Goal: Transaction & Acquisition: Purchase product/service

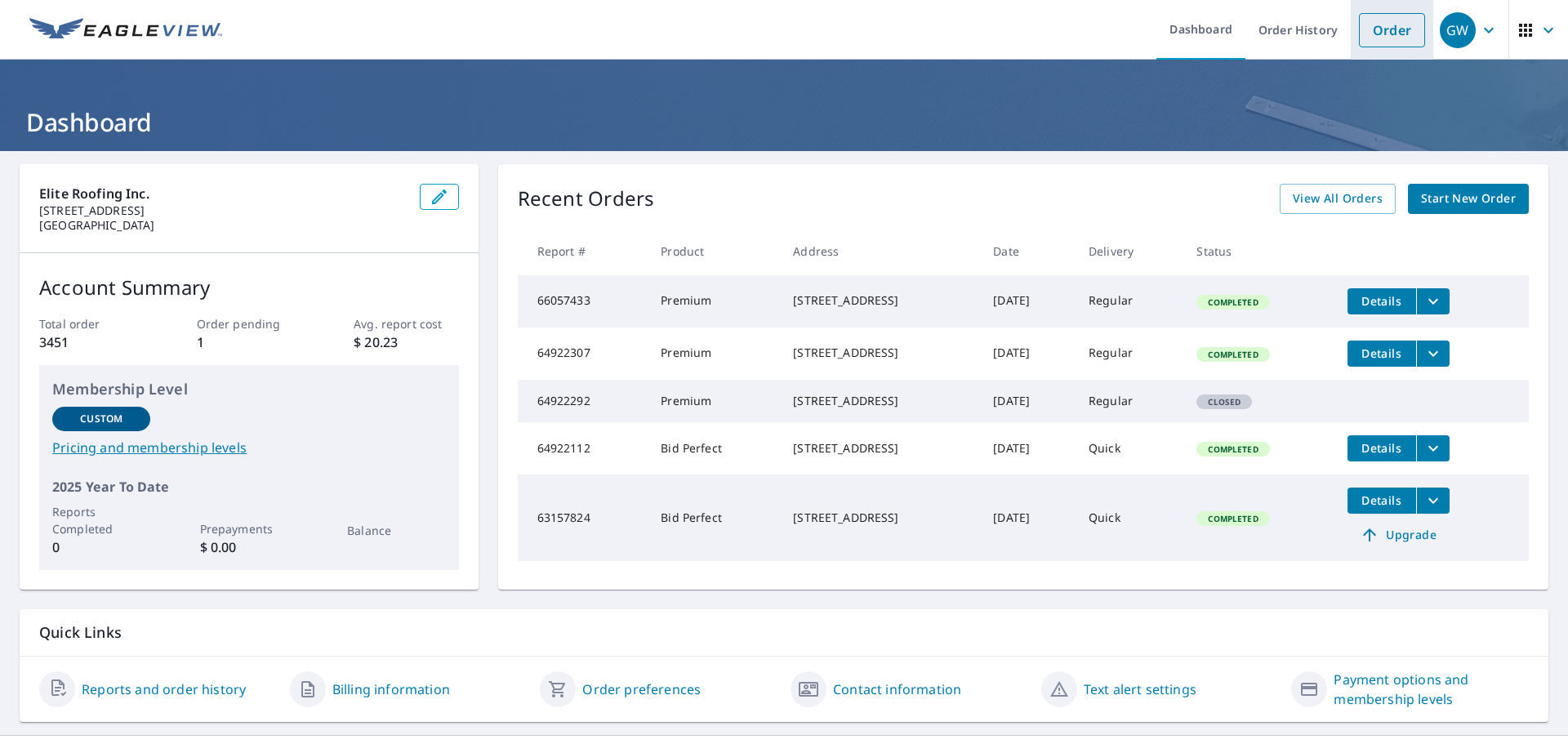
click at [1400, 32] on link "Order" at bounding box center [1392, 29] width 66 height 34
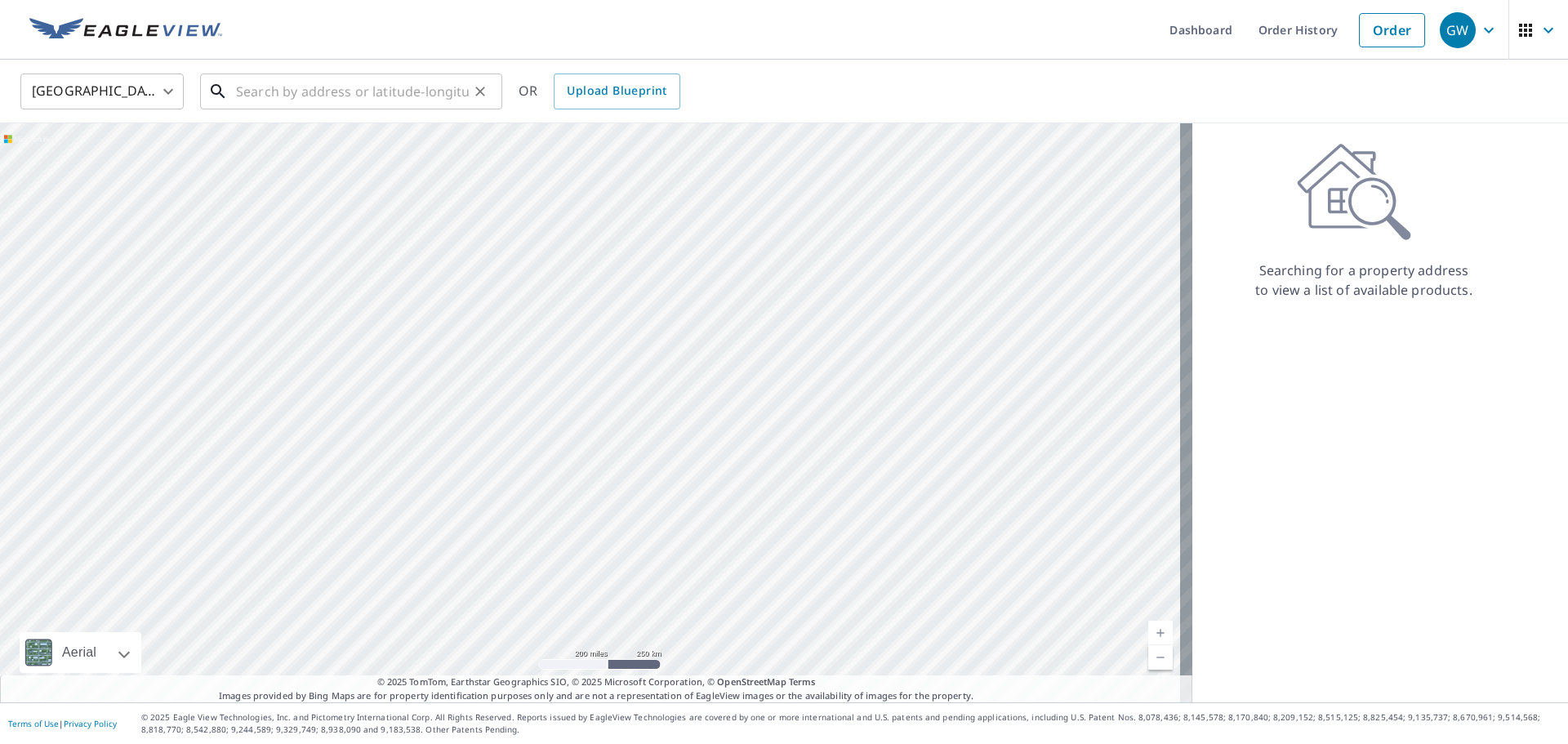
click at [351, 91] on input "text" at bounding box center [352, 92] width 233 height 46
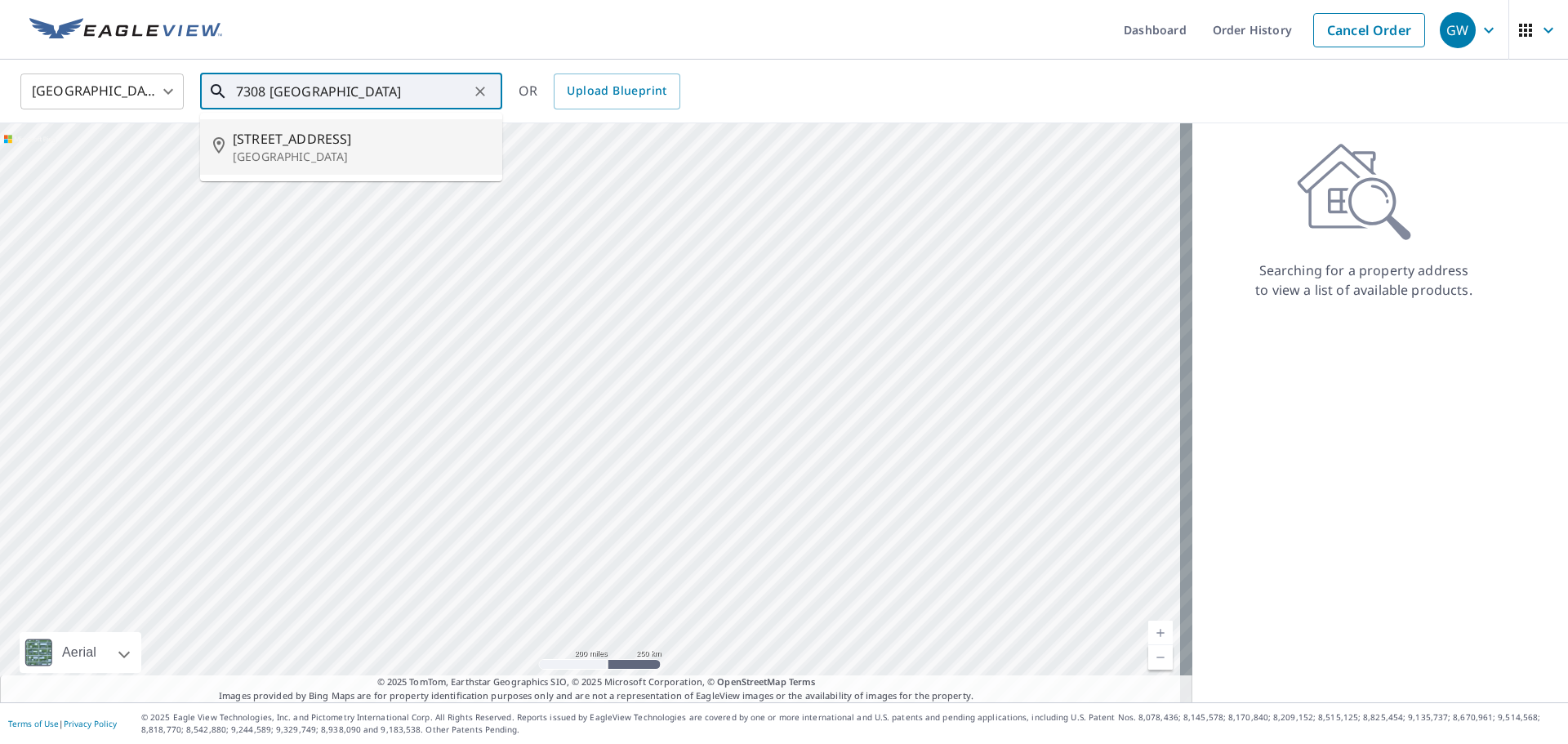
click at [353, 143] on span "[STREET_ADDRESS]" at bounding box center [361, 138] width 257 height 19
type input "[STREET_ADDRESS][PERSON_NAME]"
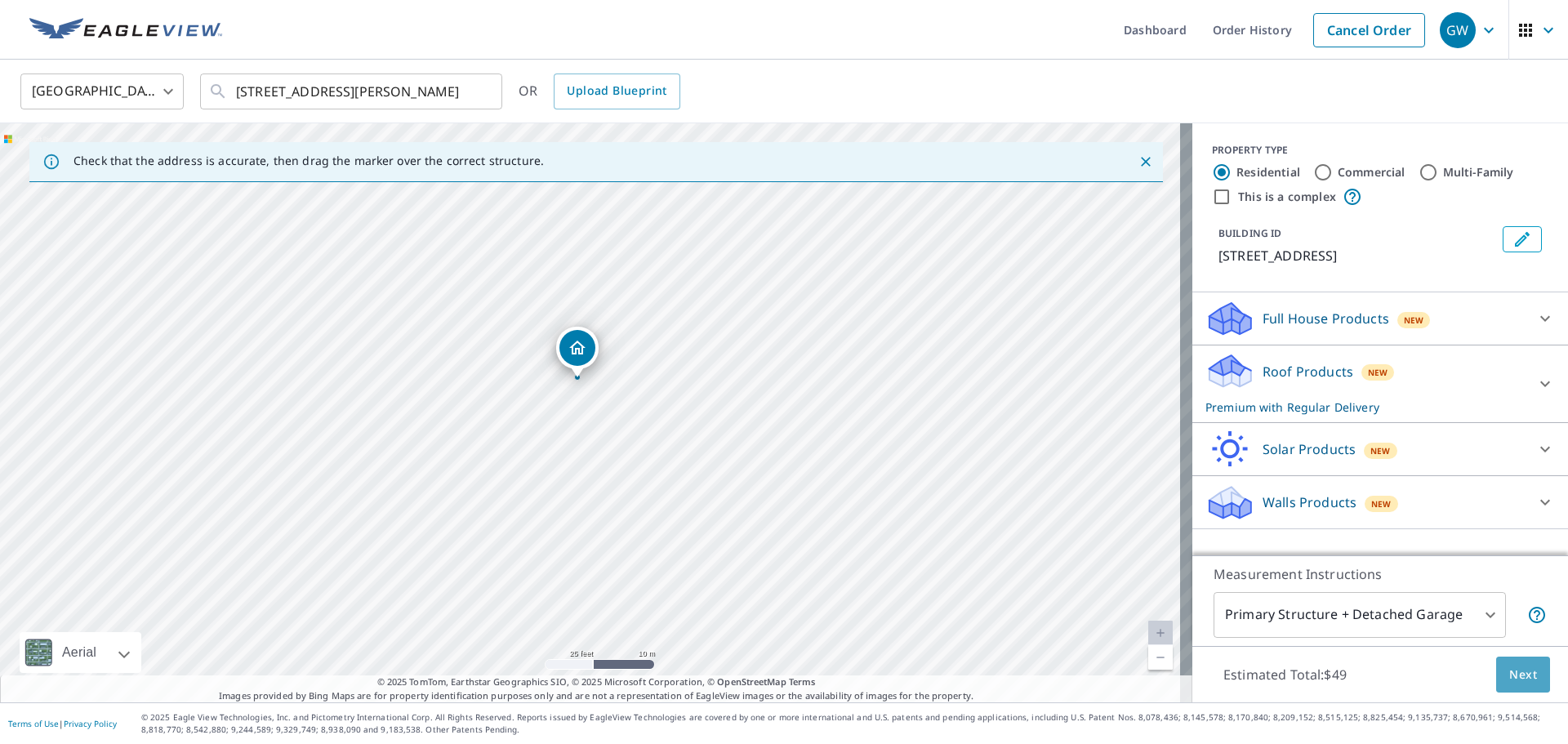
click at [1525, 676] on button "Next" at bounding box center [1523, 675] width 54 height 37
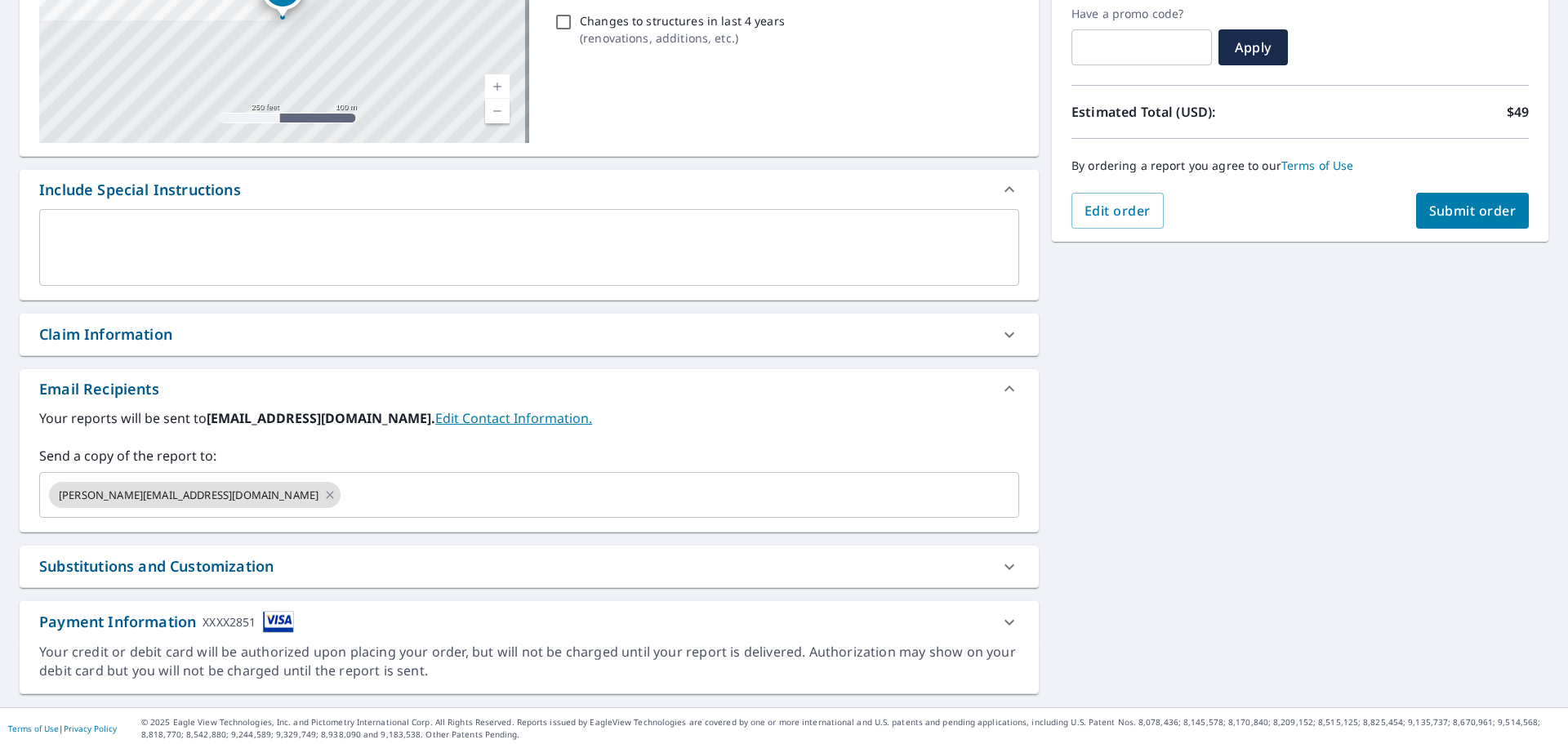
scroll to position [284, 0]
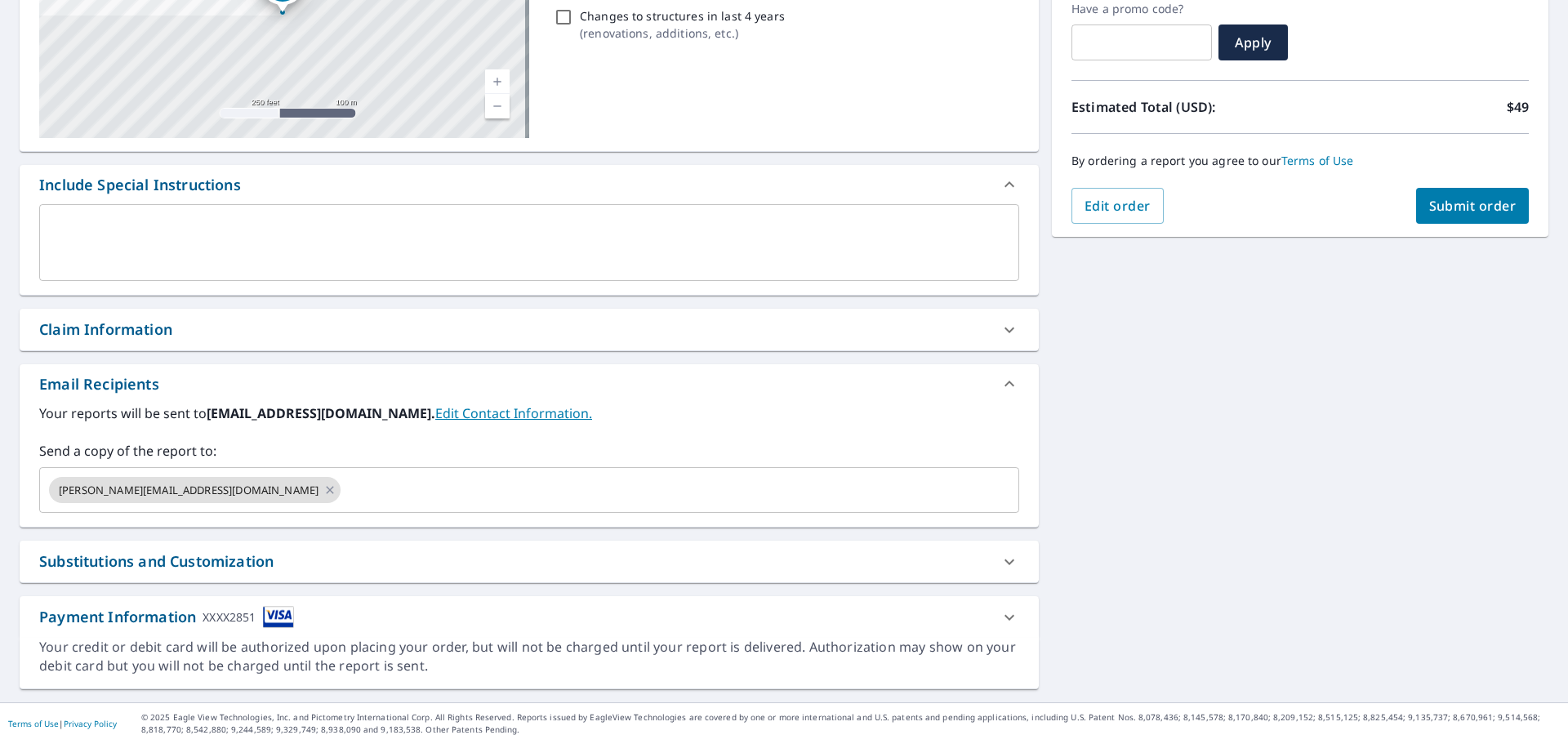
click at [456, 417] on link "Edit Contact Information." at bounding box center [513, 413] width 156 height 18
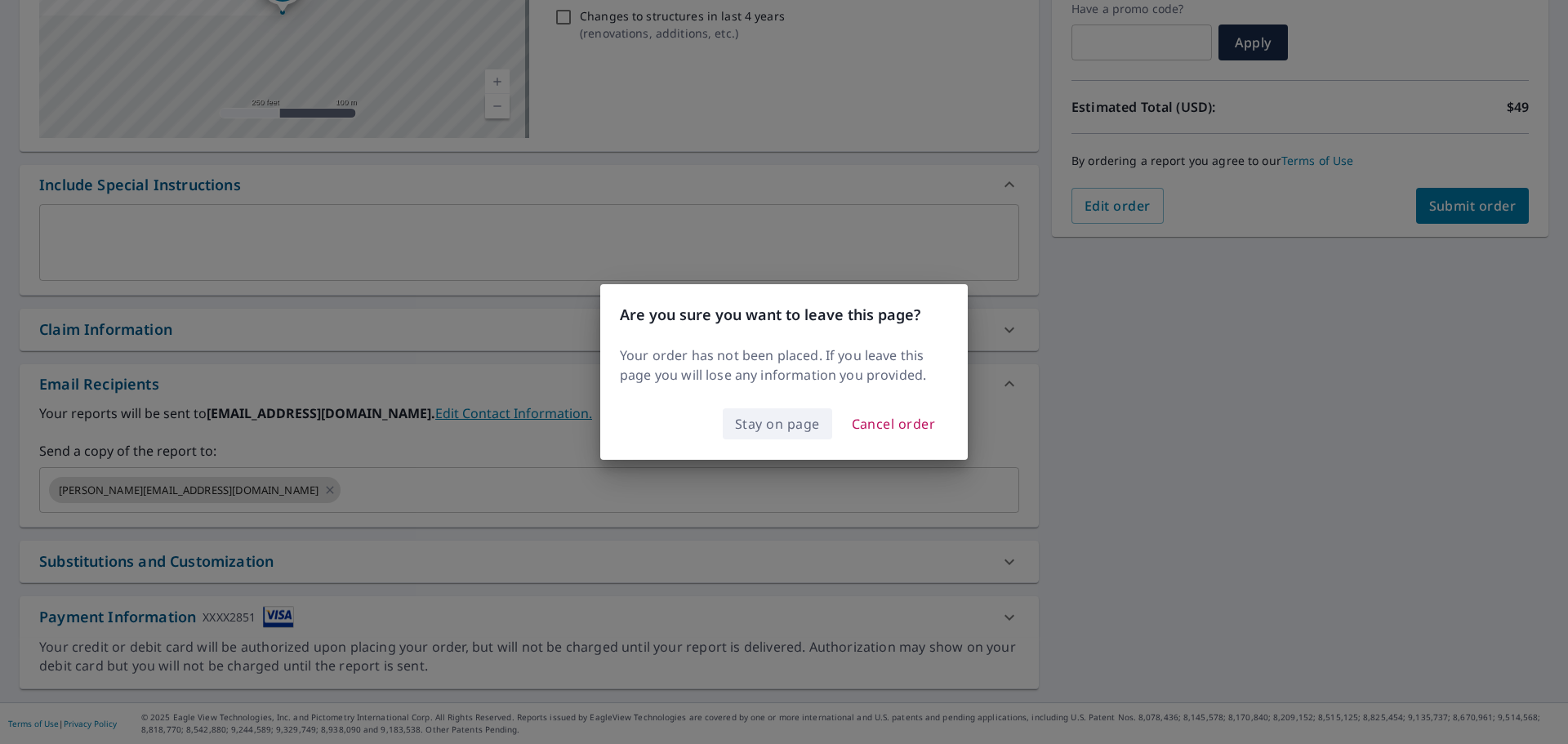
click at [802, 433] on span "Stay on page" at bounding box center [778, 423] width 85 height 23
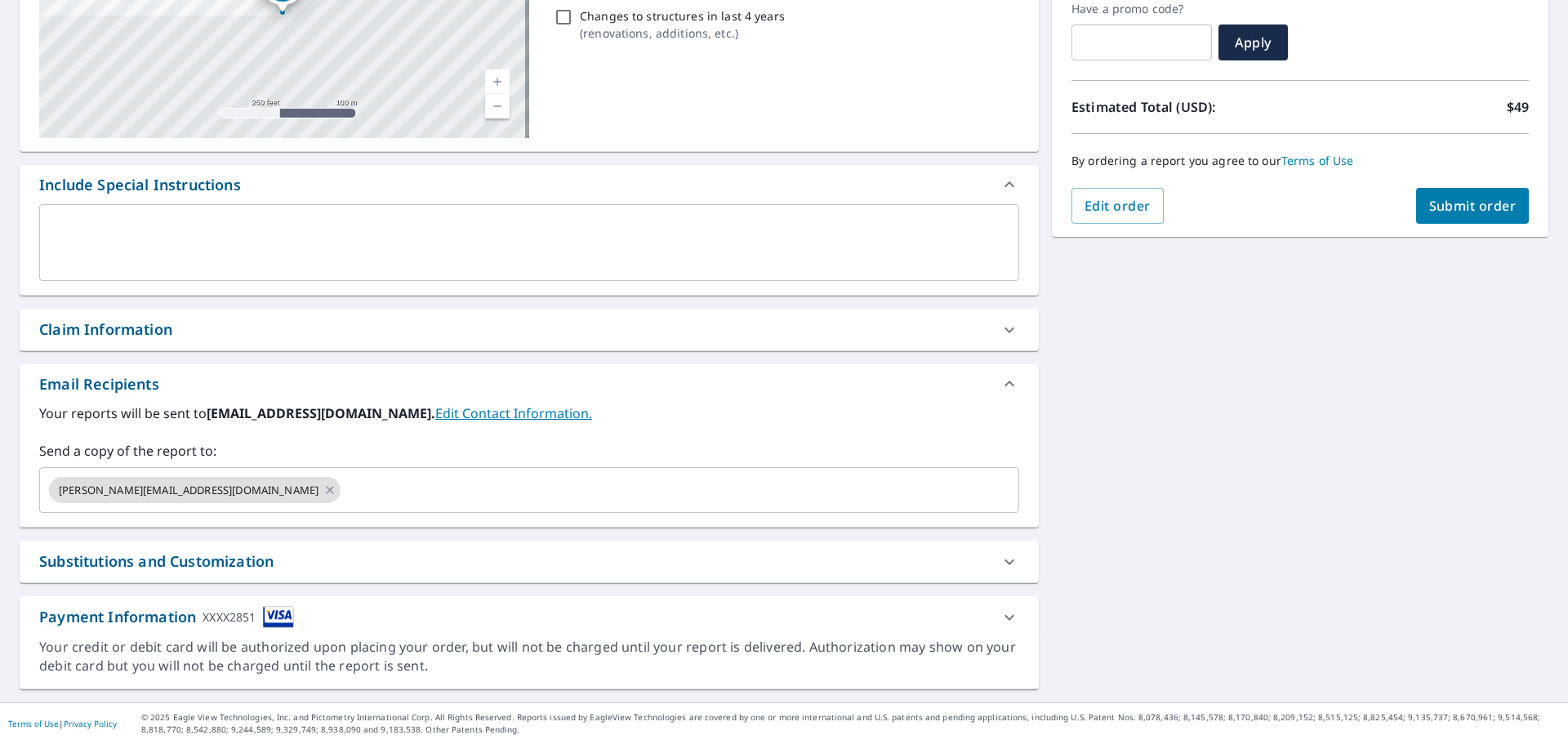
click at [1447, 198] on span "Submit order" at bounding box center [1472, 206] width 87 height 18
checkbox input "true"
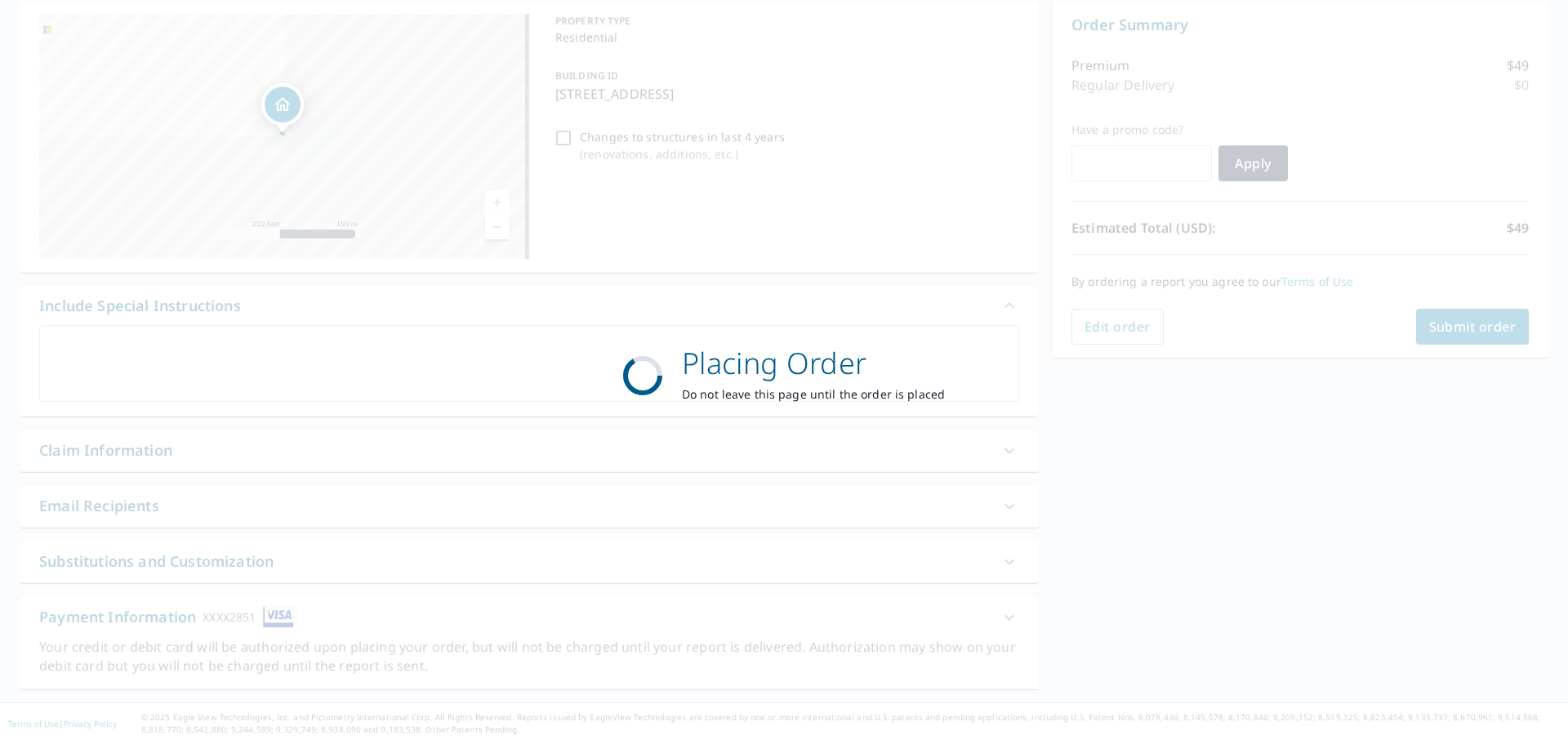
scroll to position [164, 0]
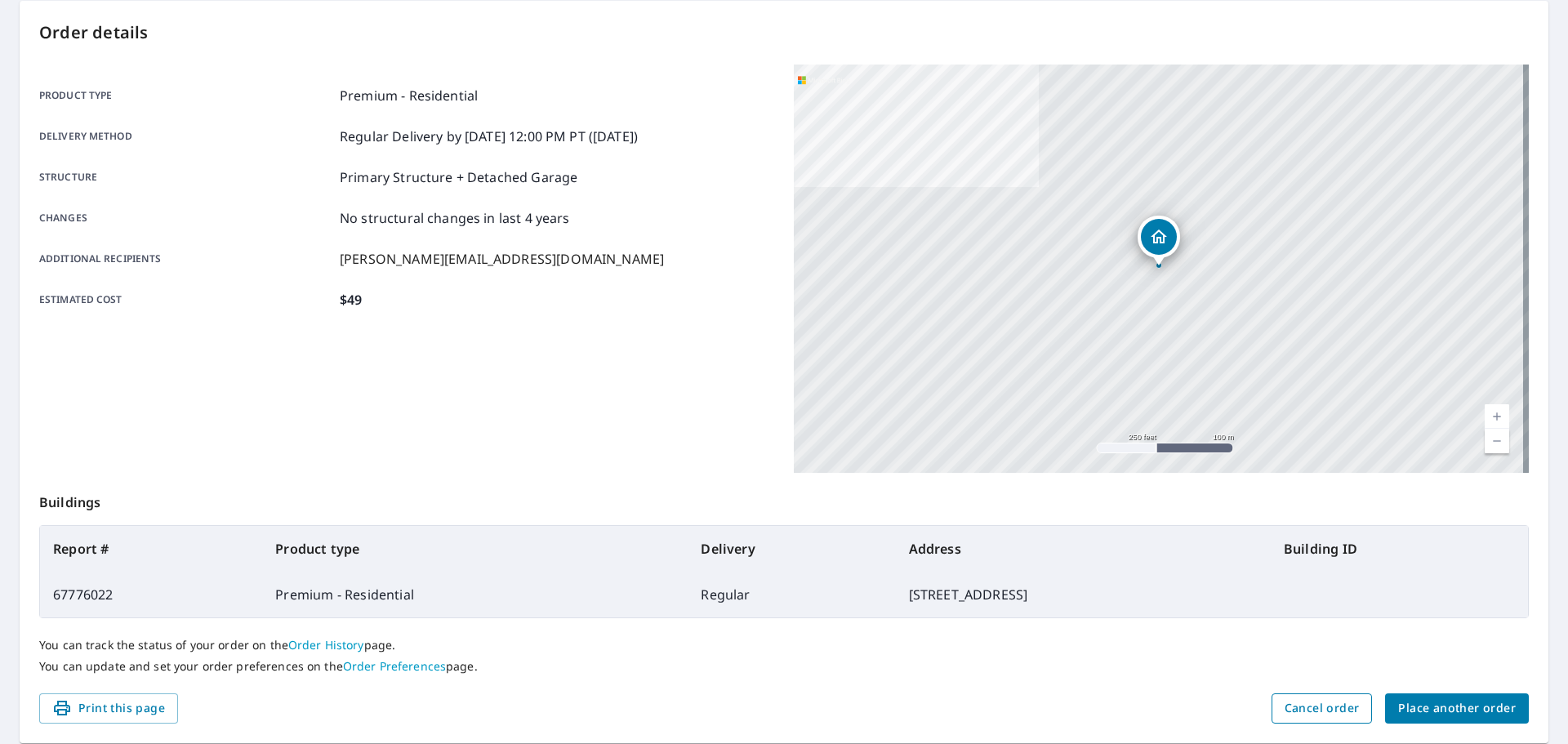
click at [1325, 706] on span "Cancel order" at bounding box center [1322, 708] width 75 height 20
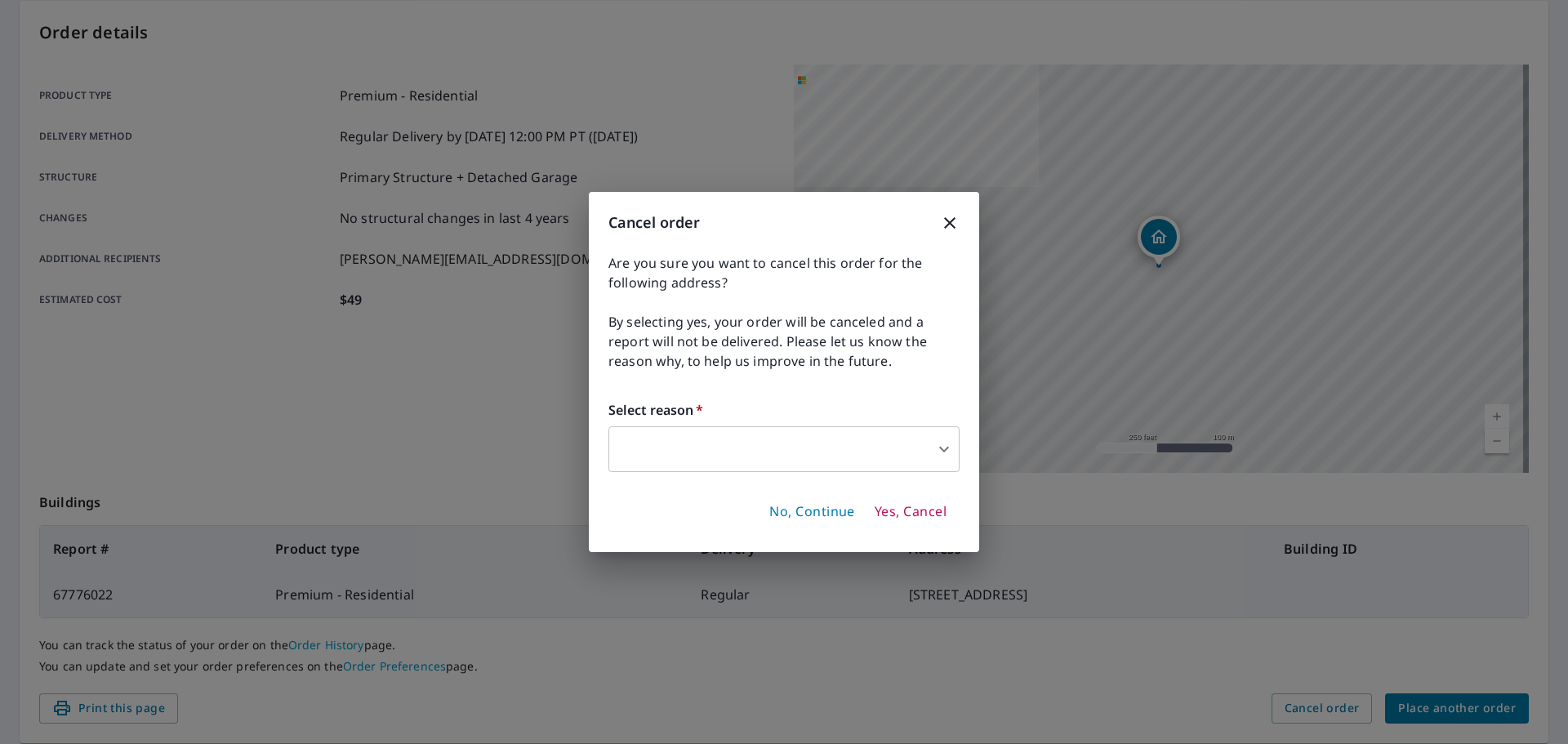
click at [903, 513] on span "Yes, Cancel" at bounding box center [911, 512] width 72 height 18
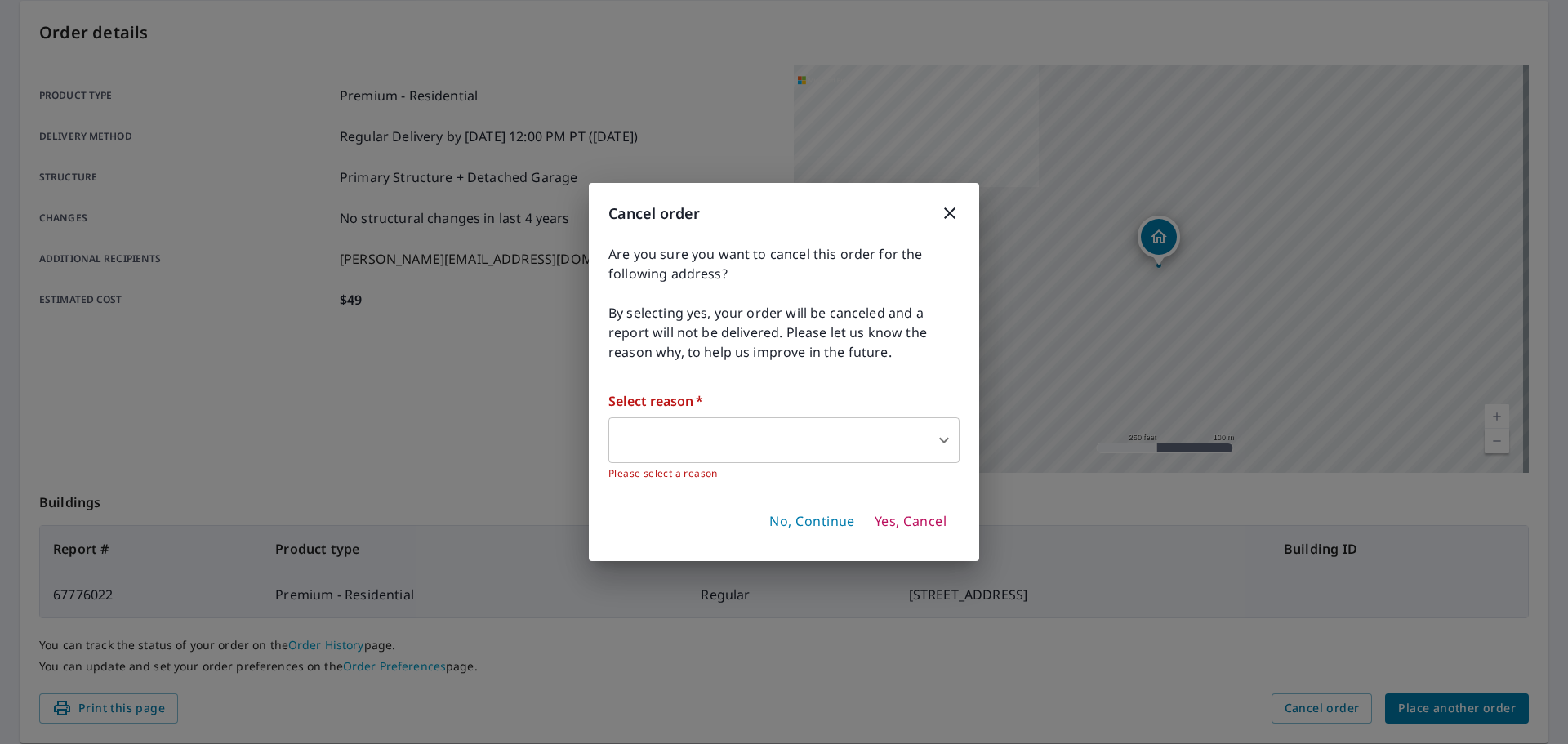
click at [824, 430] on body "GW GW Dashboard Order History Order GW Order Submitted Order details Product ty…" at bounding box center [784, 372] width 1568 height 744
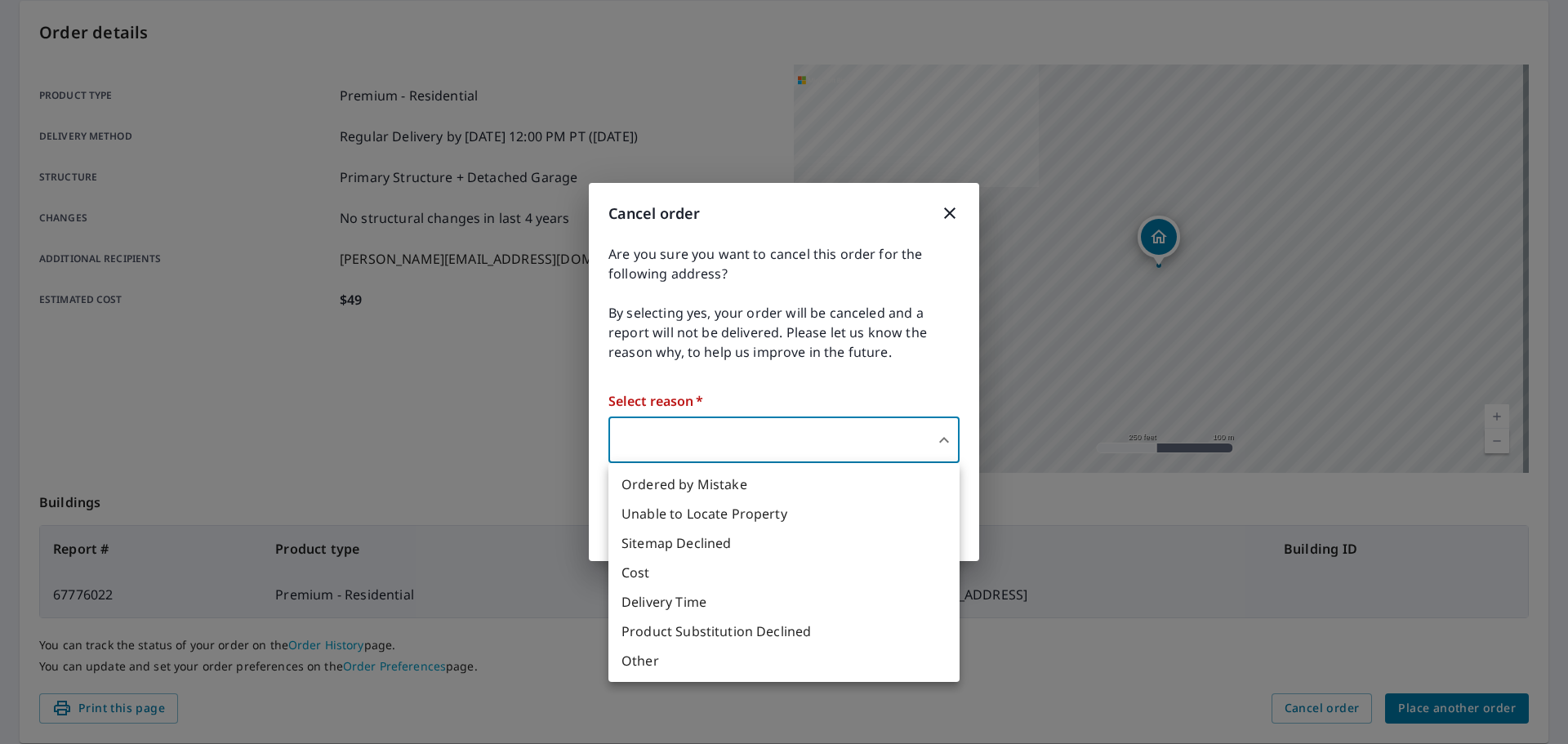
click at [795, 489] on li "Ordered by Mistake" at bounding box center [784, 484] width 352 height 29
type input "30"
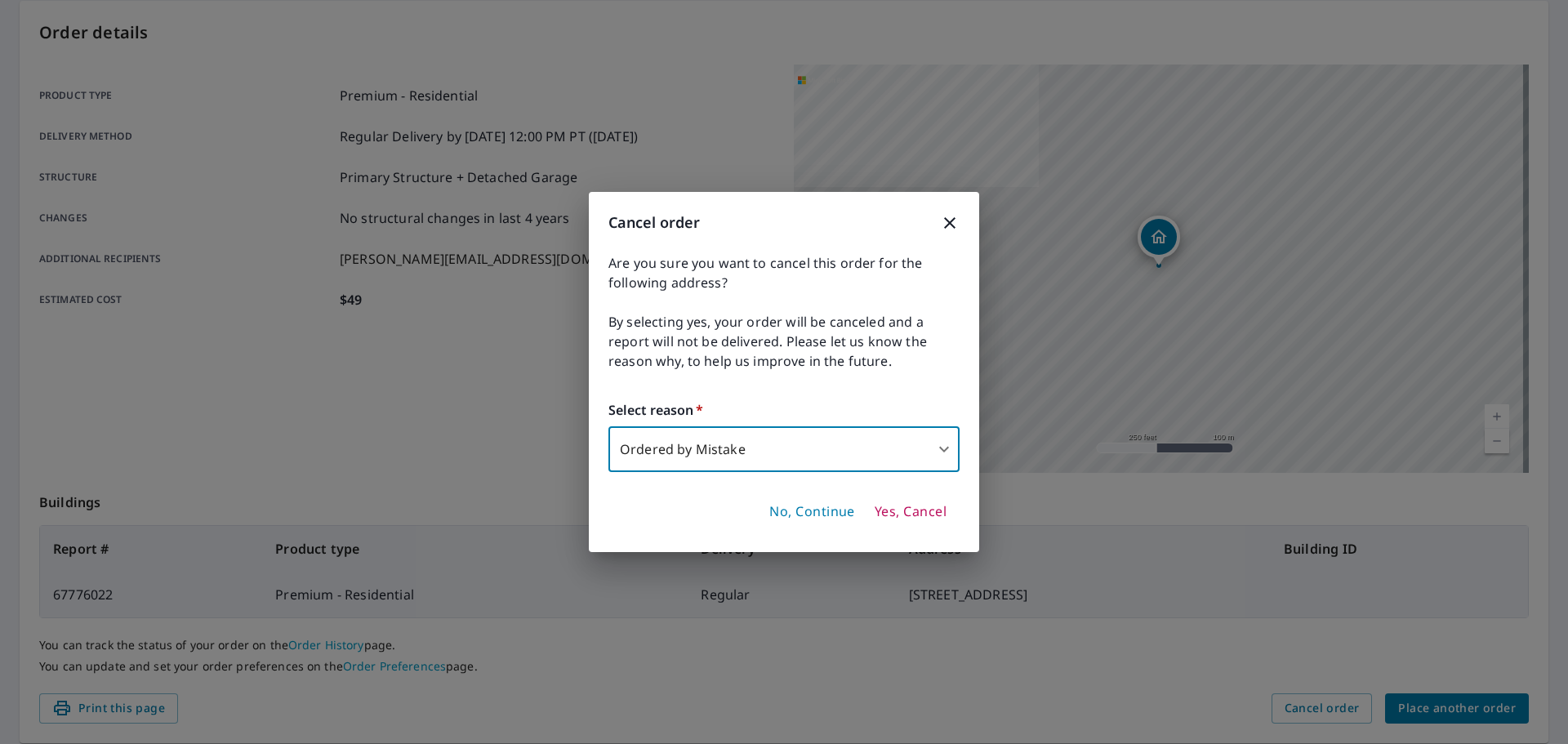
click at [922, 516] on span "Yes, Cancel" at bounding box center [911, 512] width 72 height 18
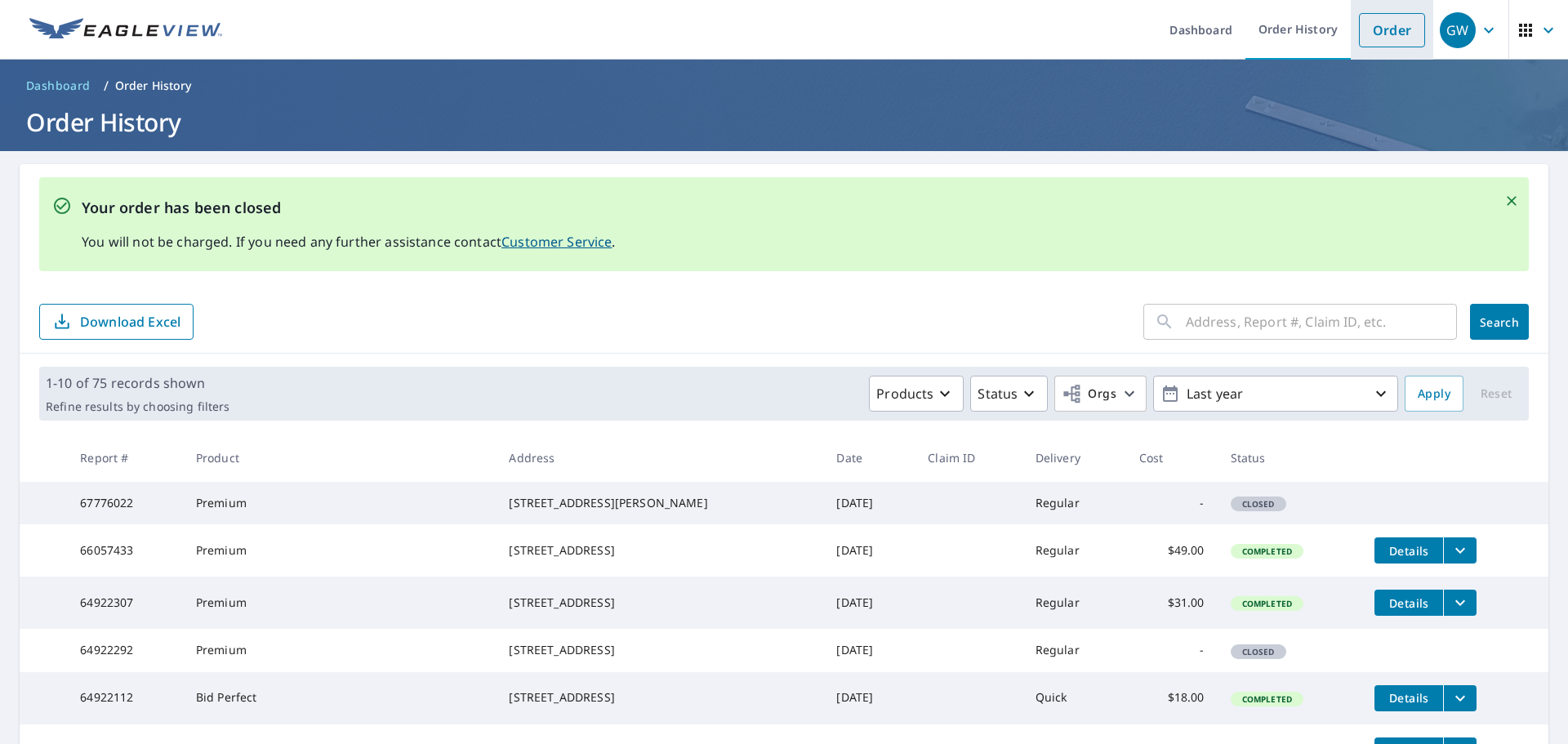
click at [1377, 27] on link "Order" at bounding box center [1392, 29] width 66 height 34
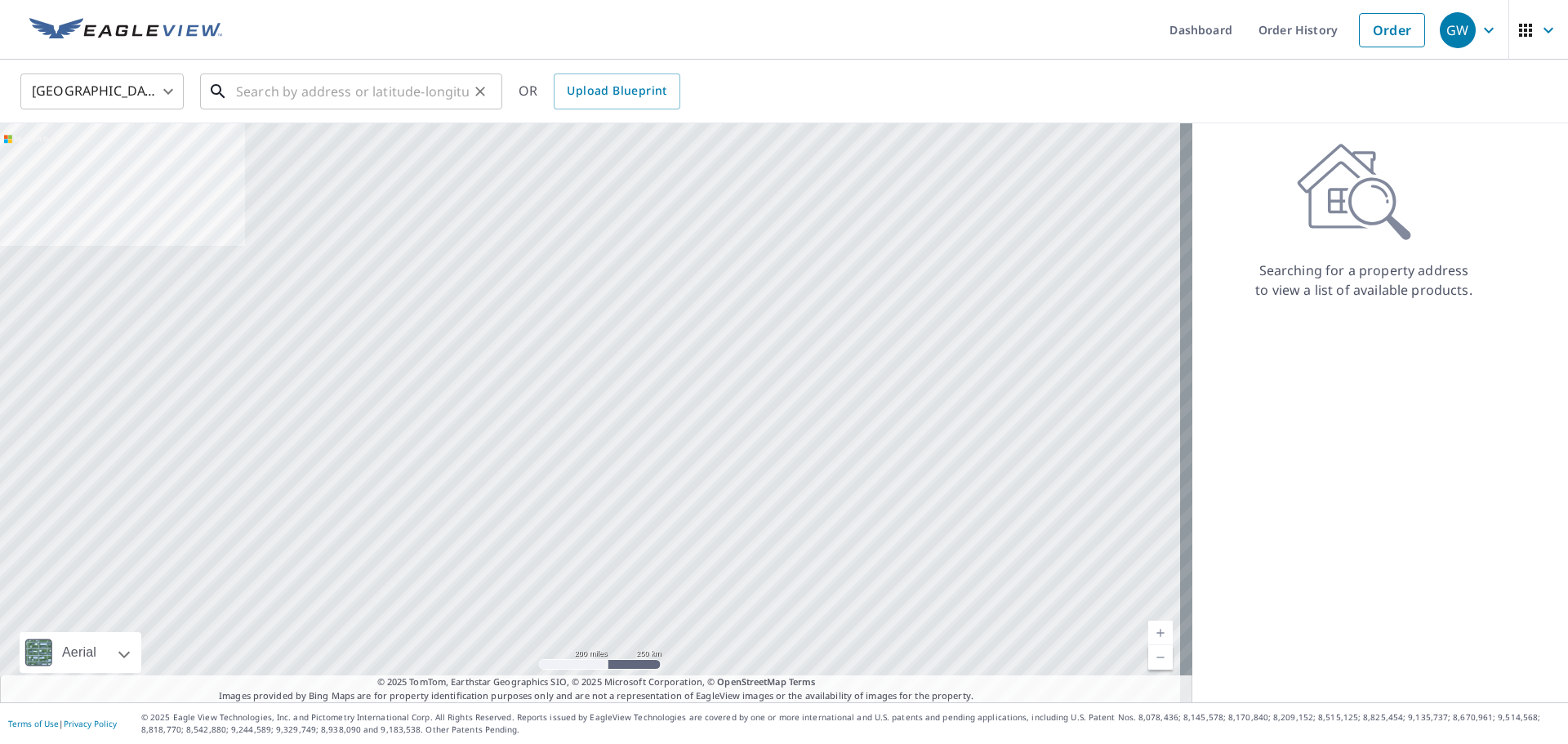
click at [389, 96] on input "text" at bounding box center [352, 92] width 233 height 46
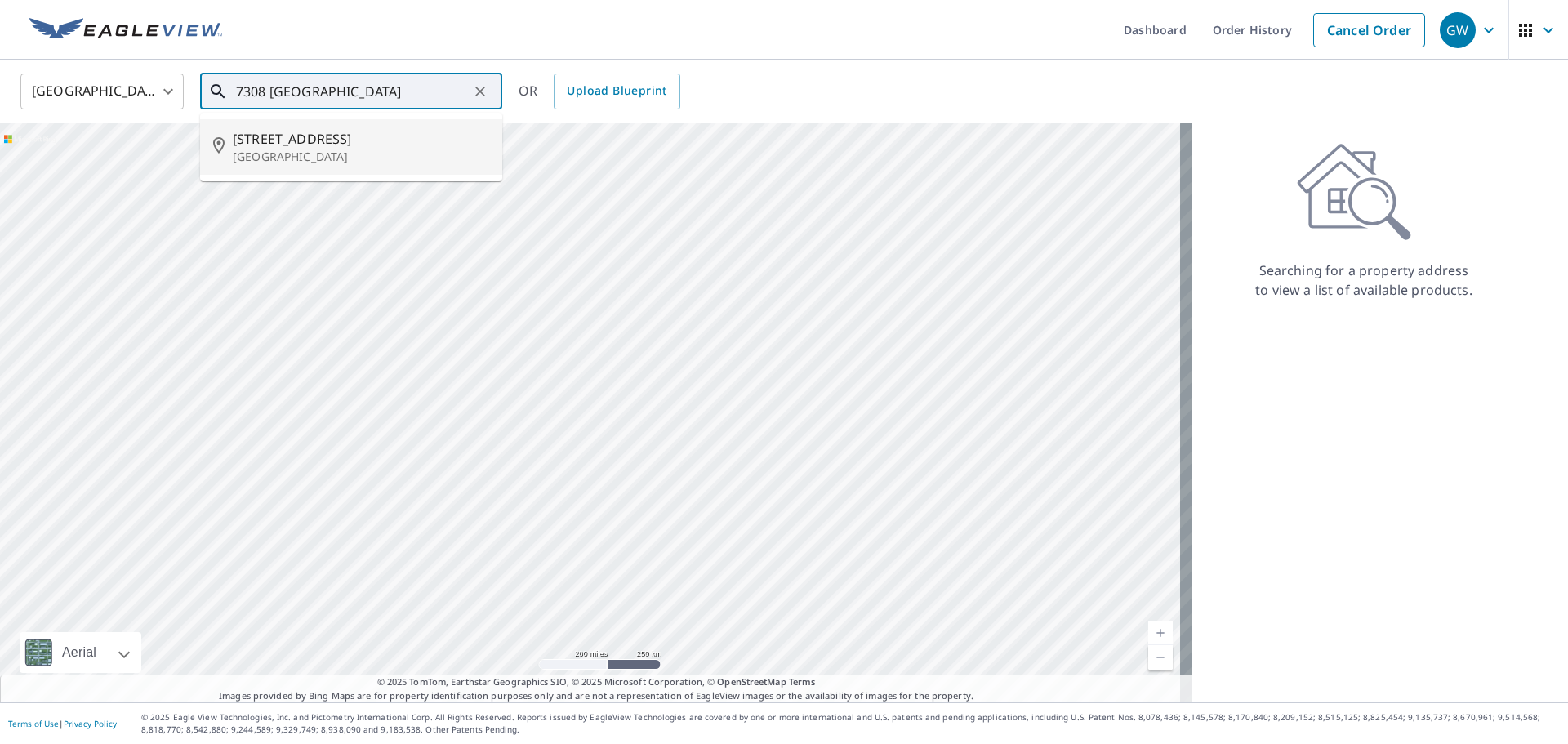
click at [386, 160] on p "[GEOGRAPHIC_DATA]" at bounding box center [361, 157] width 257 height 17
type input "[STREET_ADDRESS][PERSON_NAME]"
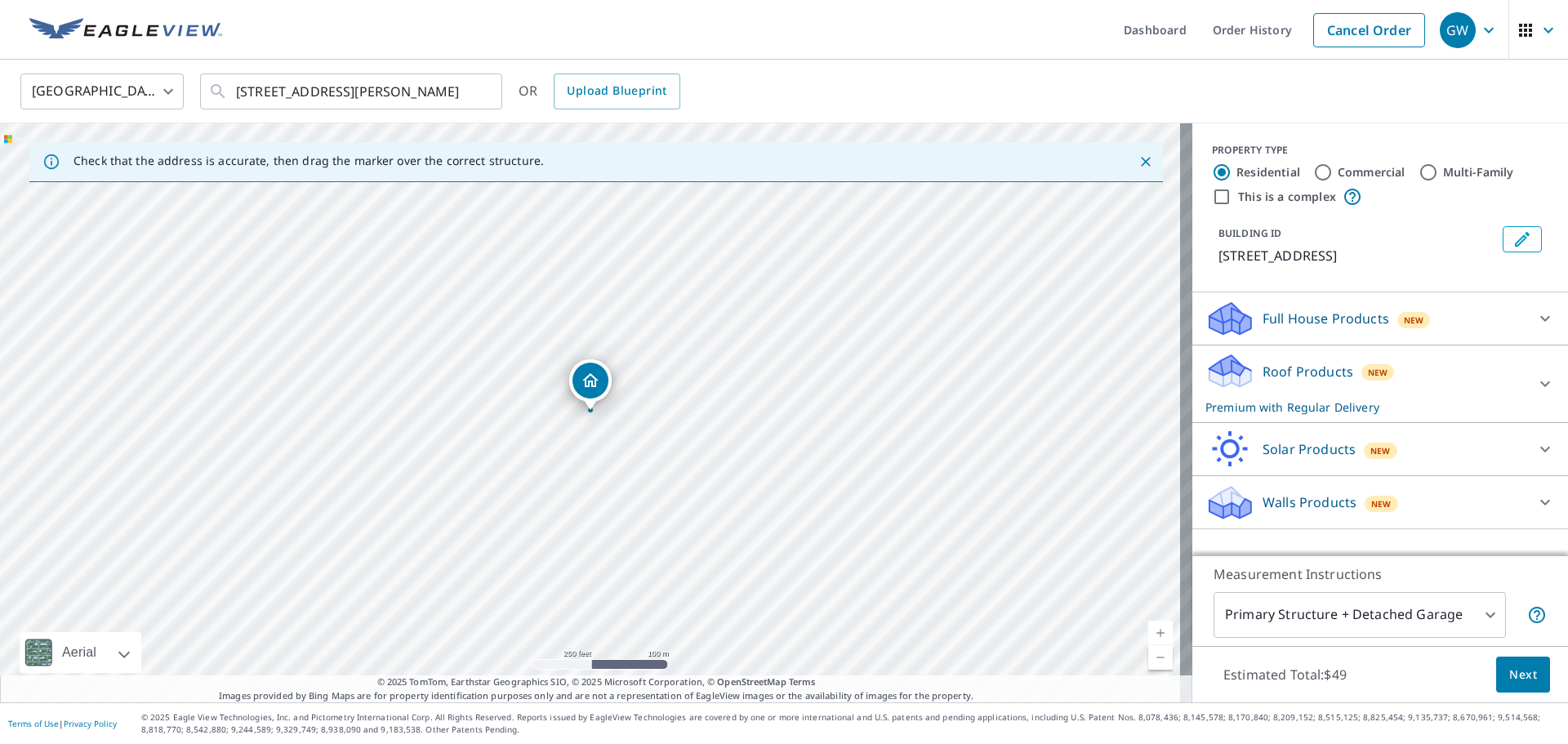
click at [1322, 328] on p "Full House Products" at bounding box center [1326, 317] width 127 height 19
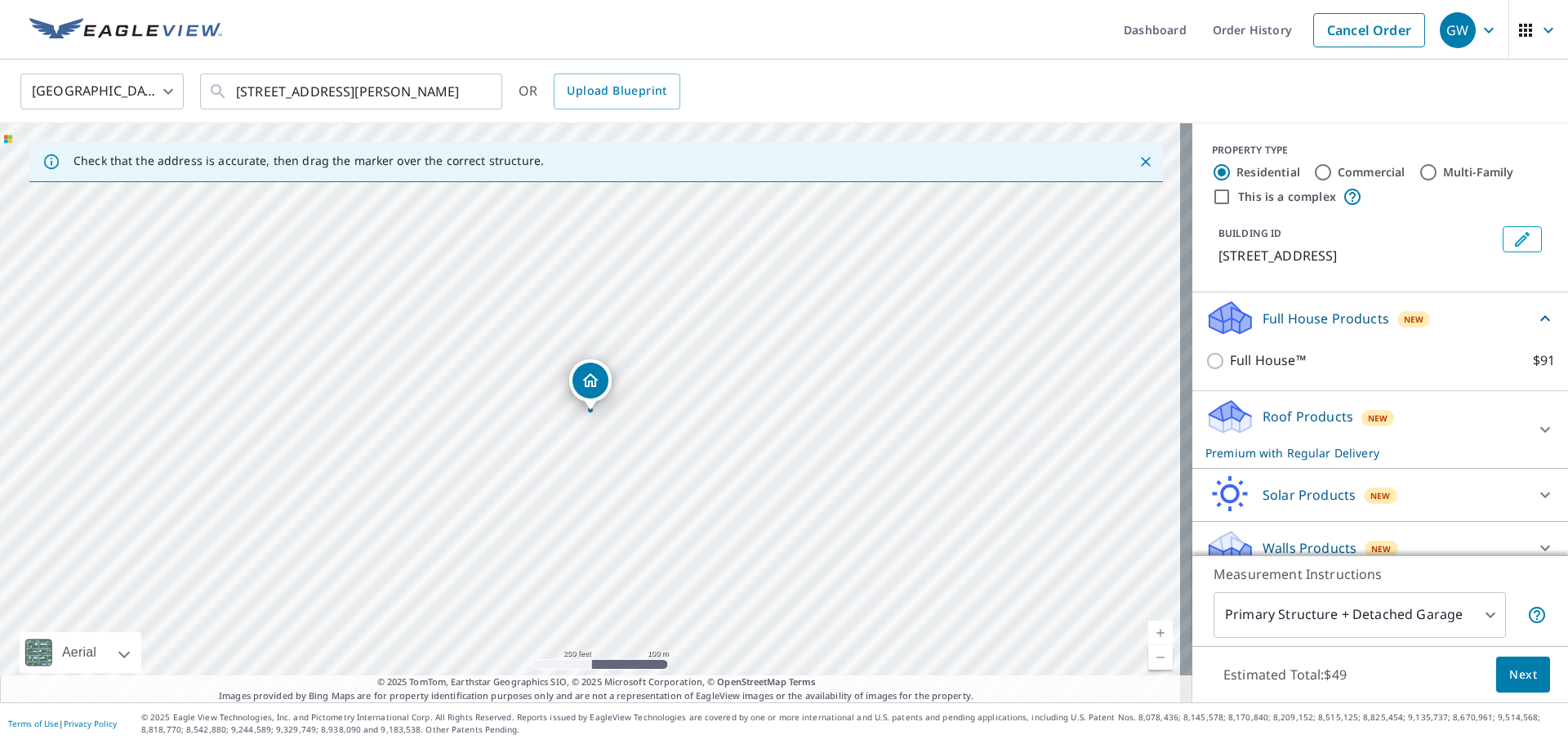
click at [1322, 328] on p "Full House Products" at bounding box center [1326, 317] width 127 height 19
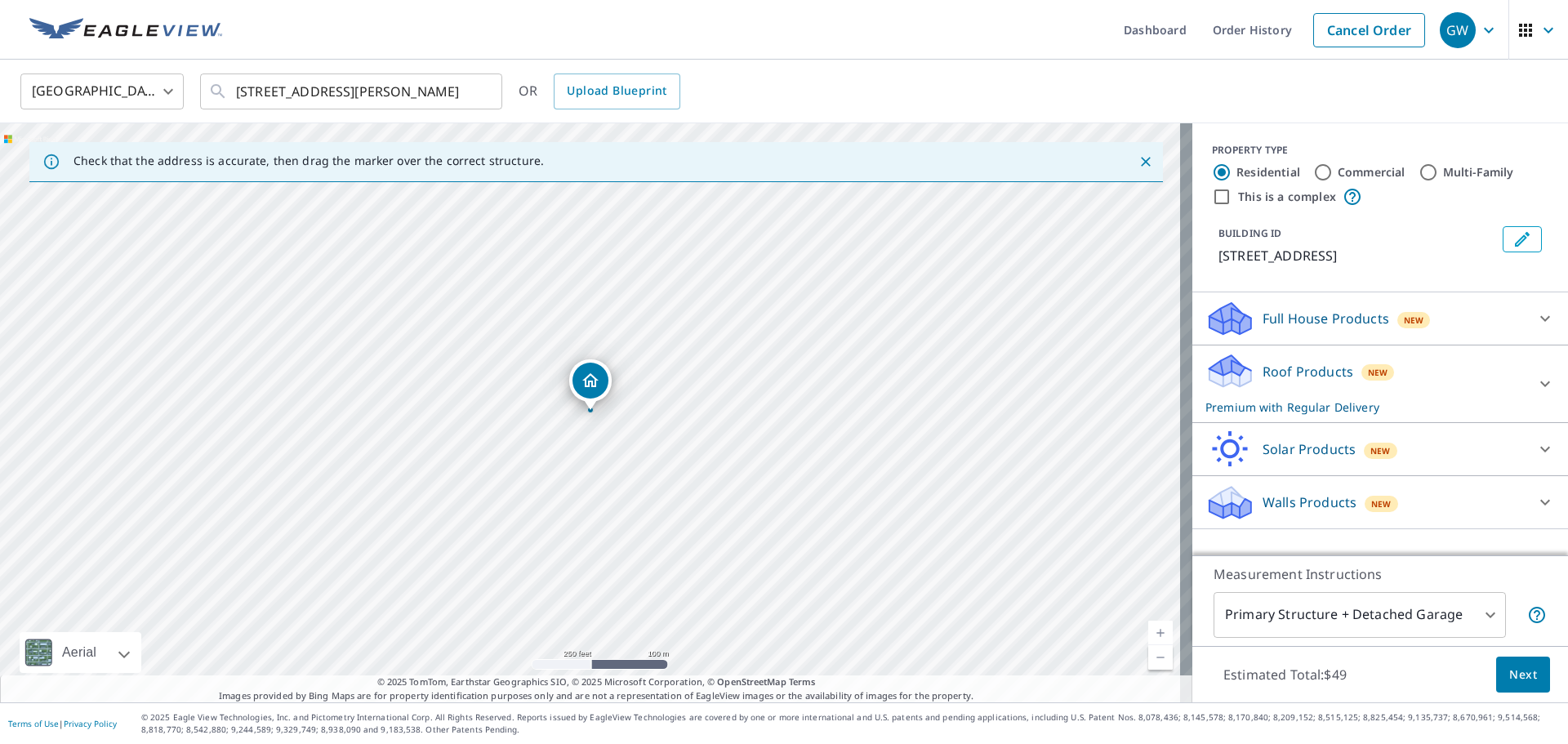
click at [1340, 381] on div "Roof Products New Premium with Regular Delivery" at bounding box center [1366, 383] width 320 height 63
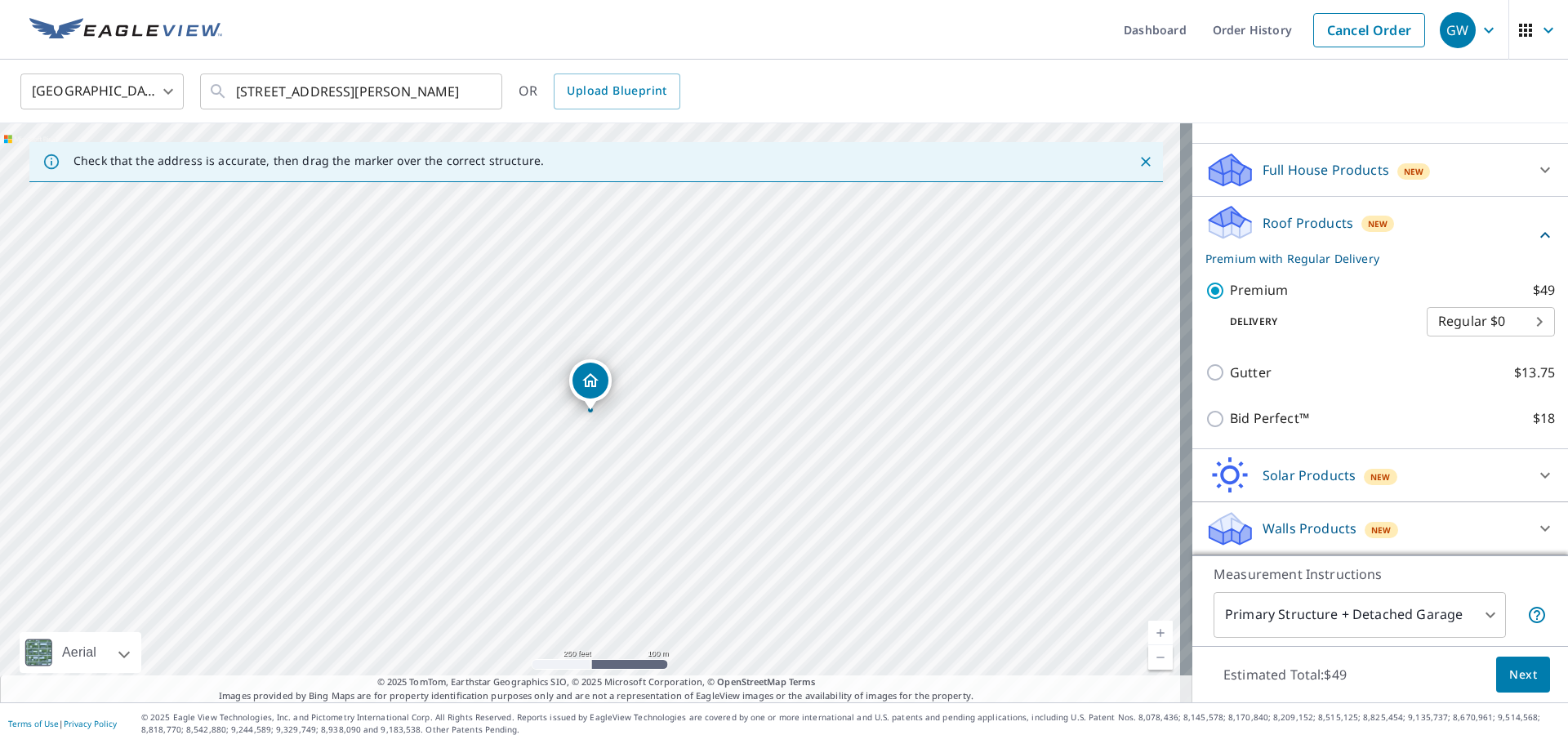
scroll to position [168, 0]
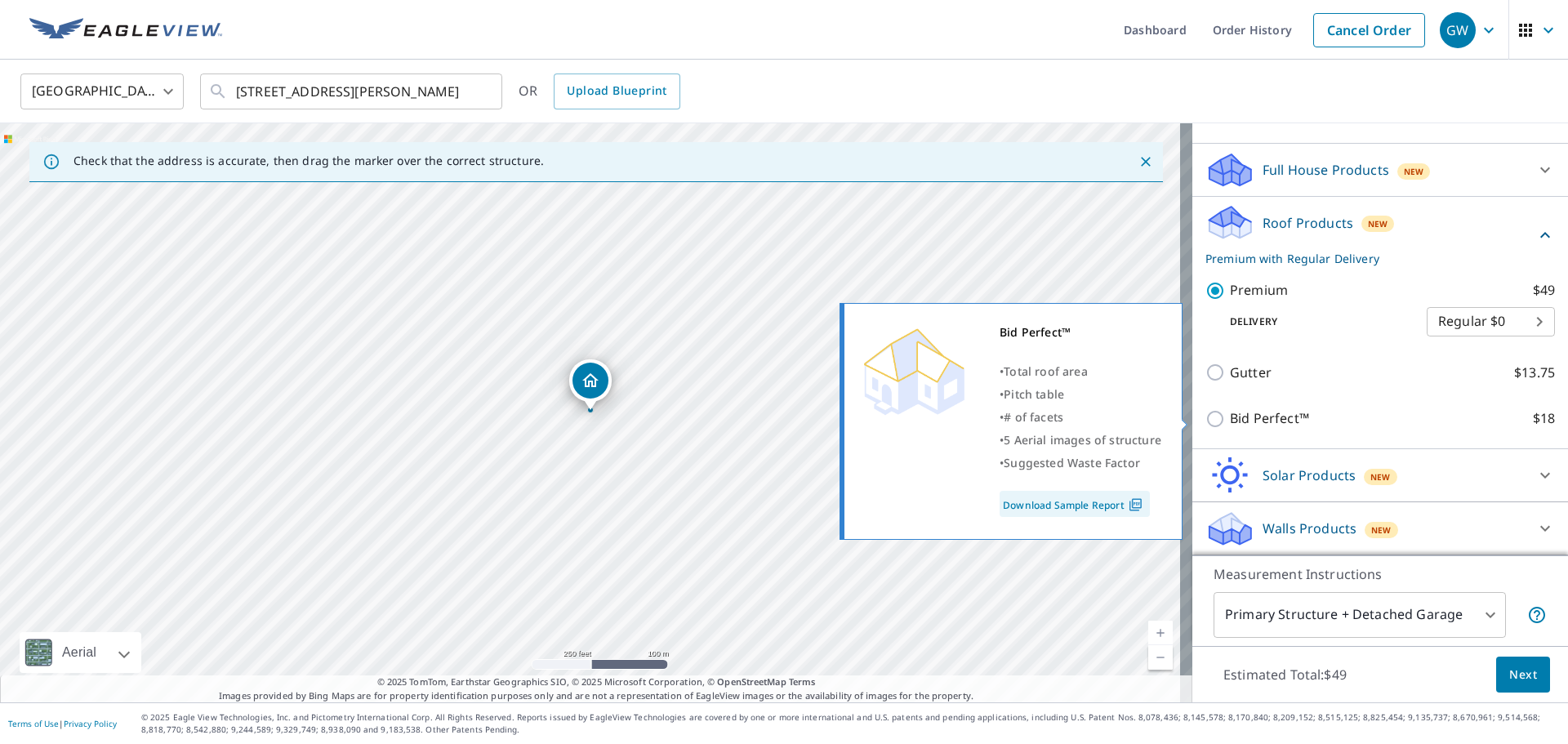
click at [1266, 412] on p "Bid Perfect™" at bounding box center [1270, 418] width 79 height 20
click at [1230, 412] on input "Bid Perfect™ $18" at bounding box center [1217, 418] width 25 height 19
checkbox input "true"
checkbox input "false"
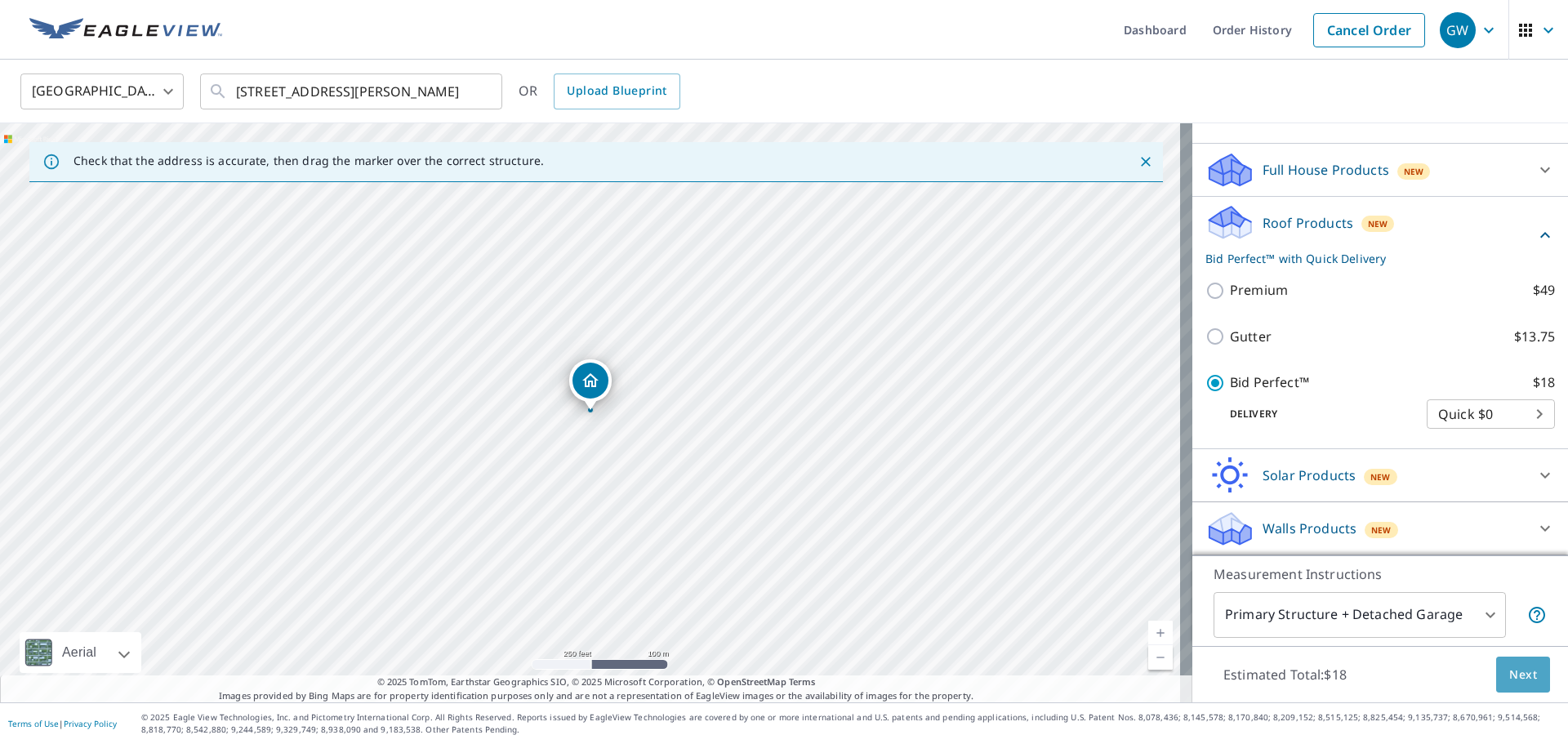
click at [1509, 681] on span "Next" at bounding box center [1523, 674] width 28 height 20
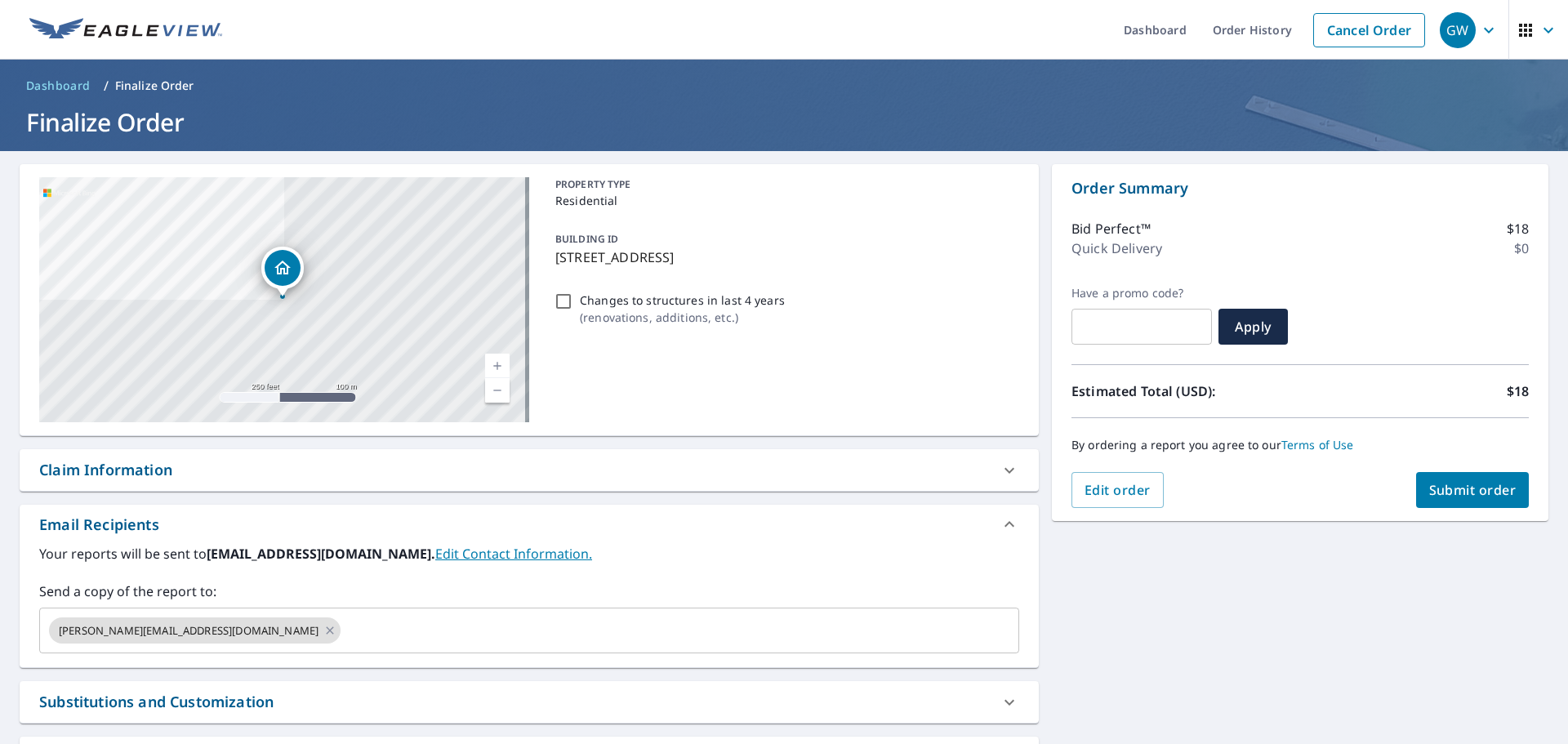
click at [1477, 465] on div "By ordering a report you agree to our Terms of Use" at bounding box center [1299, 444] width 457 height 54
click at [1476, 500] on button "Submit order" at bounding box center [1472, 489] width 113 height 36
checkbox input "true"
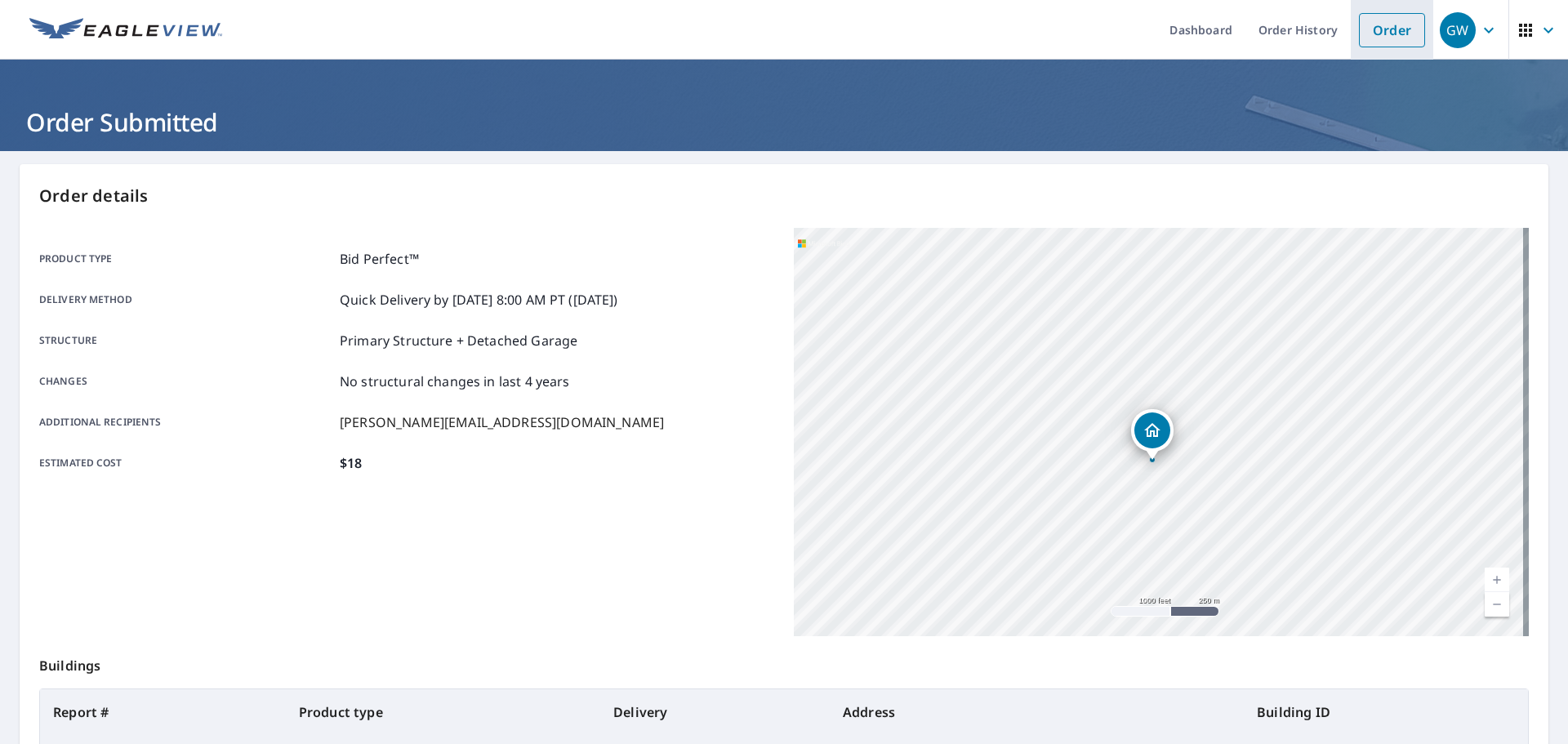
click at [1374, 28] on link "Order" at bounding box center [1392, 29] width 66 height 34
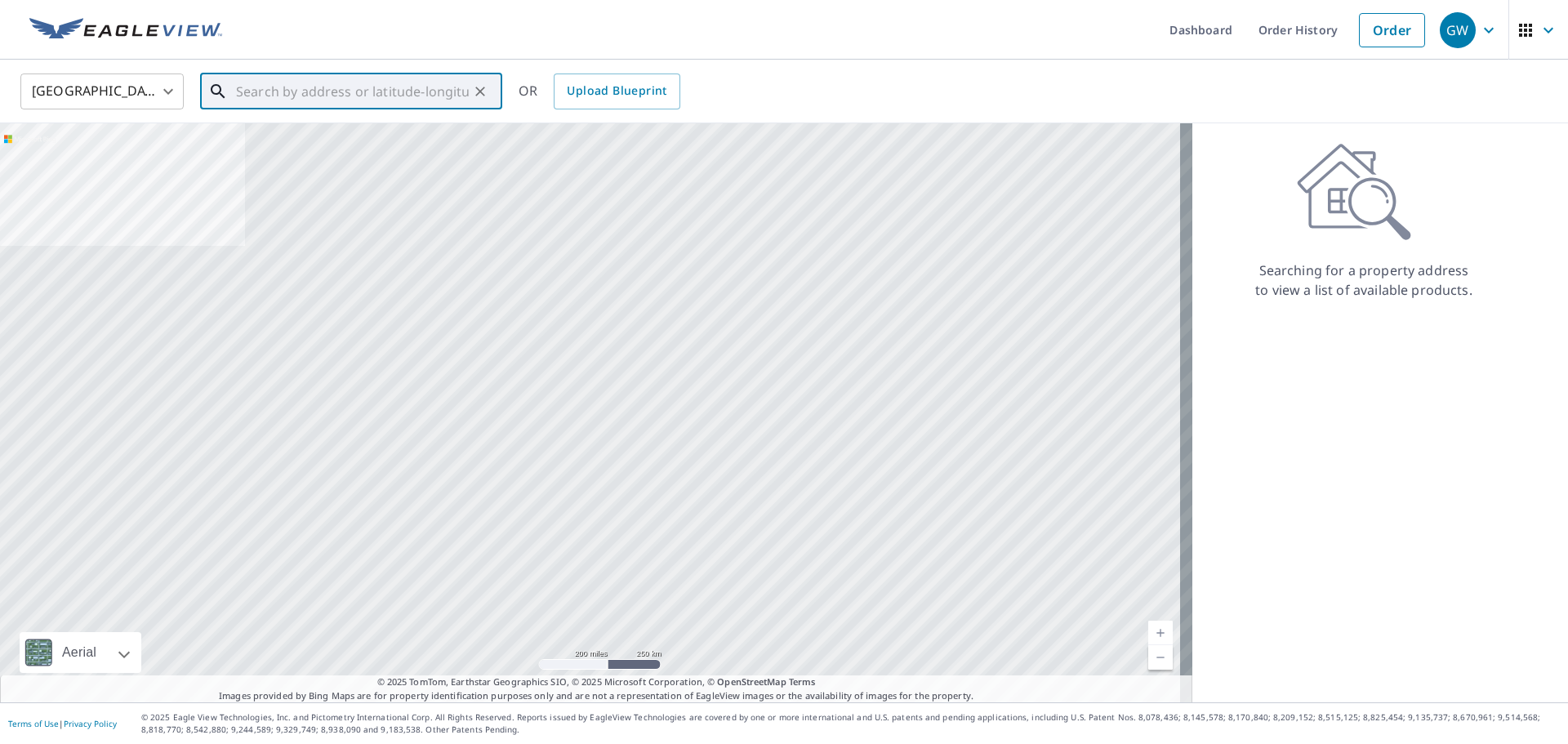
click at [345, 95] on input "text" at bounding box center [352, 92] width 233 height 46
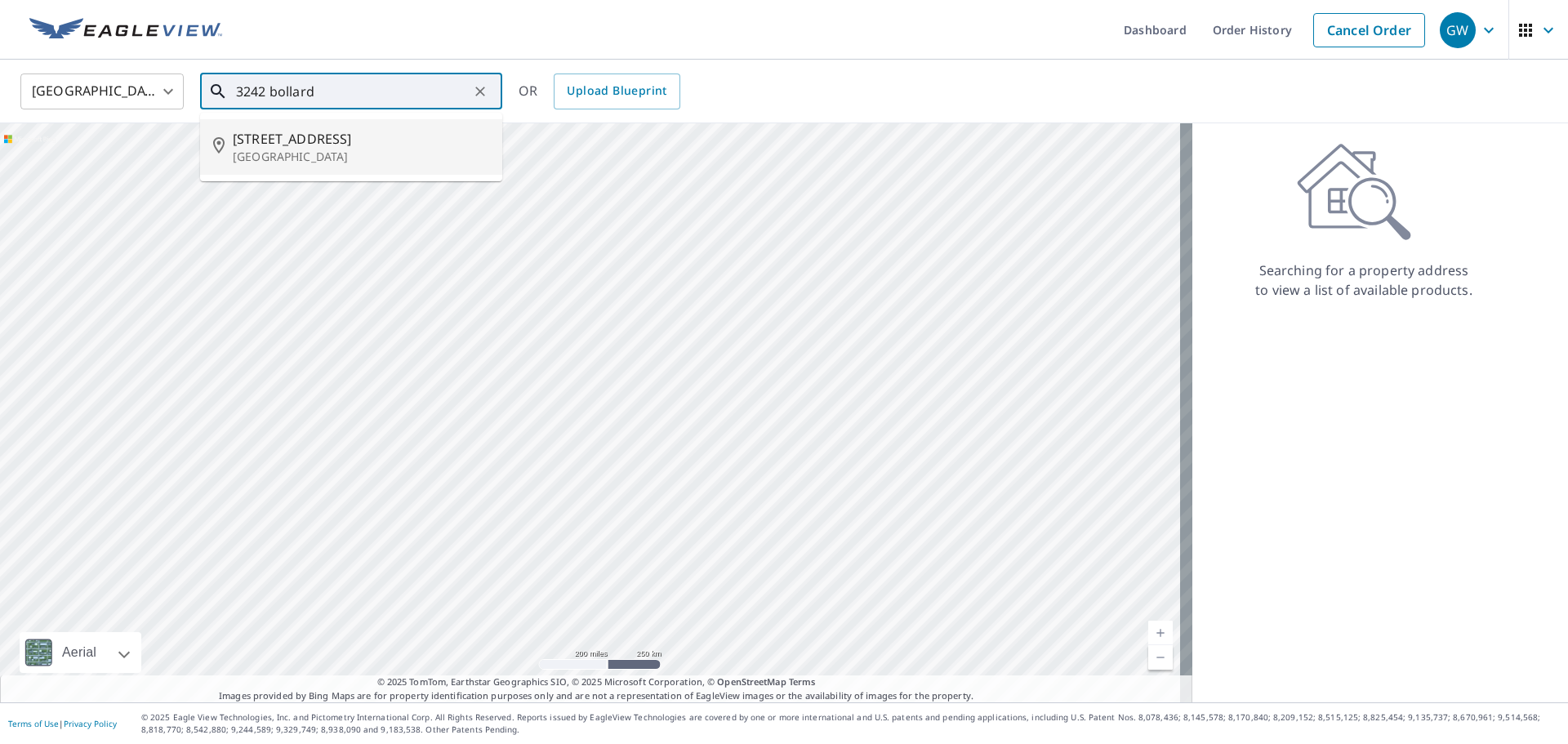
click at [326, 140] on span "[STREET_ADDRESS]" at bounding box center [361, 138] width 257 height 19
type input "[STREET_ADDRESS]"
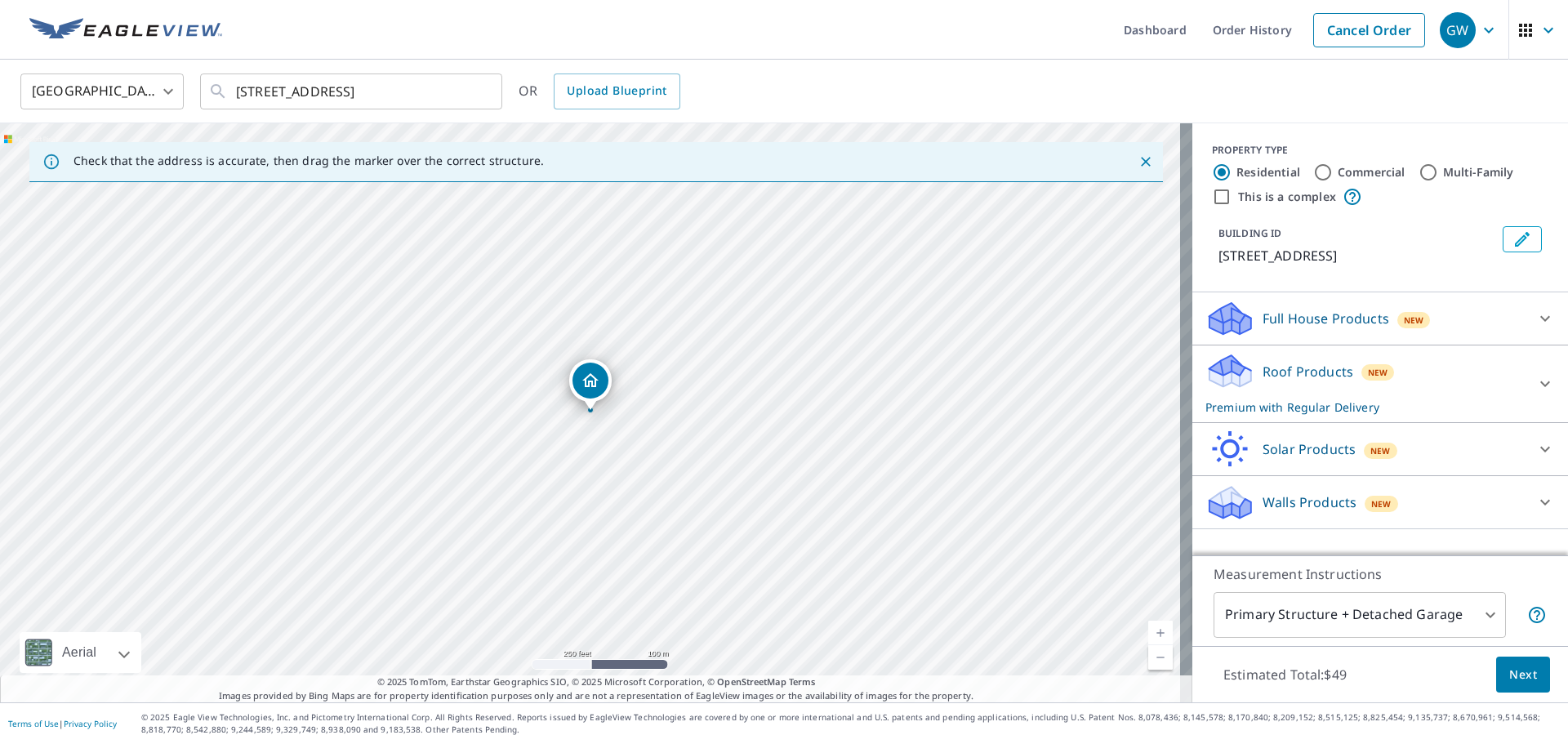
click at [1311, 381] on p "Roof Products" at bounding box center [1308, 371] width 91 height 19
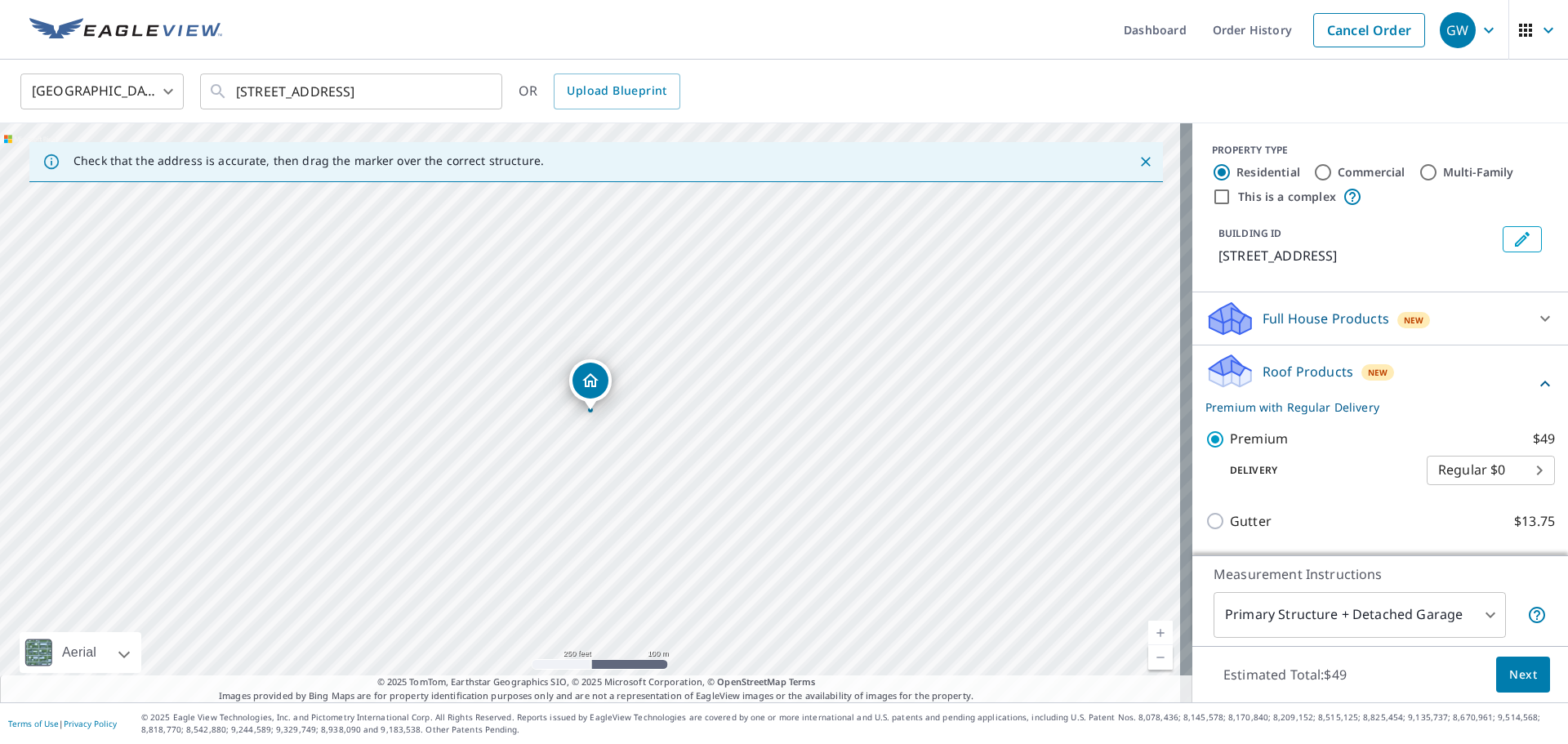
scroll to position [164, 0]
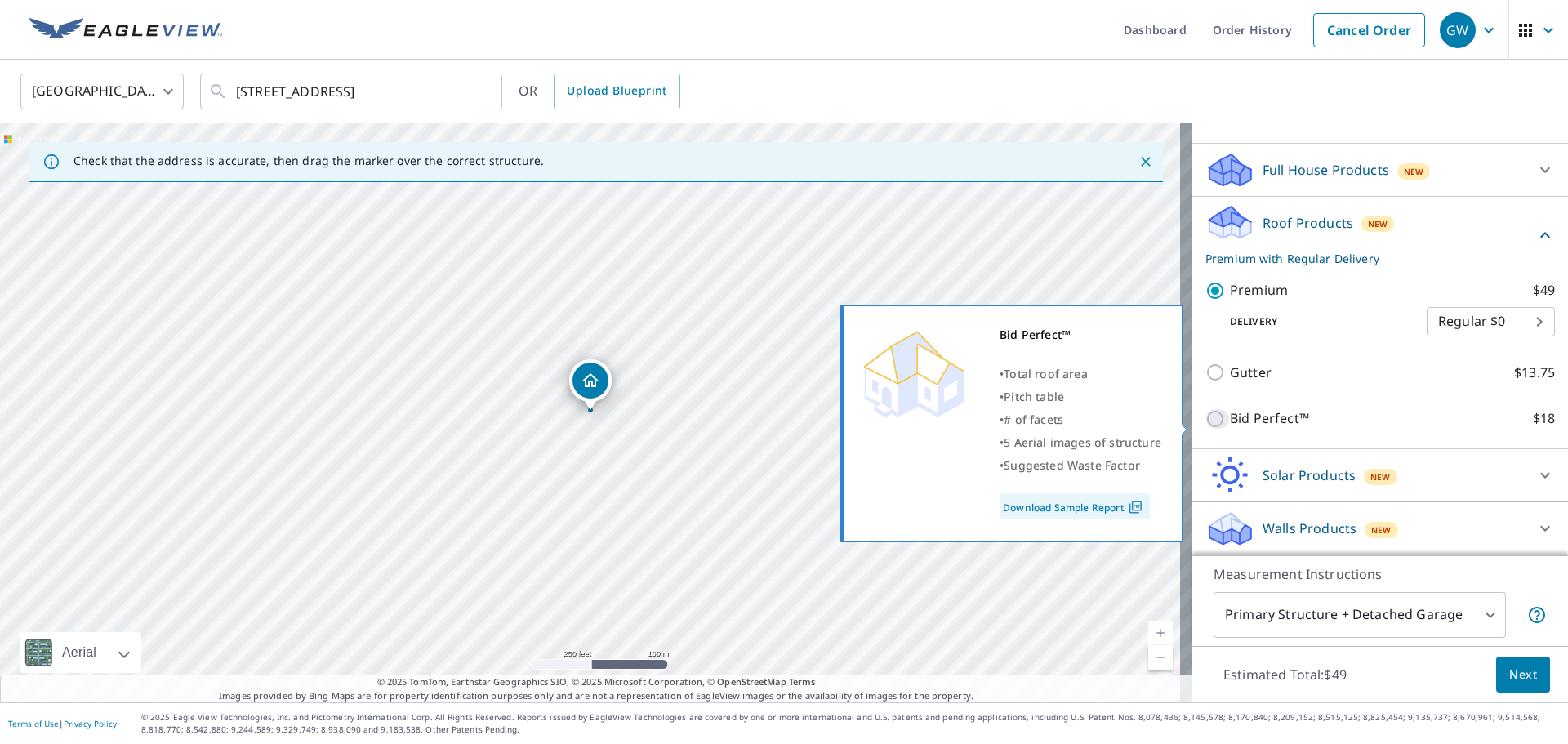
click at [1205, 419] on input "Bid Perfect™ $18" at bounding box center [1217, 418] width 25 height 19
checkbox input "true"
checkbox input "false"
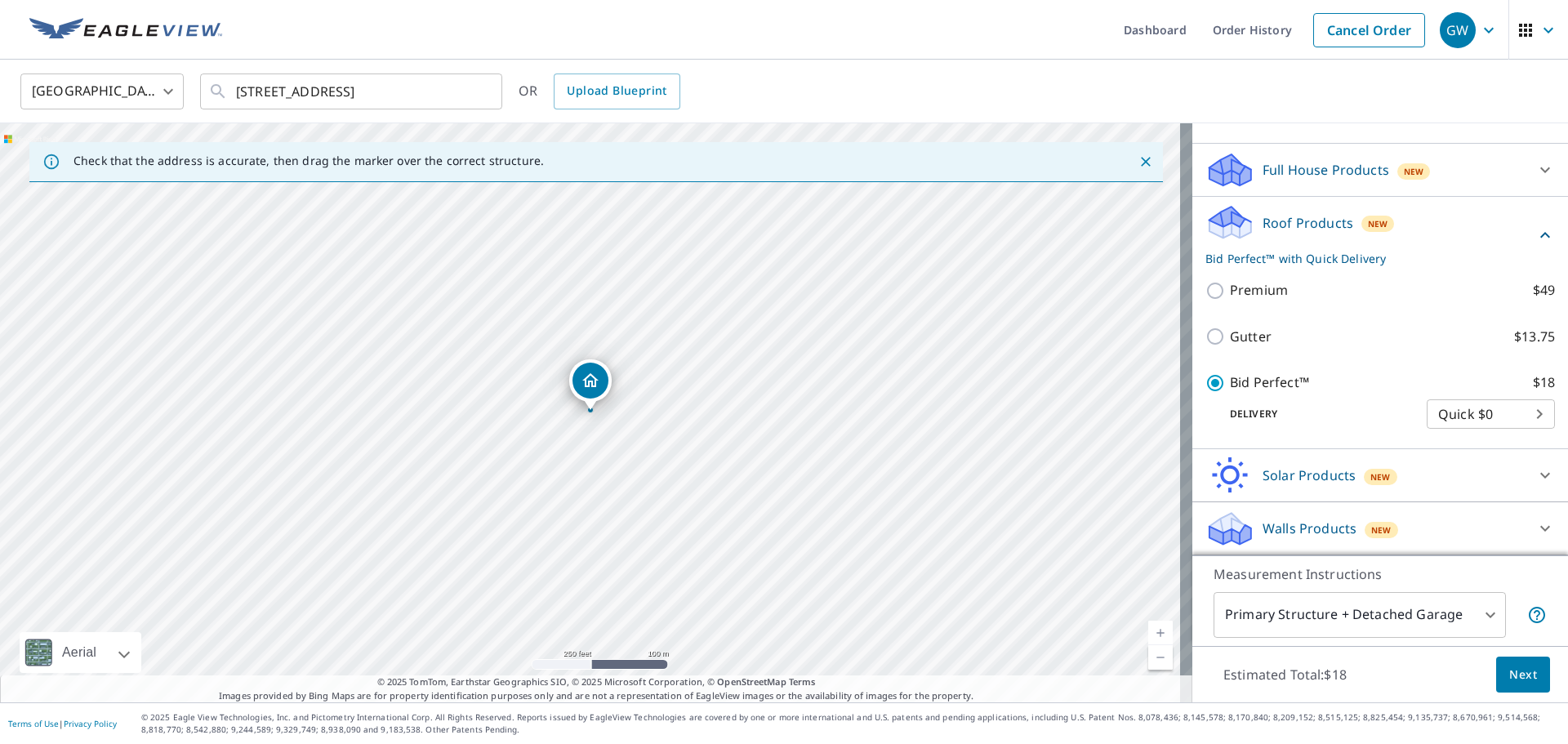
click at [1509, 669] on span "Next" at bounding box center [1523, 674] width 28 height 20
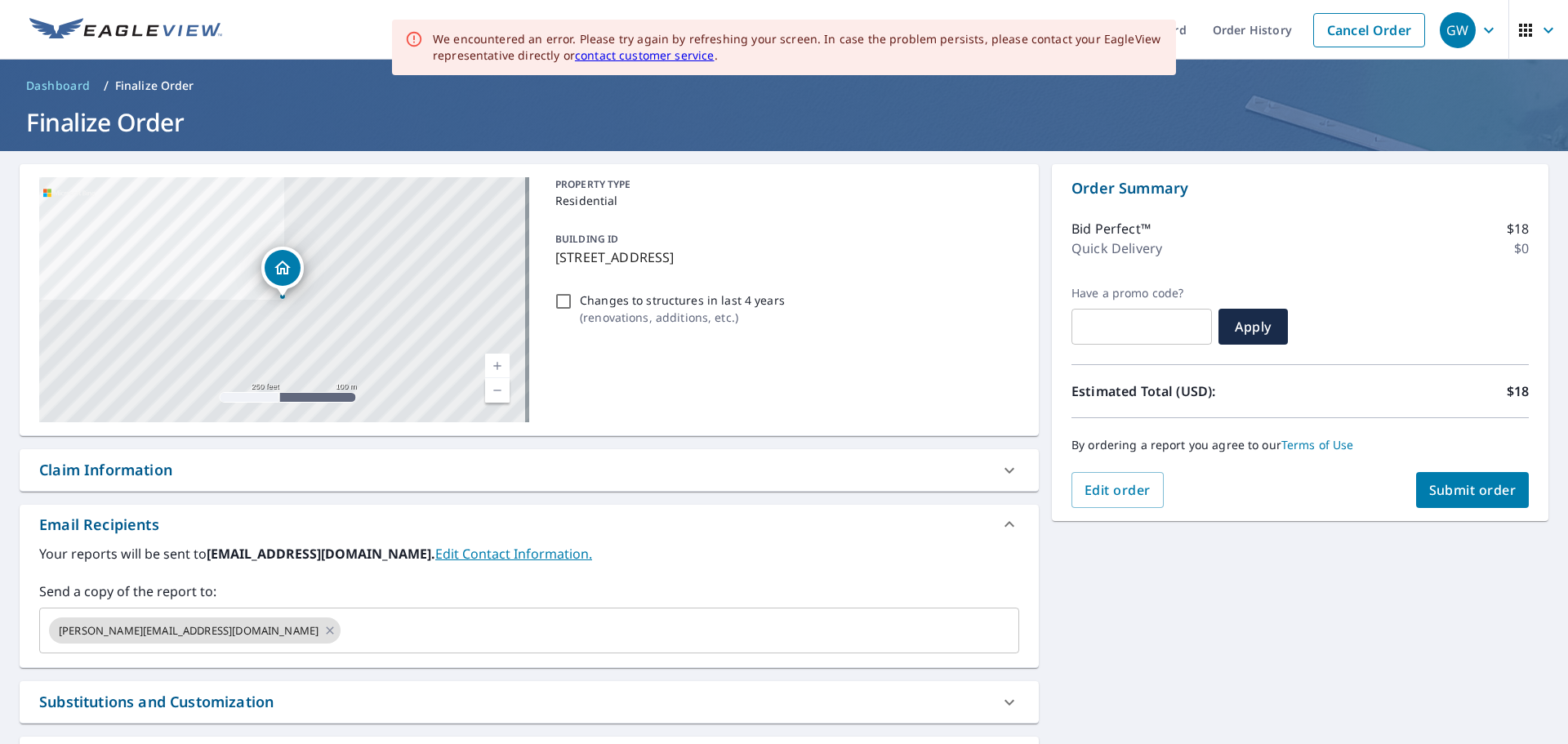
click at [1470, 488] on span "Submit order" at bounding box center [1472, 490] width 87 height 18
checkbox input "true"
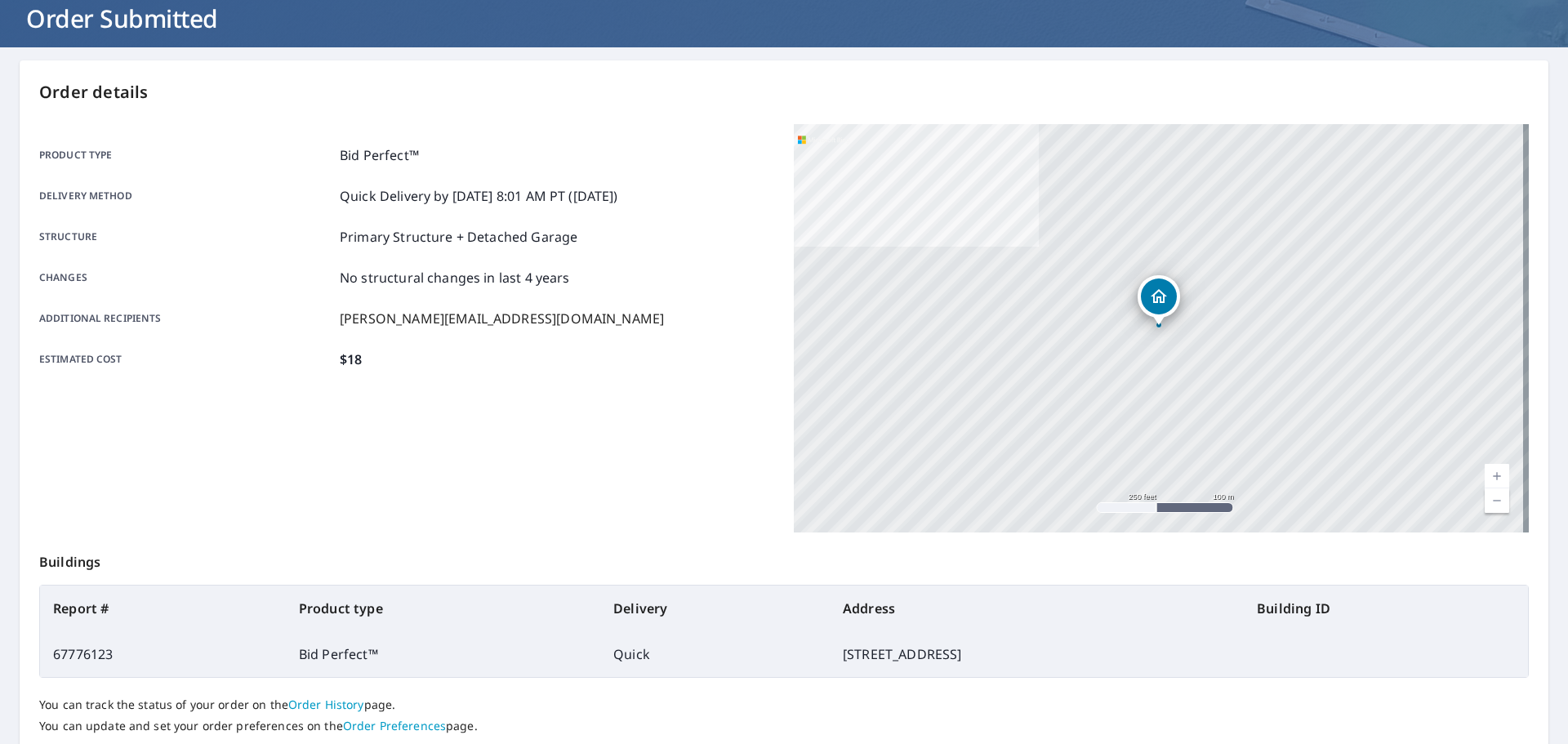
scroll to position [217, 0]
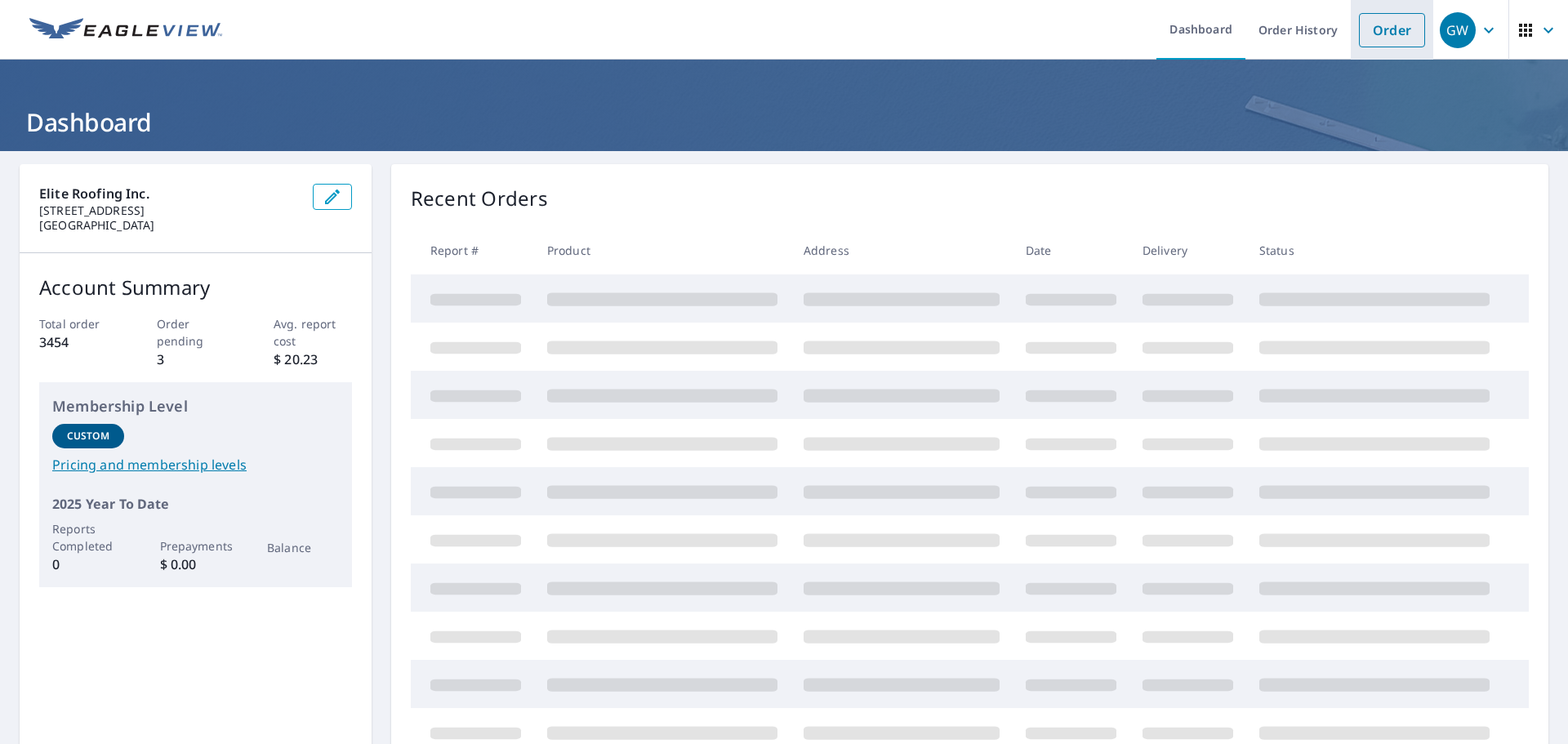
click at [1393, 31] on link "Order" at bounding box center [1392, 29] width 66 height 34
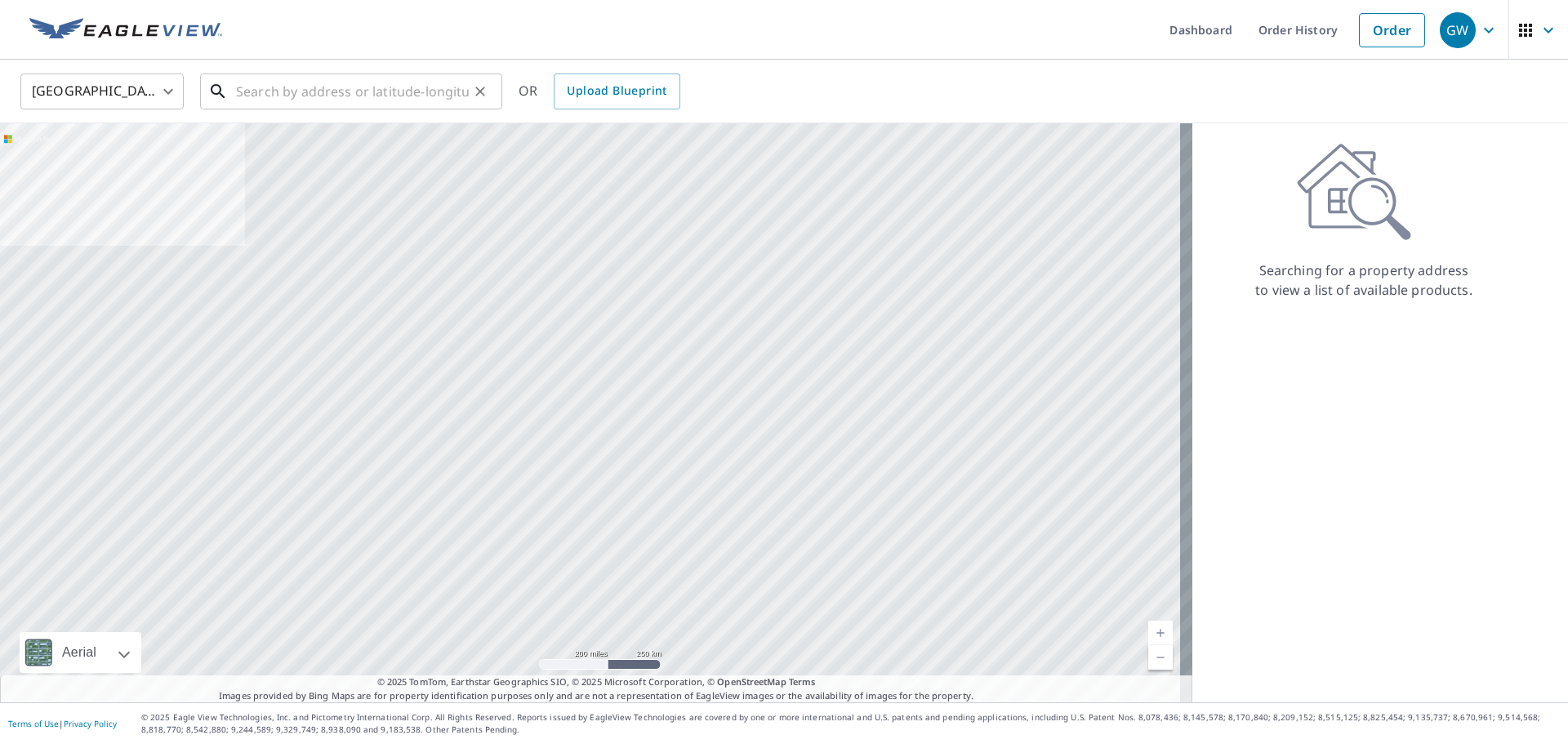
click at [354, 91] on input "text" at bounding box center [352, 92] width 233 height 46
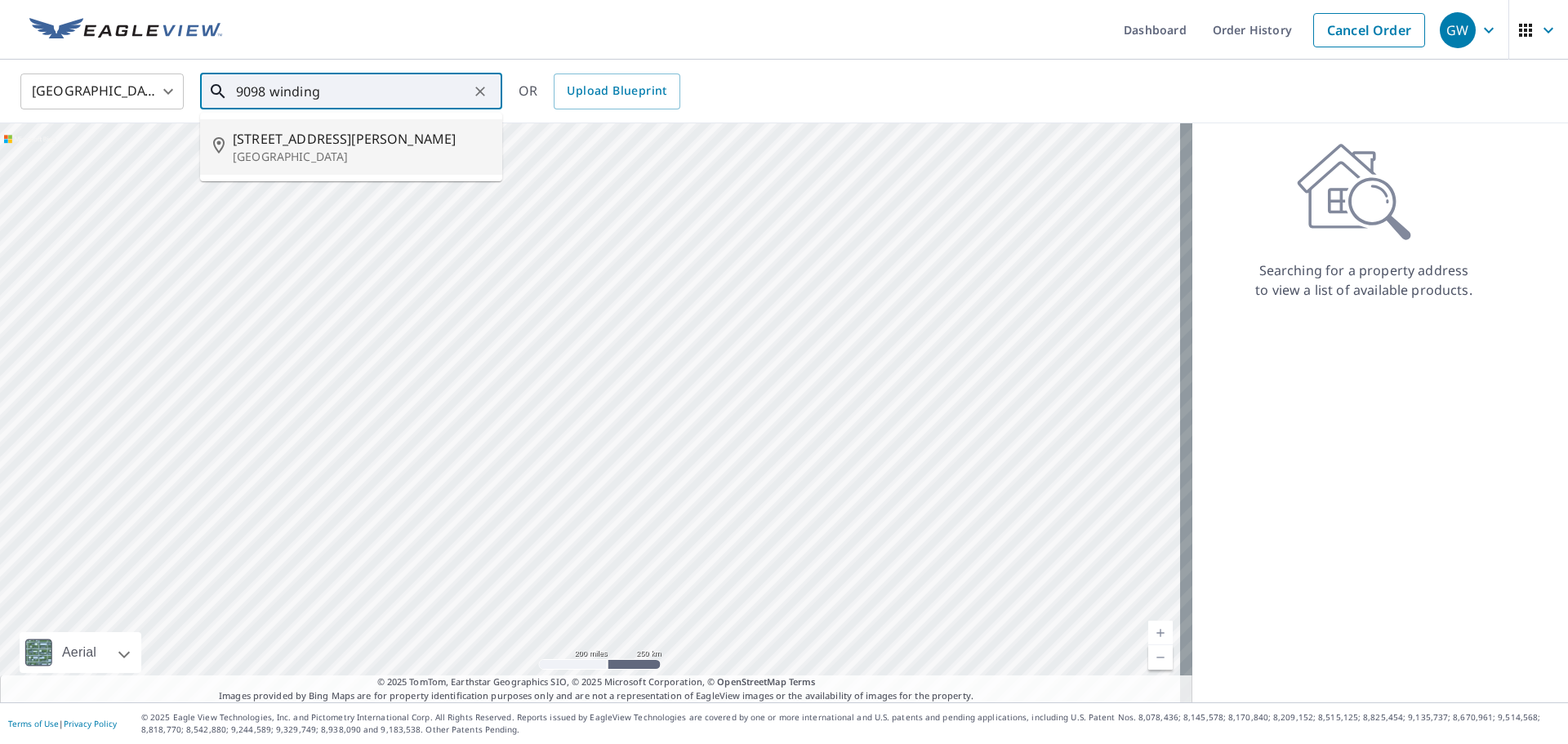
click at [327, 152] on p "Lake Worth, FL 33467" at bounding box center [361, 157] width 257 height 17
type input "9098 Winding Woods Dr Lake Worth, FL 33467"
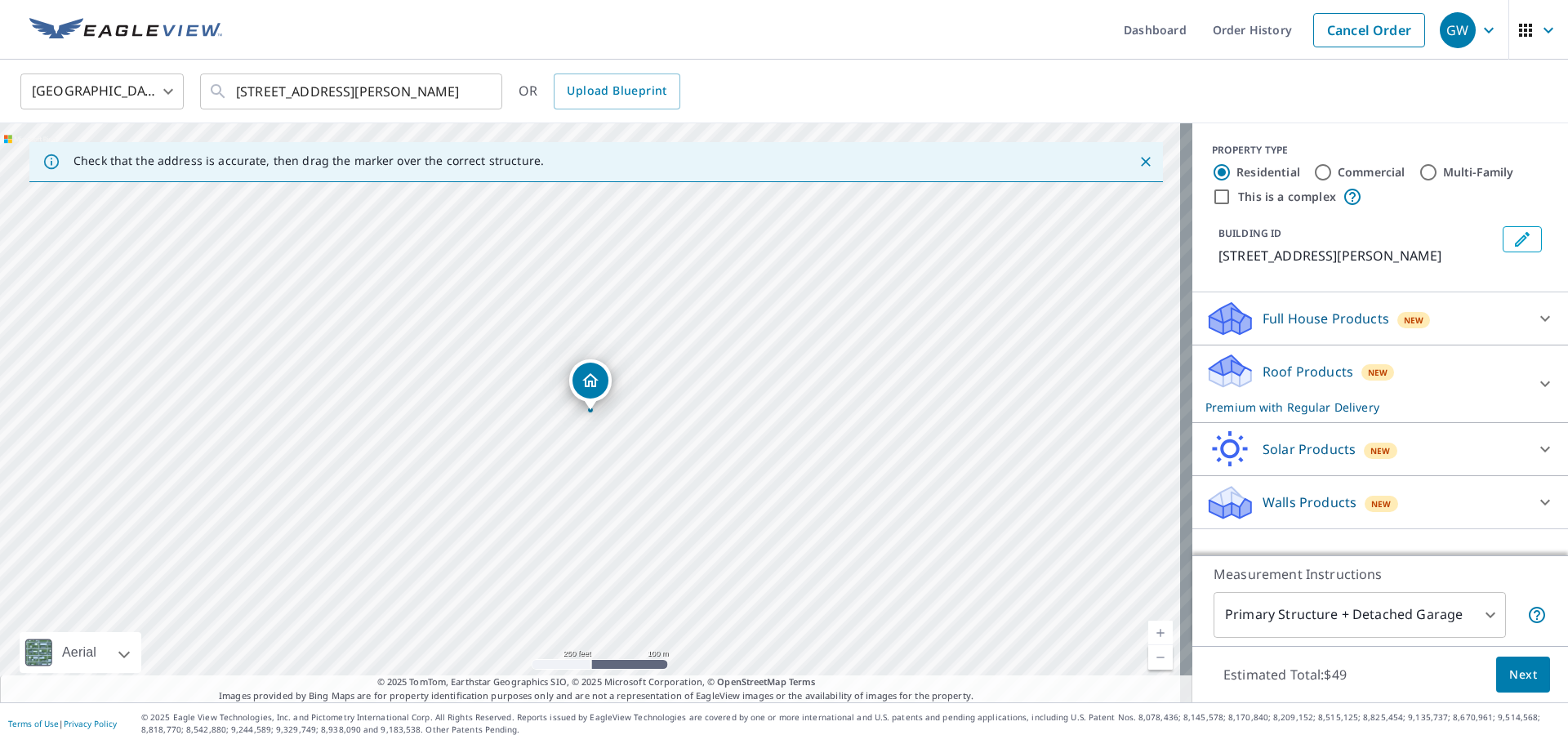
click at [1277, 381] on p "Roof Products" at bounding box center [1308, 371] width 91 height 19
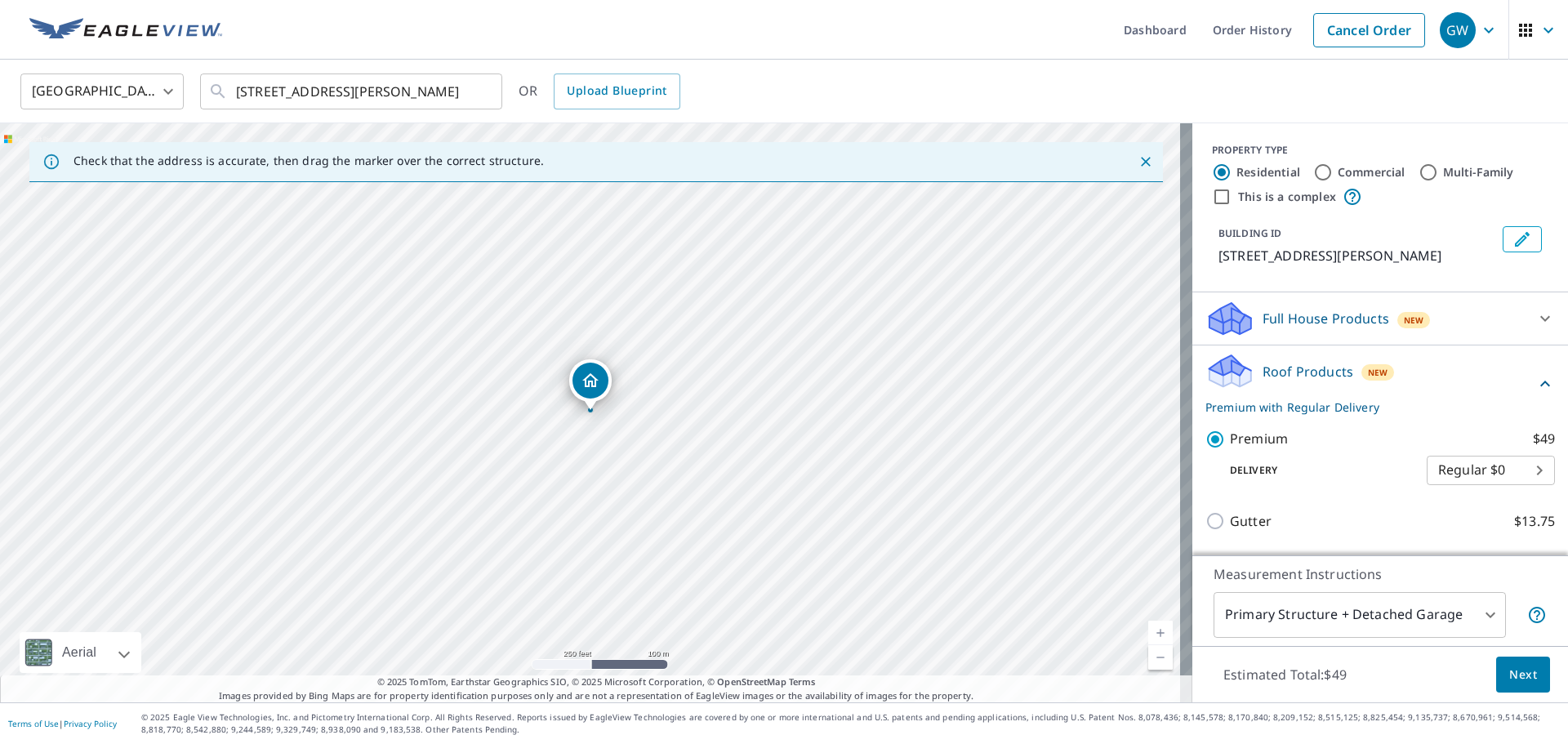
scroll to position [164, 0]
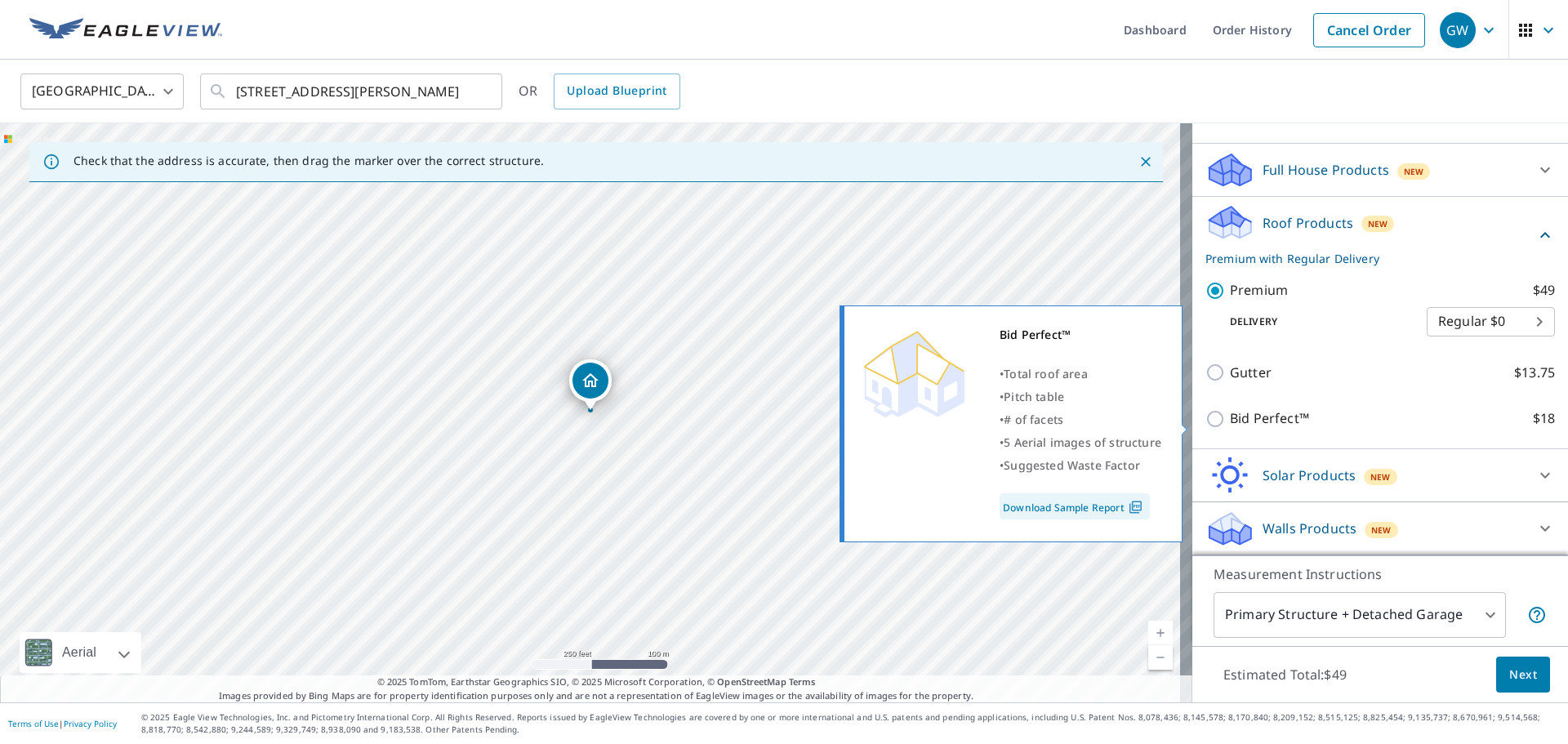
click at [1205, 419] on input "Bid Perfect™ $18" at bounding box center [1217, 418] width 25 height 19
checkbox input "true"
checkbox input "false"
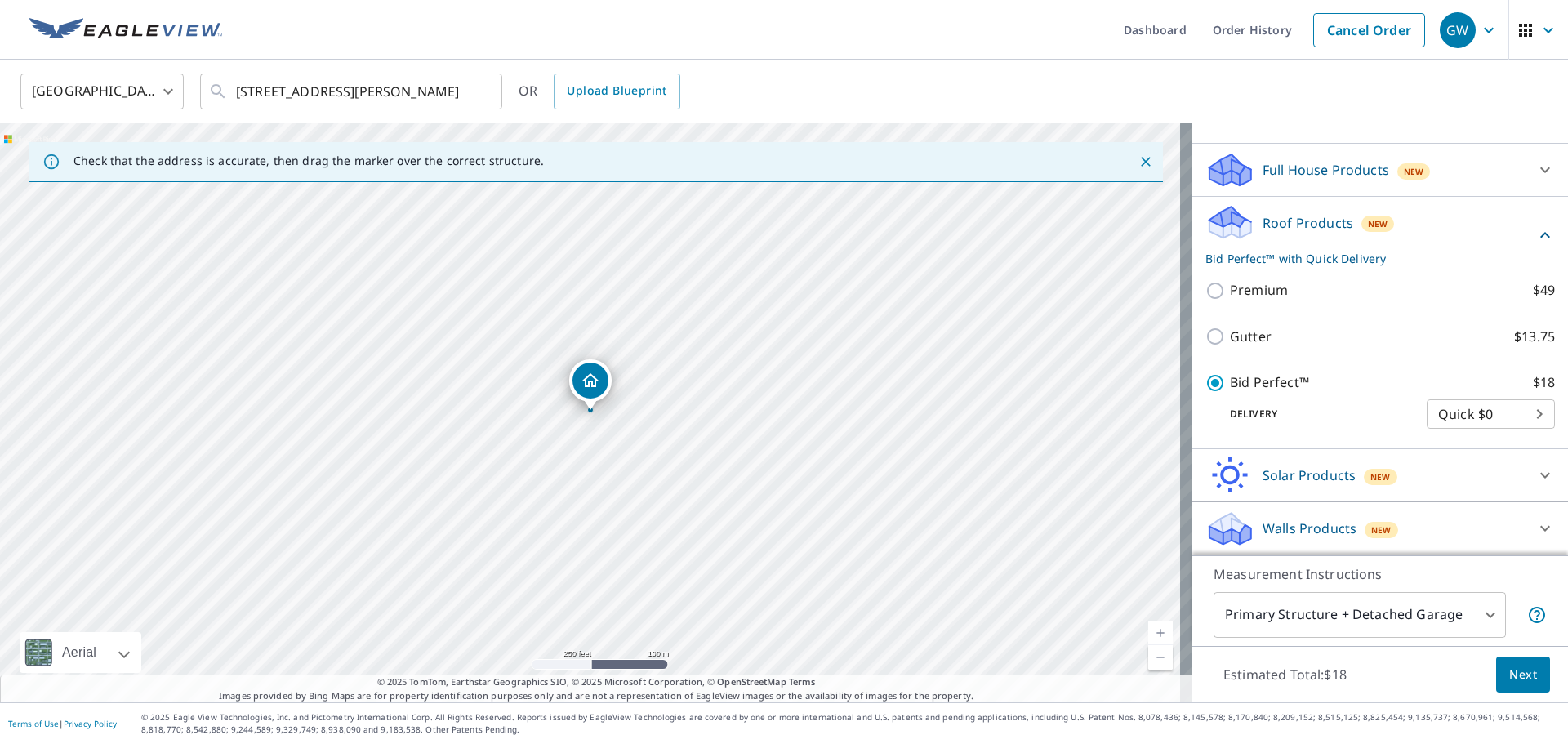
click at [1509, 680] on span "Next" at bounding box center [1523, 674] width 28 height 20
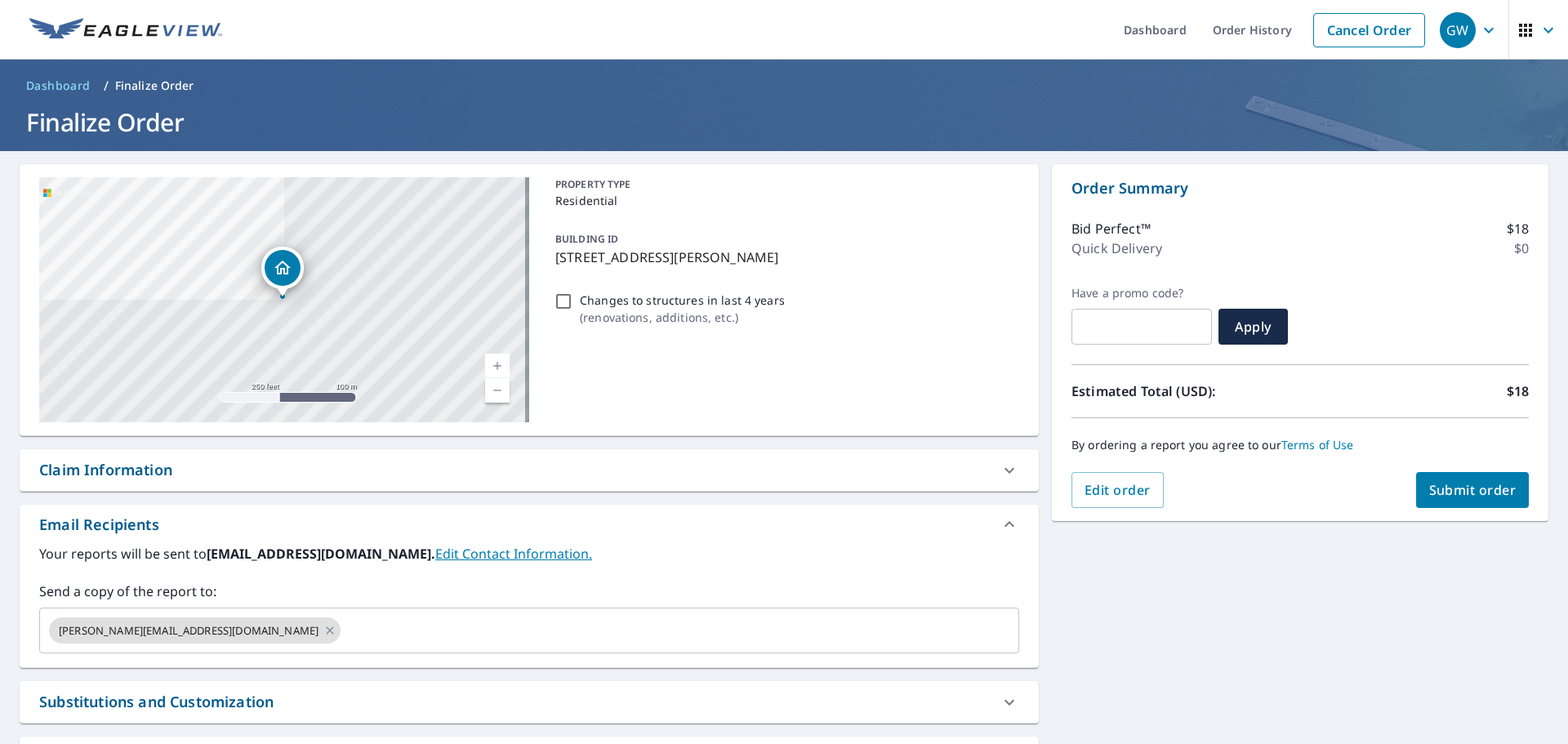
click at [1463, 494] on span "Submit order" at bounding box center [1472, 490] width 87 height 18
checkbox input "true"
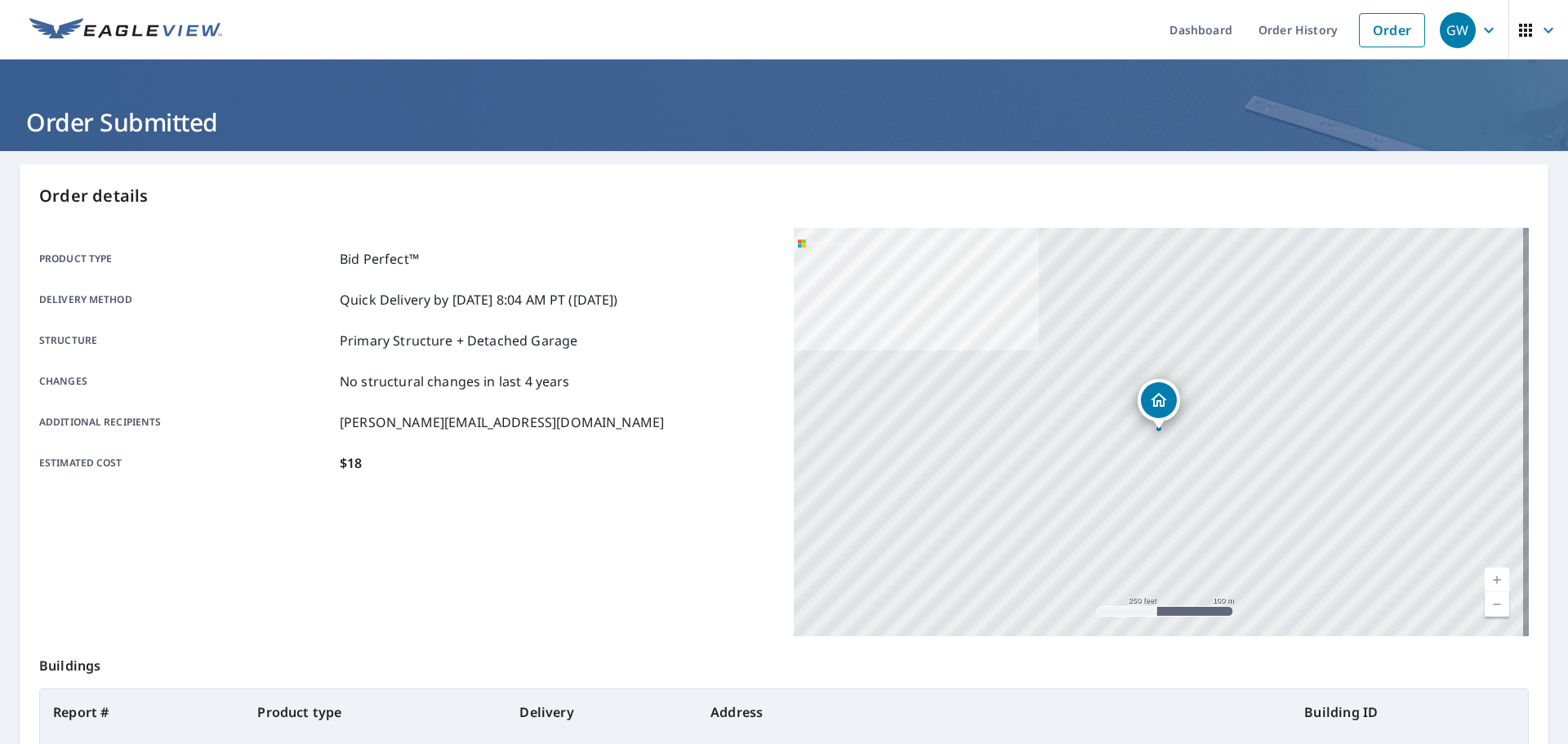
scroll to position [217, 0]
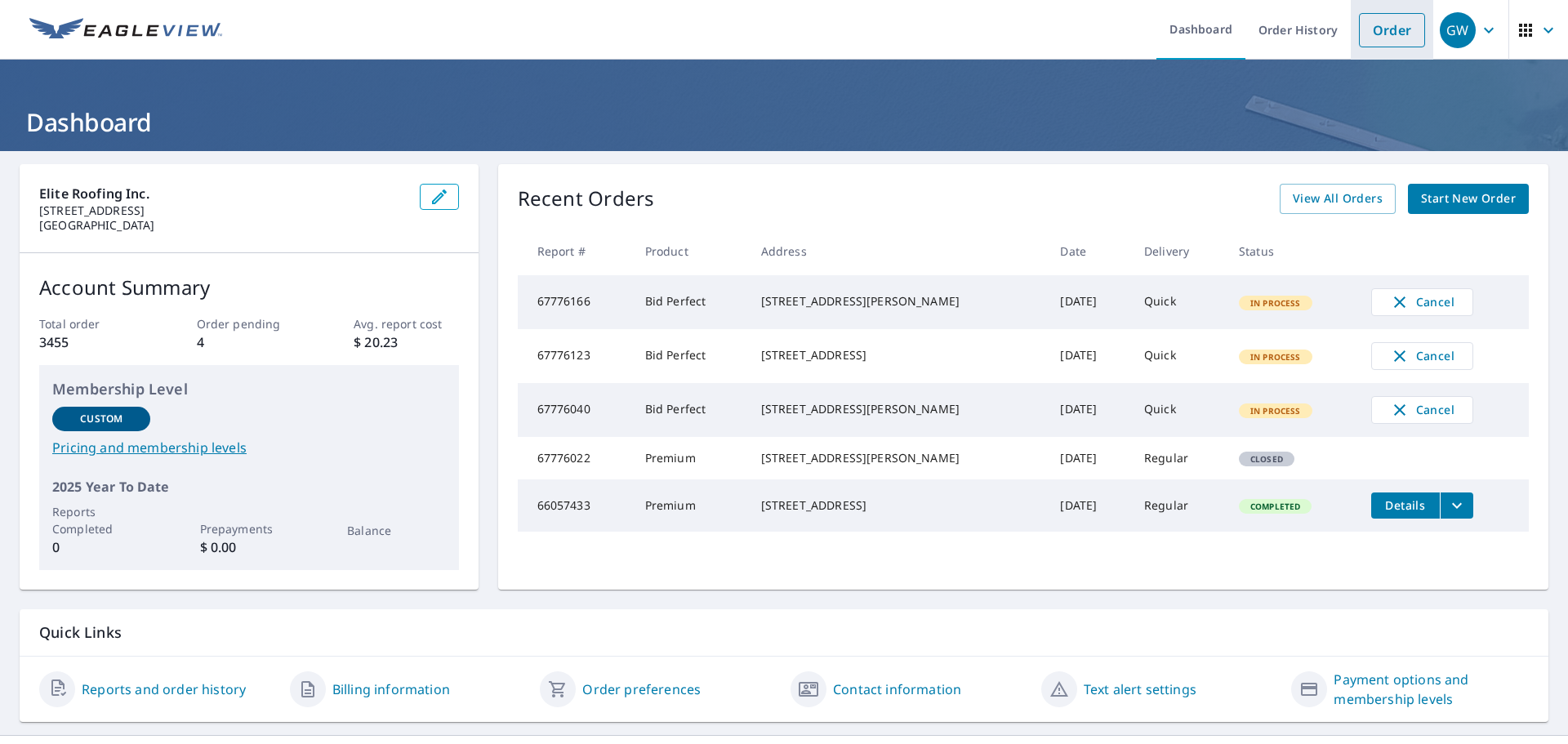
click at [1374, 39] on link "Order" at bounding box center [1392, 29] width 66 height 34
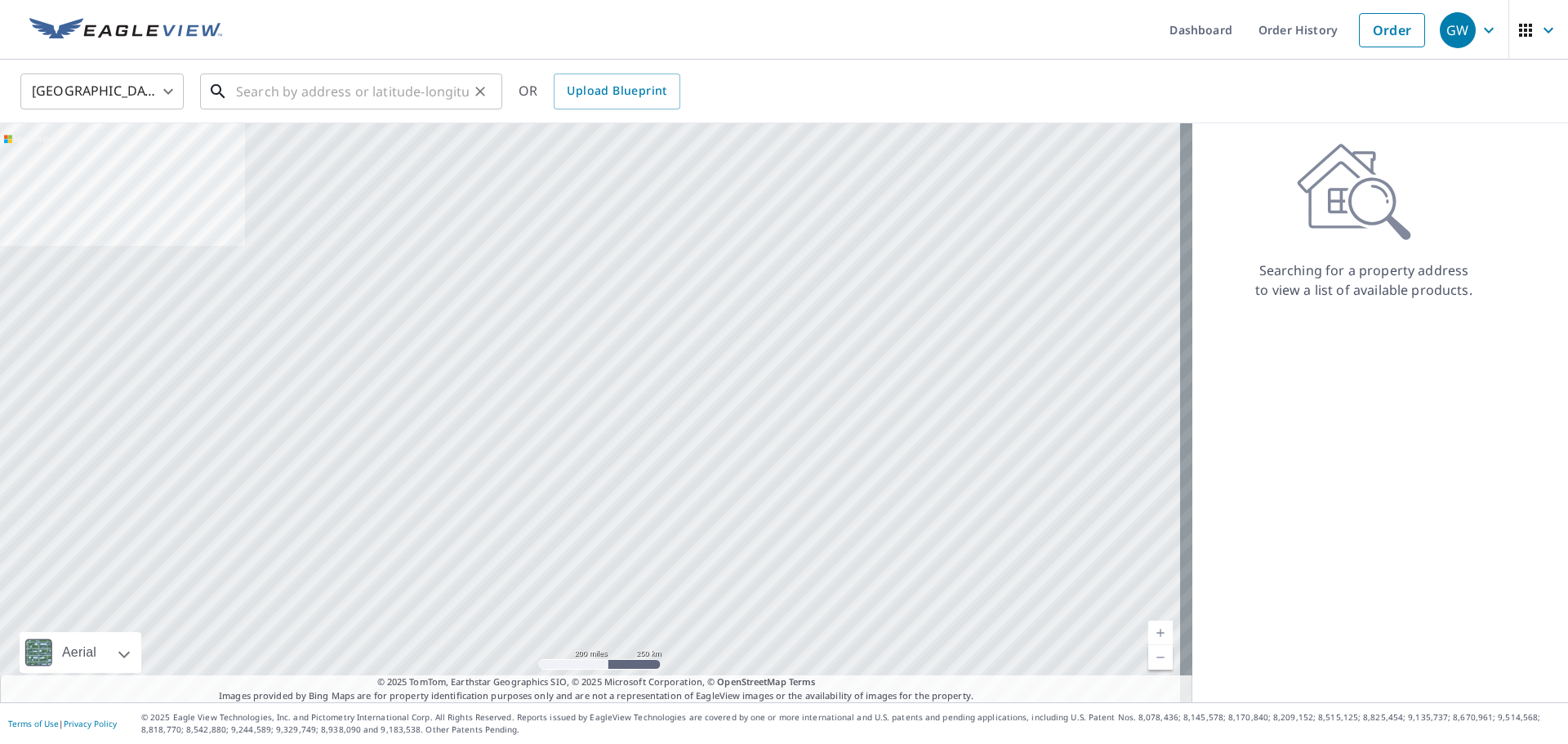
click at [306, 92] on input "text" at bounding box center [352, 92] width 233 height 46
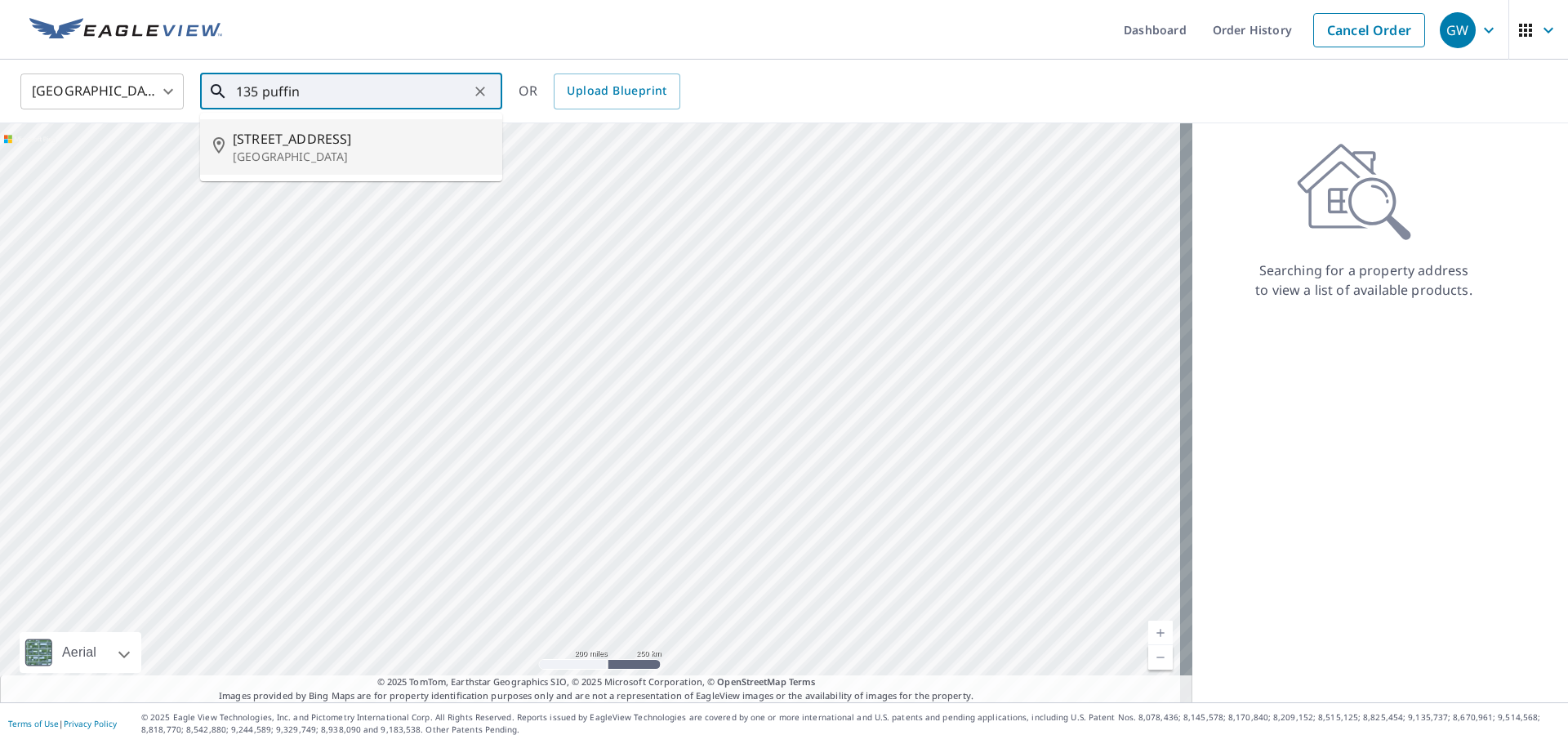
click at [324, 165] on li "135 Puffin Ct West Palm Beach, FL 33411" at bounding box center [351, 147] width 302 height 55
type input "135 Puffin Ct West Palm Beach, FL 33411"
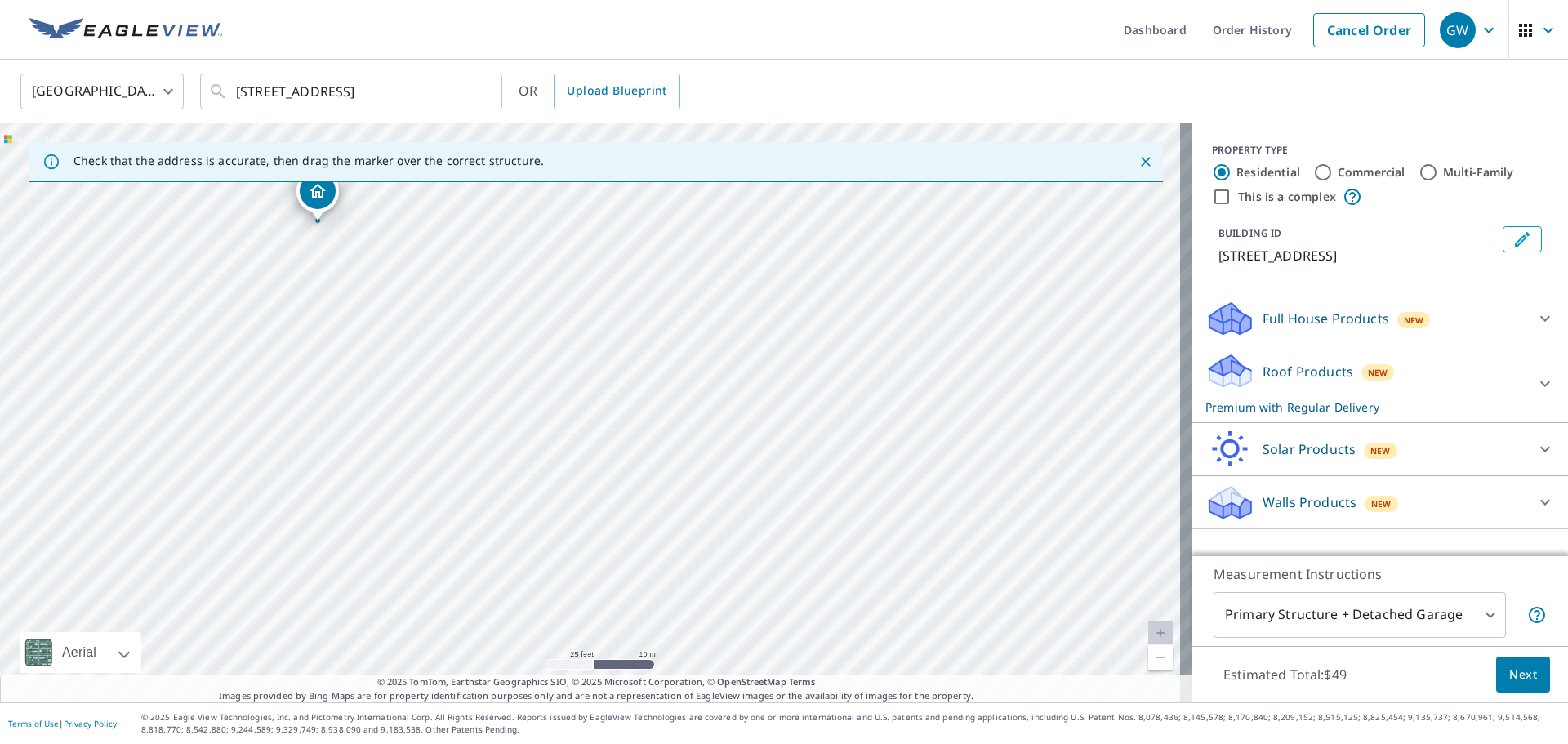
click at [1292, 375] on p "Roof Products" at bounding box center [1308, 371] width 91 height 19
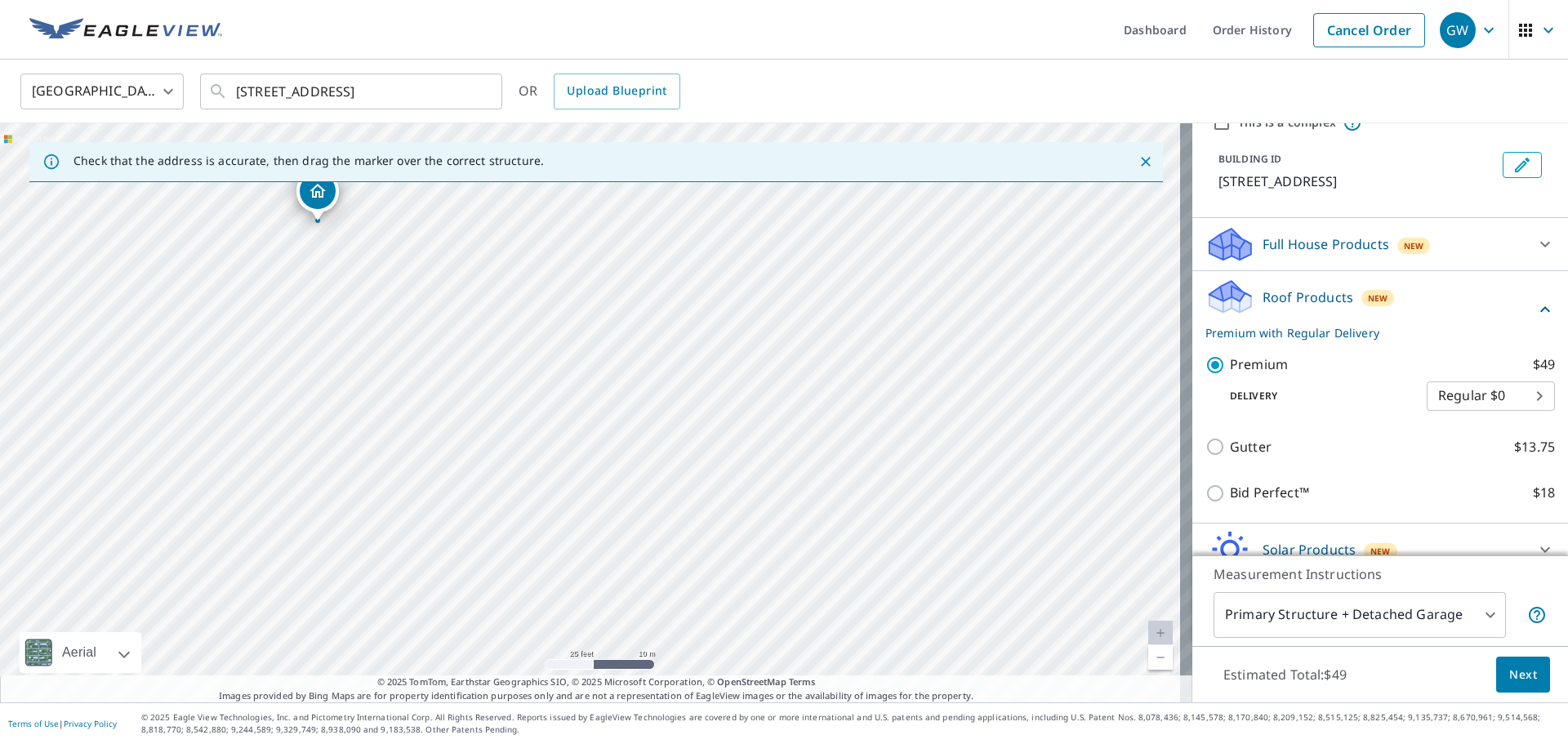
scroll to position [149, 0]
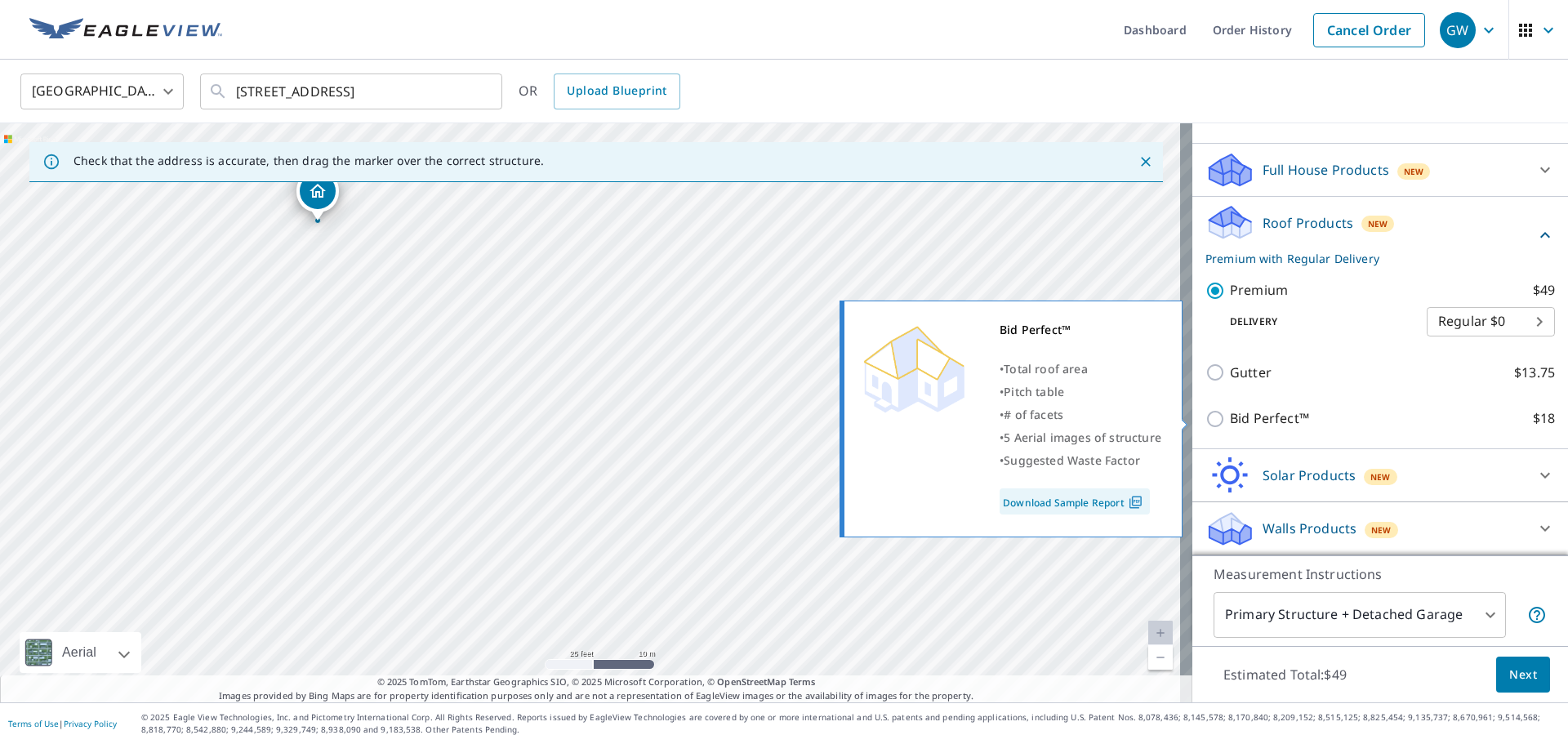
click at [1205, 411] on input "Bid Perfect™ $18" at bounding box center [1217, 418] width 25 height 19
checkbox input "true"
checkbox input "false"
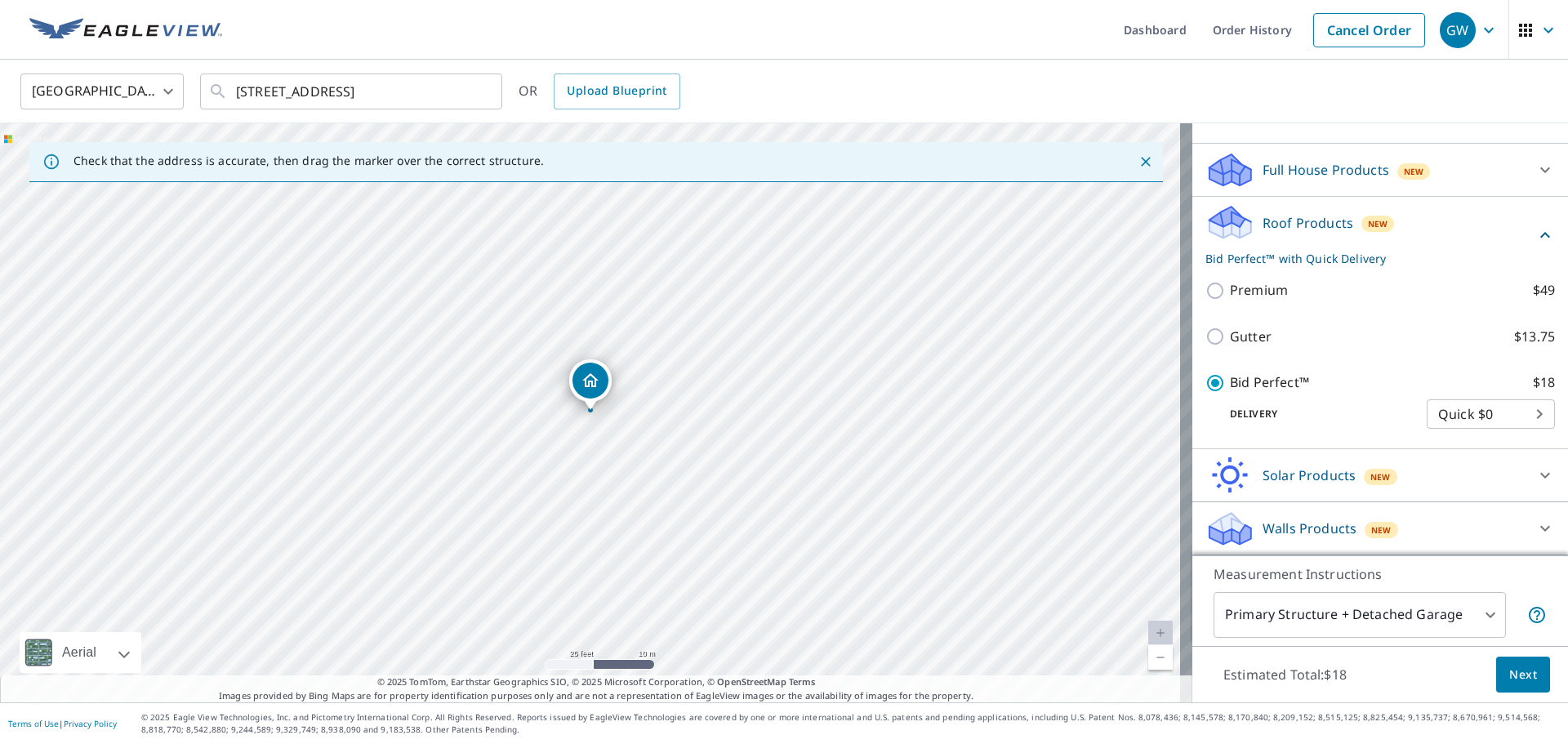
click at [1523, 678] on span "Next" at bounding box center [1523, 674] width 28 height 20
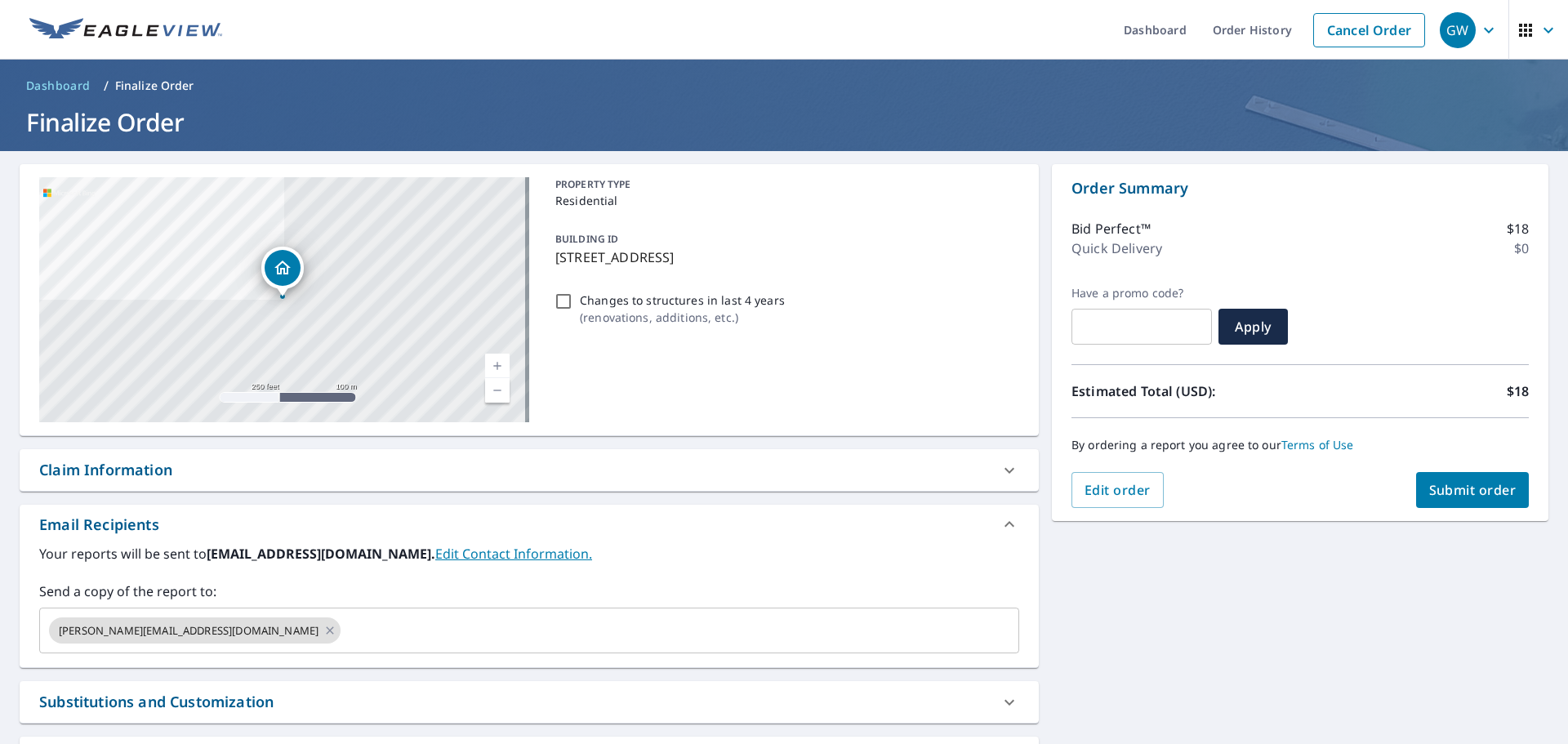
click at [1455, 473] on button "Submit order" at bounding box center [1472, 489] width 113 height 36
checkbox input "true"
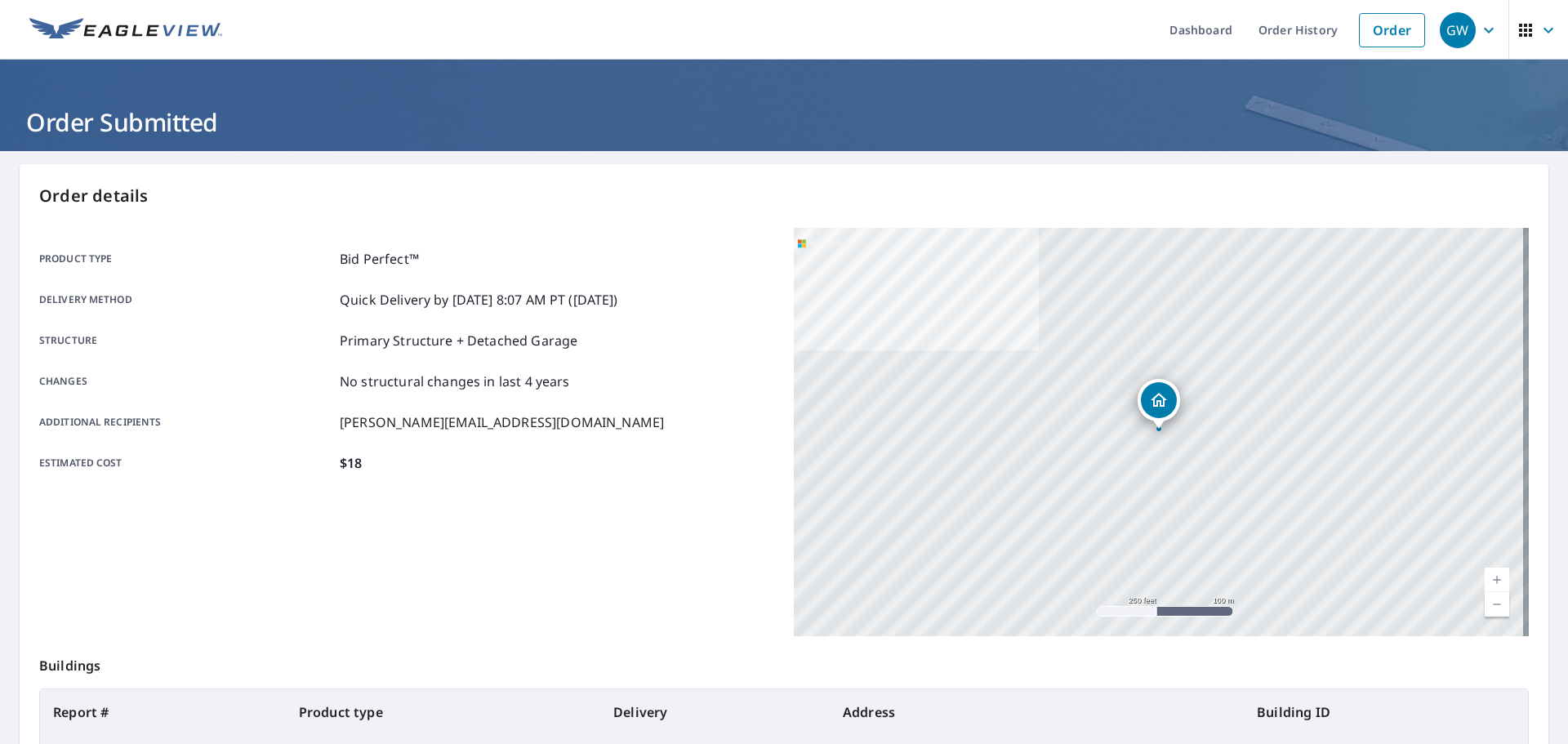
scroll to position [217, 0]
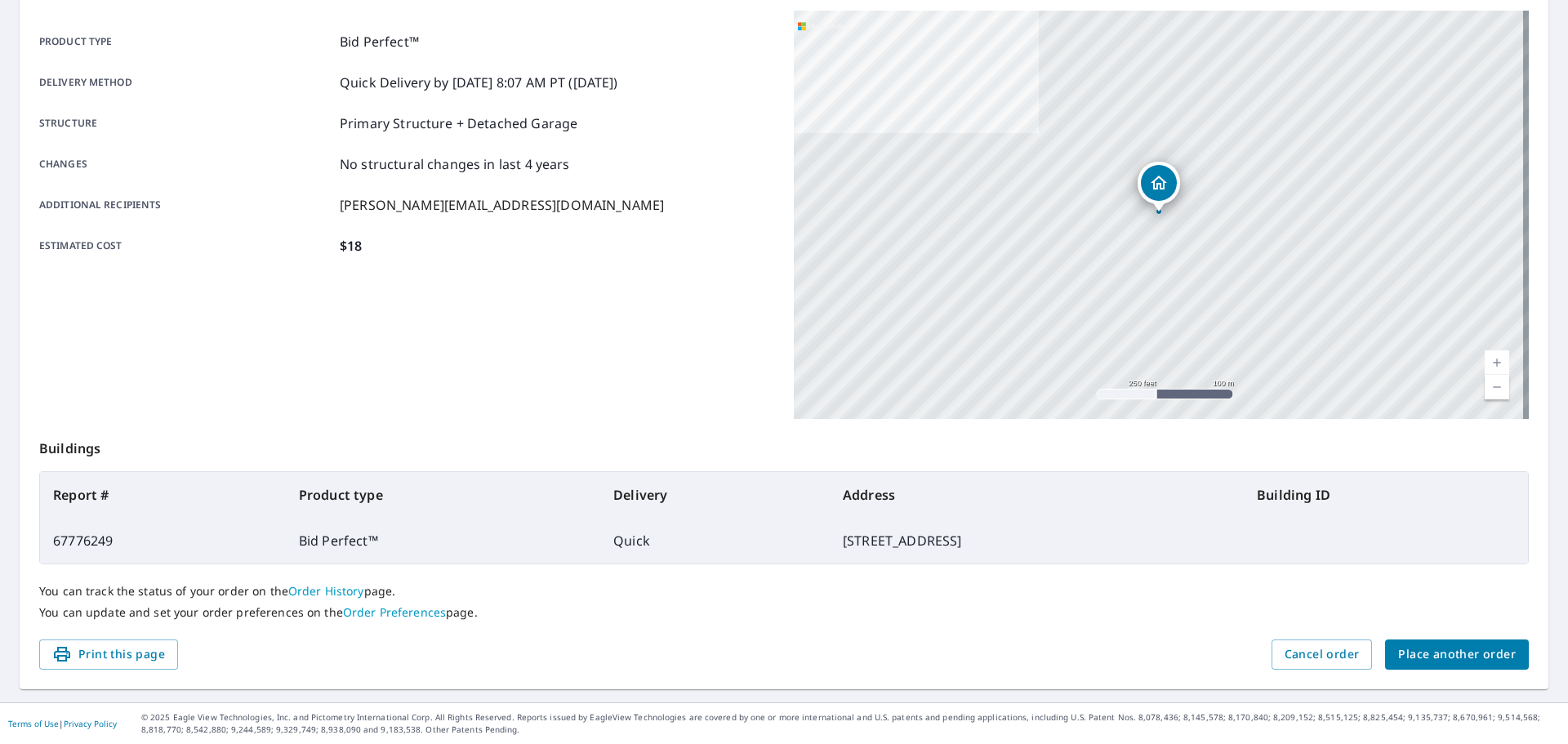
click at [1493, 643] on button "Place another order" at bounding box center [1457, 654] width 144 height 30
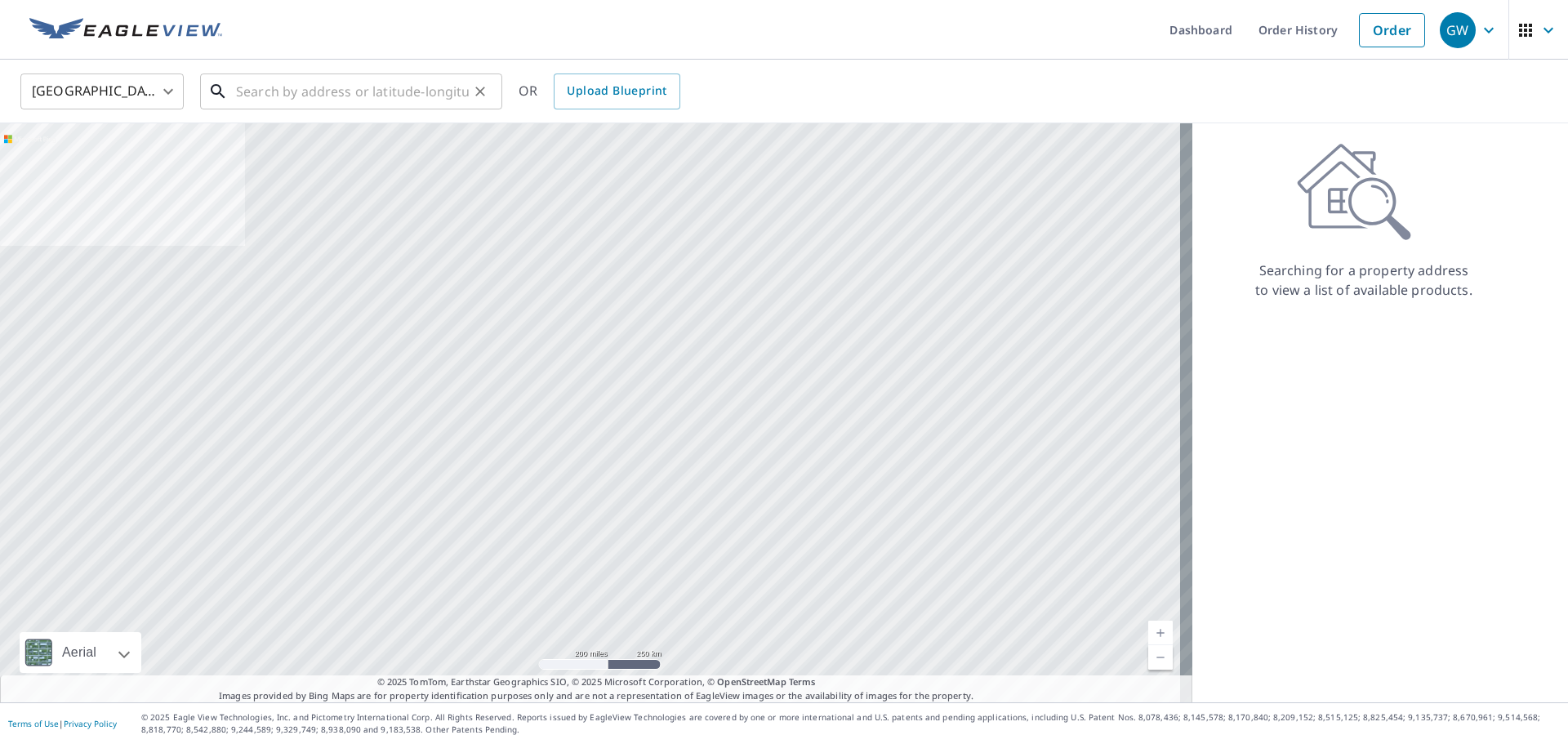
click at [346, 81] on input "text" at bounding box center [352, 92] width 233 height 46
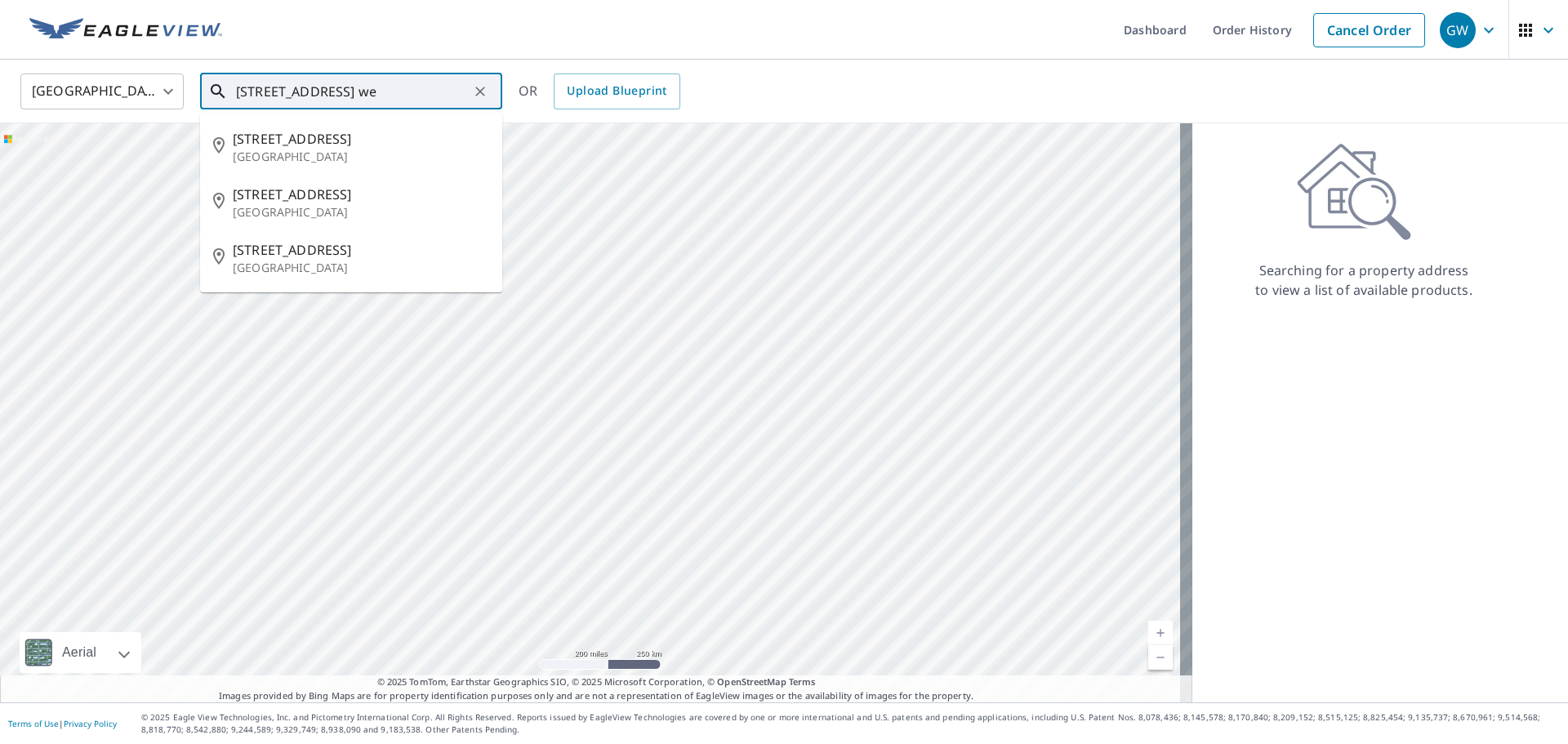
drag, startPoint x: 410, startPoint y: 96, endPoint x: 408, endPoint y: 87, distance: 9.2
click at [410, 95] on input "1259 barnstable rd we" at bounding box center [352, 92] width 233 height 46
type input "1"
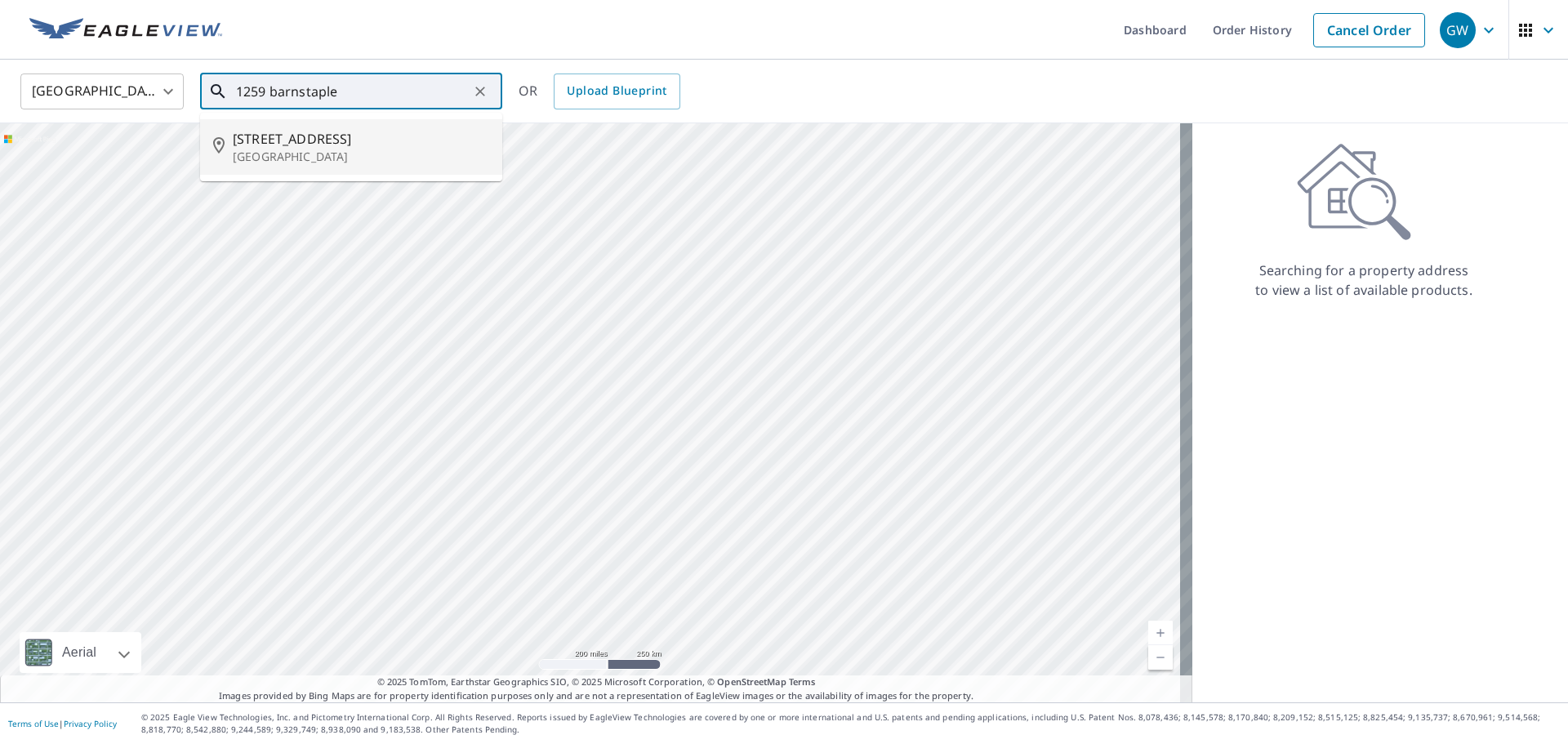
click at [344, 158] on p "Wellington, FL 33414" at bounding box center [361, 157] width 257 height 17
type input "1259 Barnstaple Cir Wellington, FL 33414"
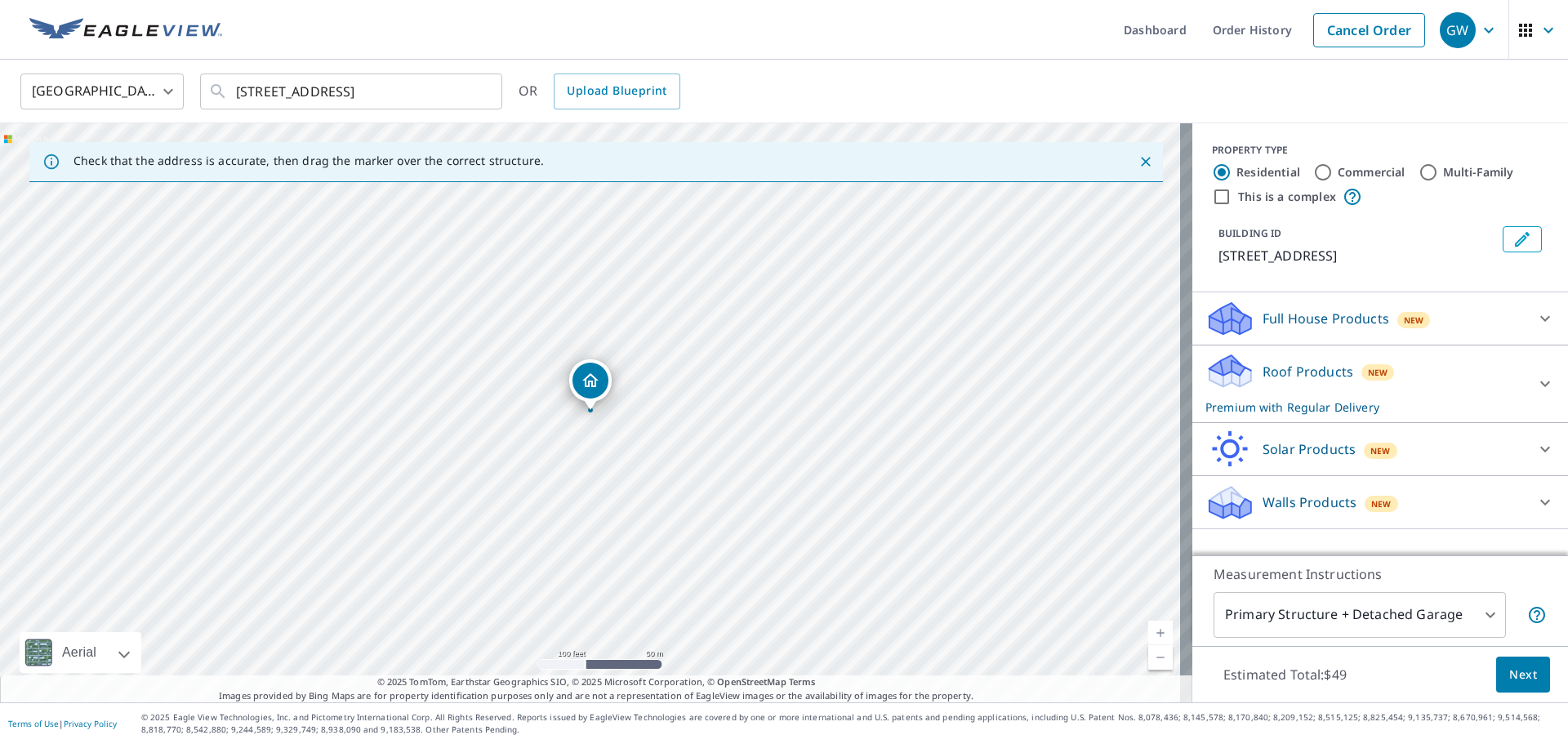
click at [1294, 379] on p "Roof Products" at bounding box center [1308, 371] width 91 height 19
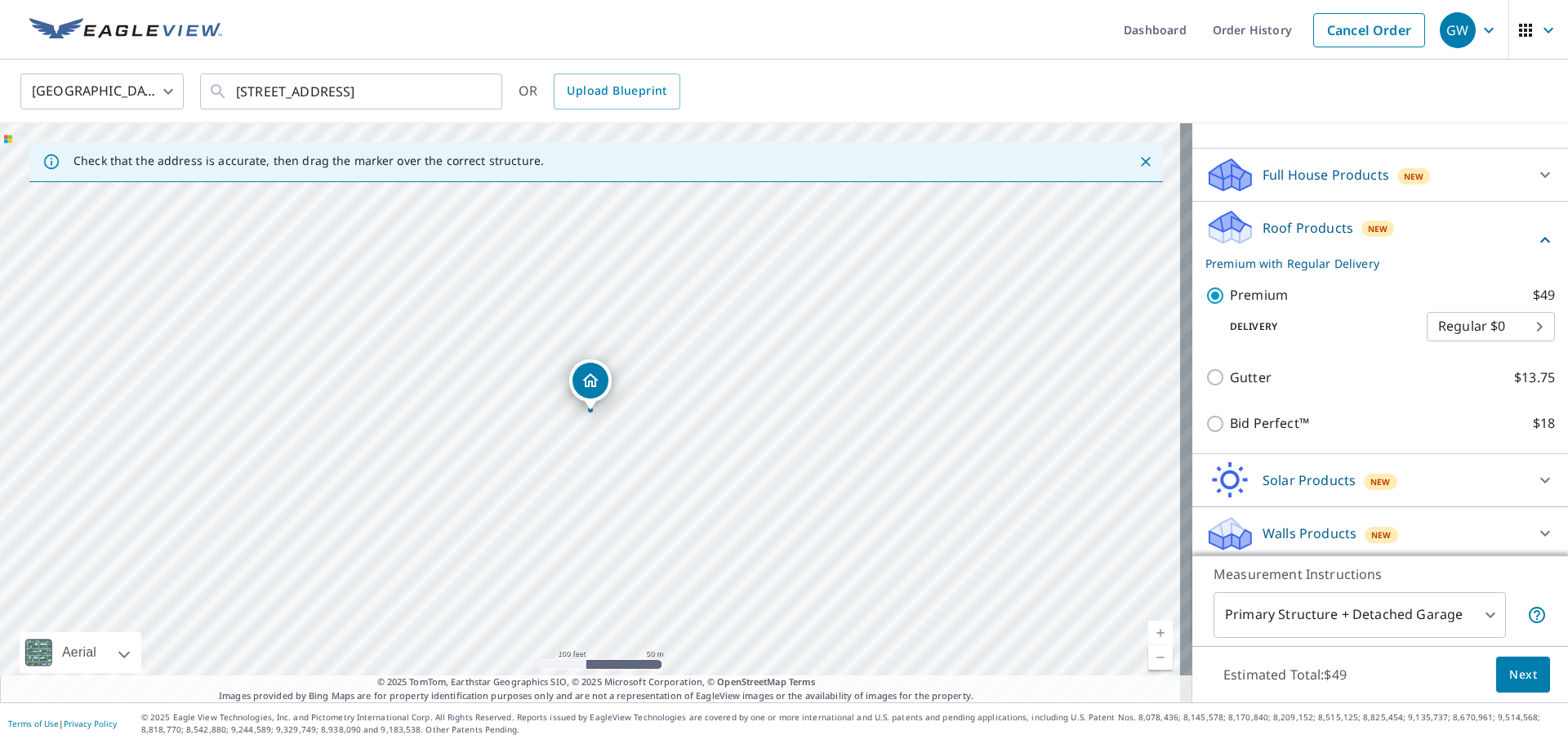
scroll to position [149, 0]
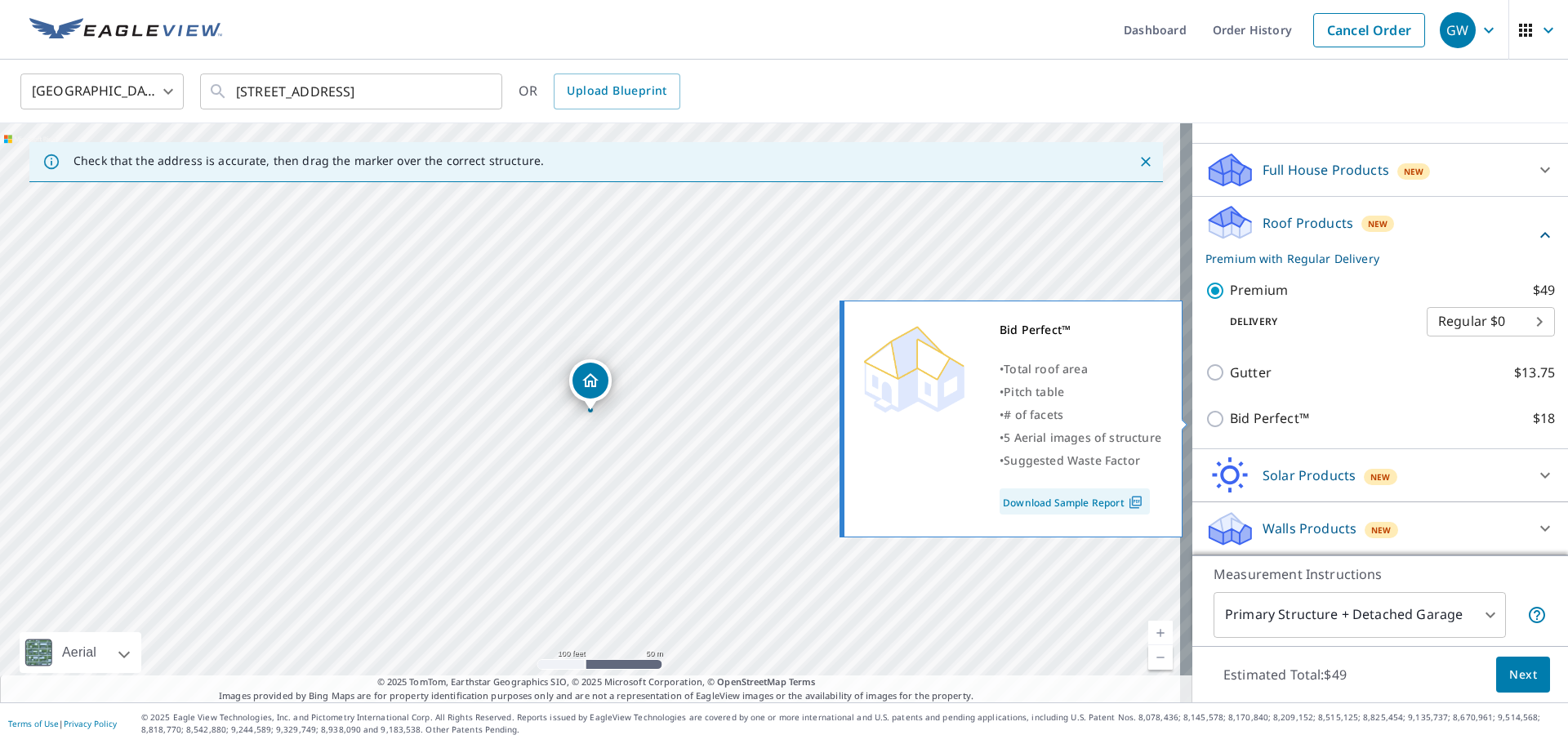
click at [1205, 418] on input "Bid Perfect™ $18" at bounding box center [1217, 418] width 25 height 19
checkbox input "true"
checkbox input "false"
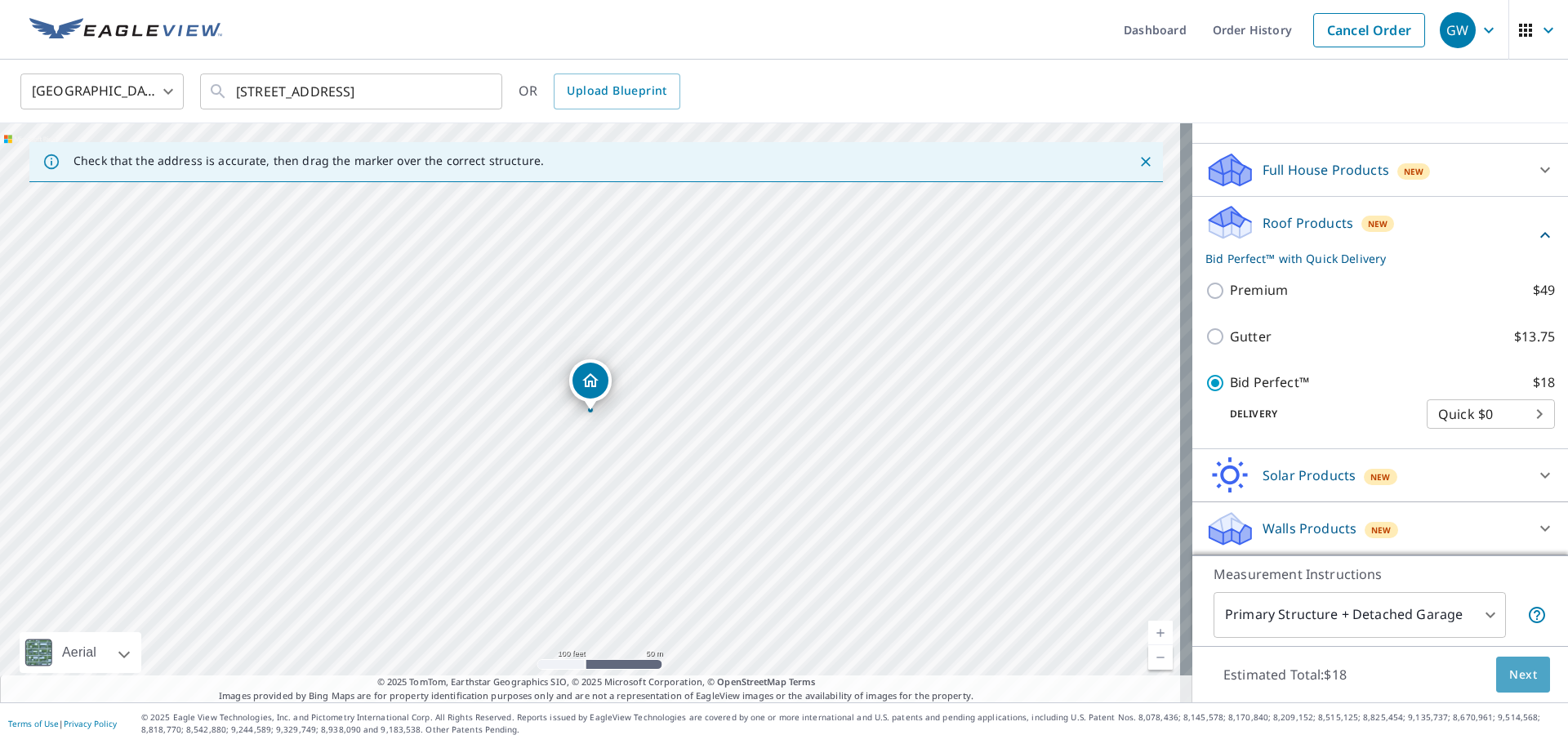
click at [1513, 681] on span "Next" at bounding box center [1523, 674] width 28 height 20
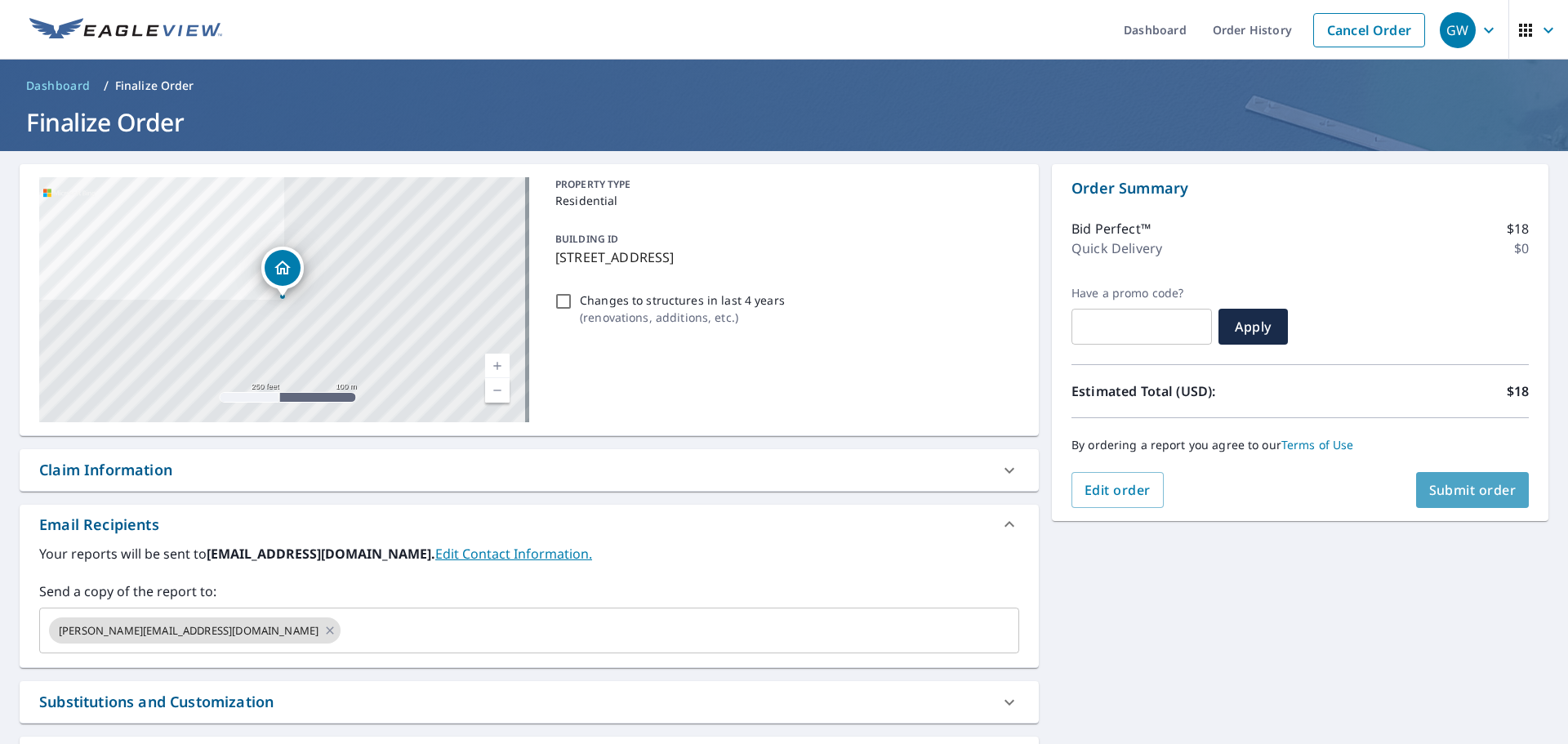
click at [1451, 486] on span "Submit order" at bounding box center [1472, 490] width 87 height 18
checkbox input "true"
